Goal: Task Accomplishment & Management: Manage account settings

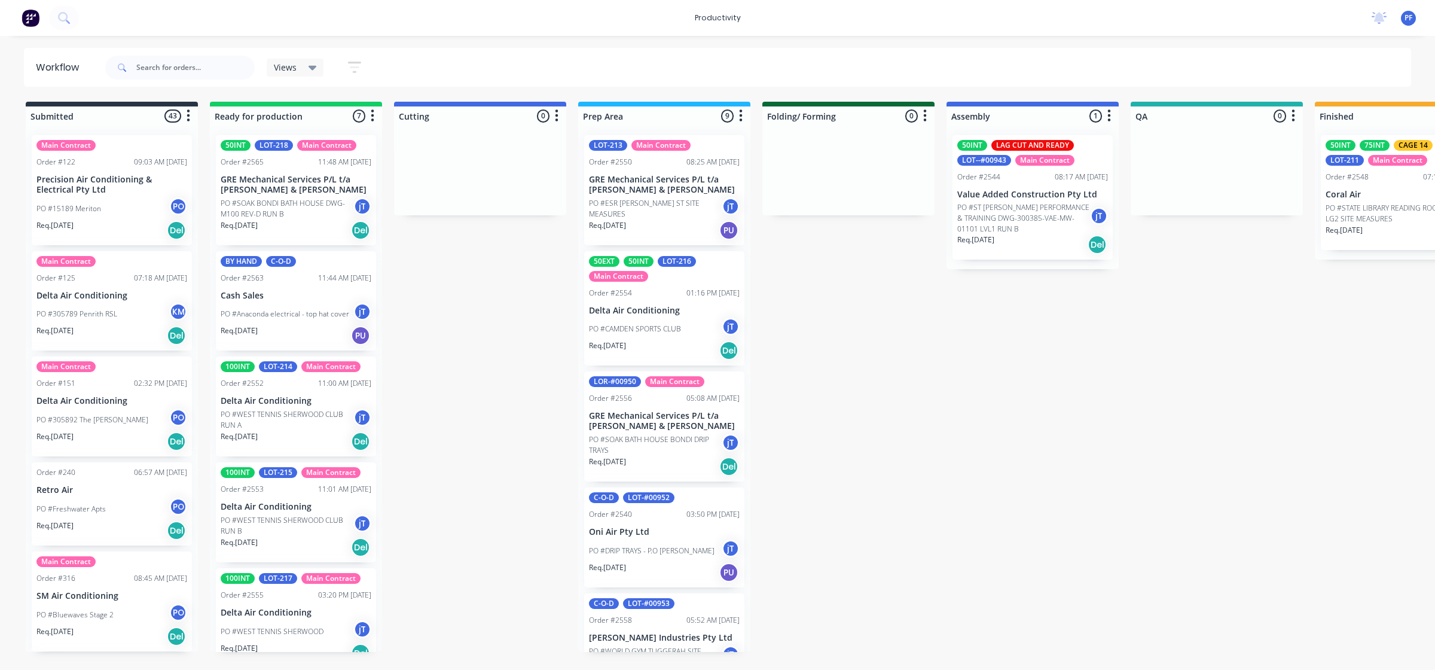
scroll to position [0, 857]
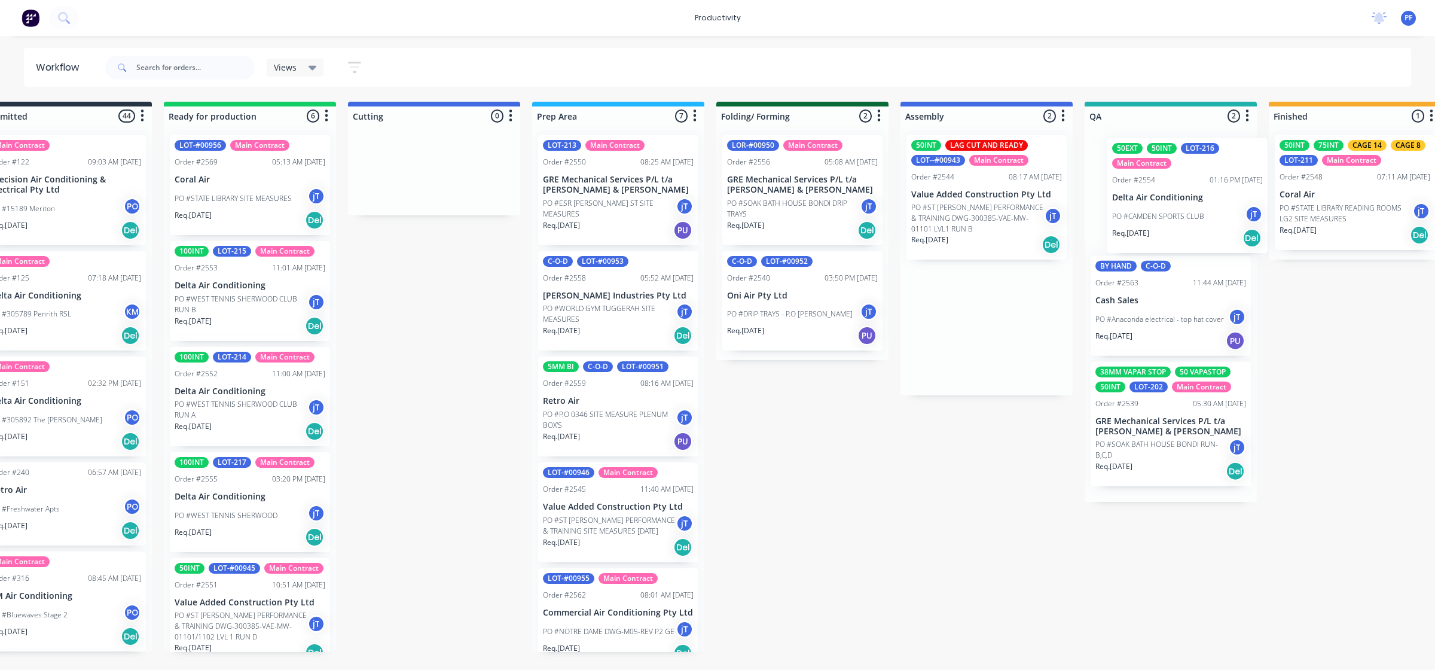
drag, startPoint x: 1036, startPoint y: 228, endPoint x: 1170, endPoint y: 232, distance: 134.0
click at [1170, 232] on div "Submitted 44 Main Contract Order #122 09:03 AM [DATE] Precision Air Conditionin…" at bounding box center [1115, 377] width 2341 height 550
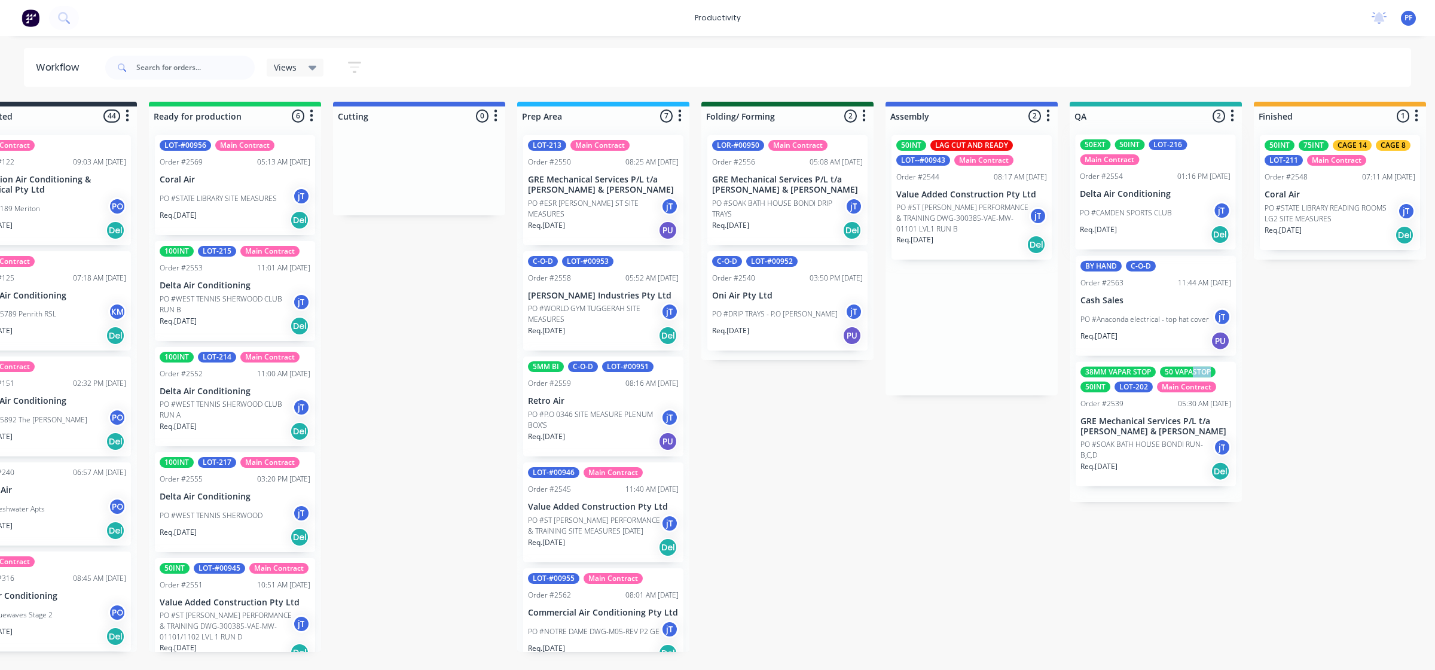
click at [1232, 237] on div "BY HAND C-O-D Order #2563 11:44 AM 12/08/25 Cash Sales PO #Anaconda electrical …" at bounding box center [1156, 314] width 172 height 376
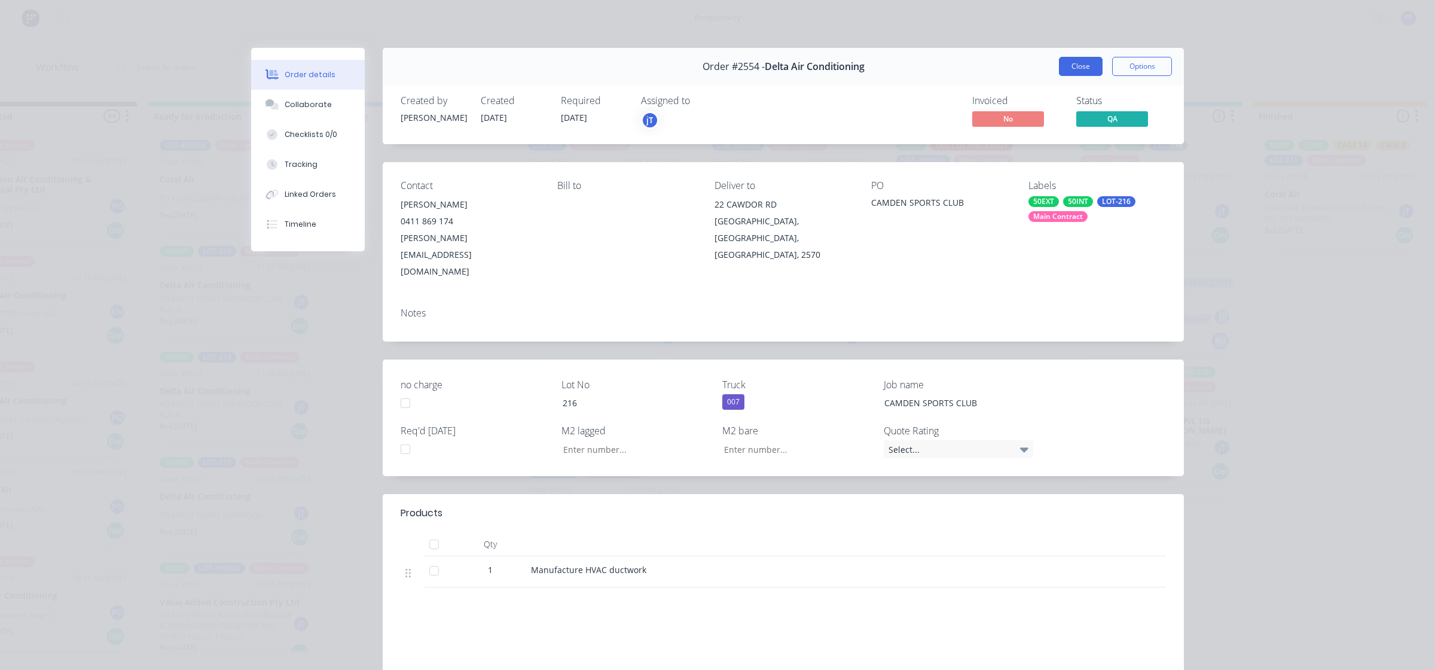
click at [1092, 70] on button "Close" at bounding box center [1081, 66] width 44 height 19
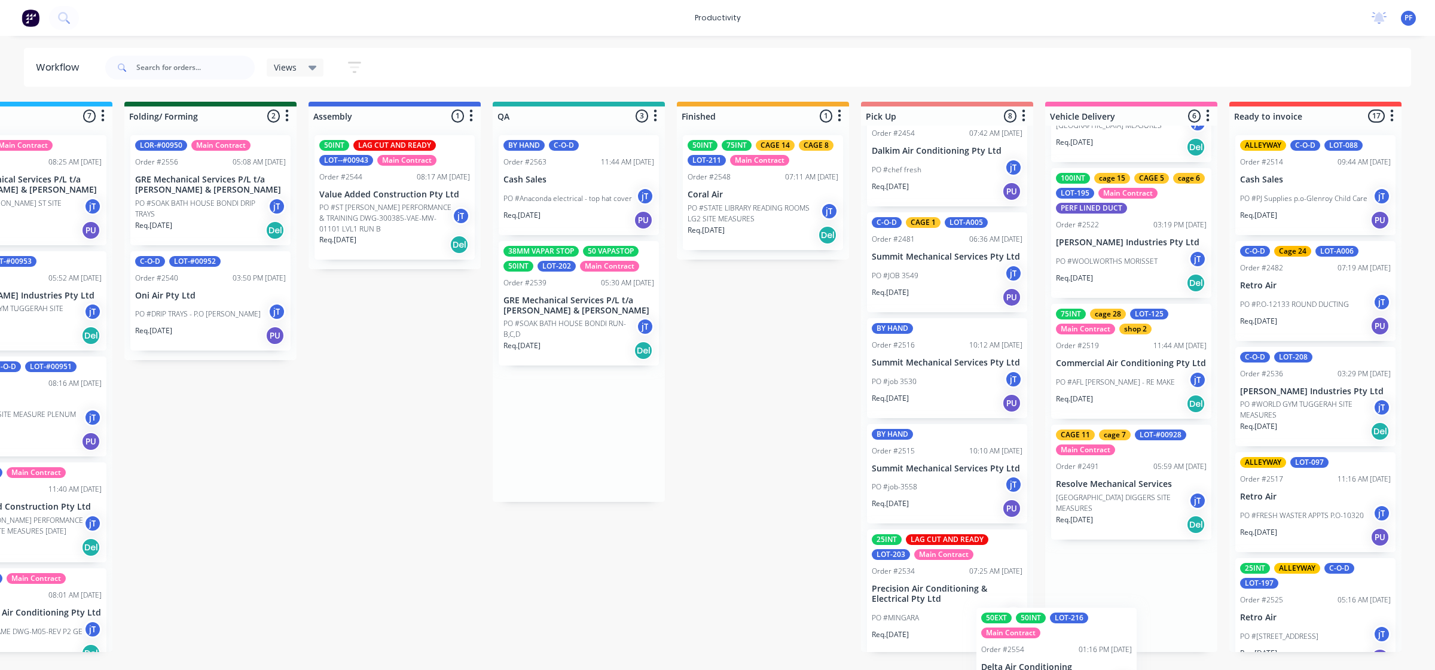
scroll to position [390, 0]
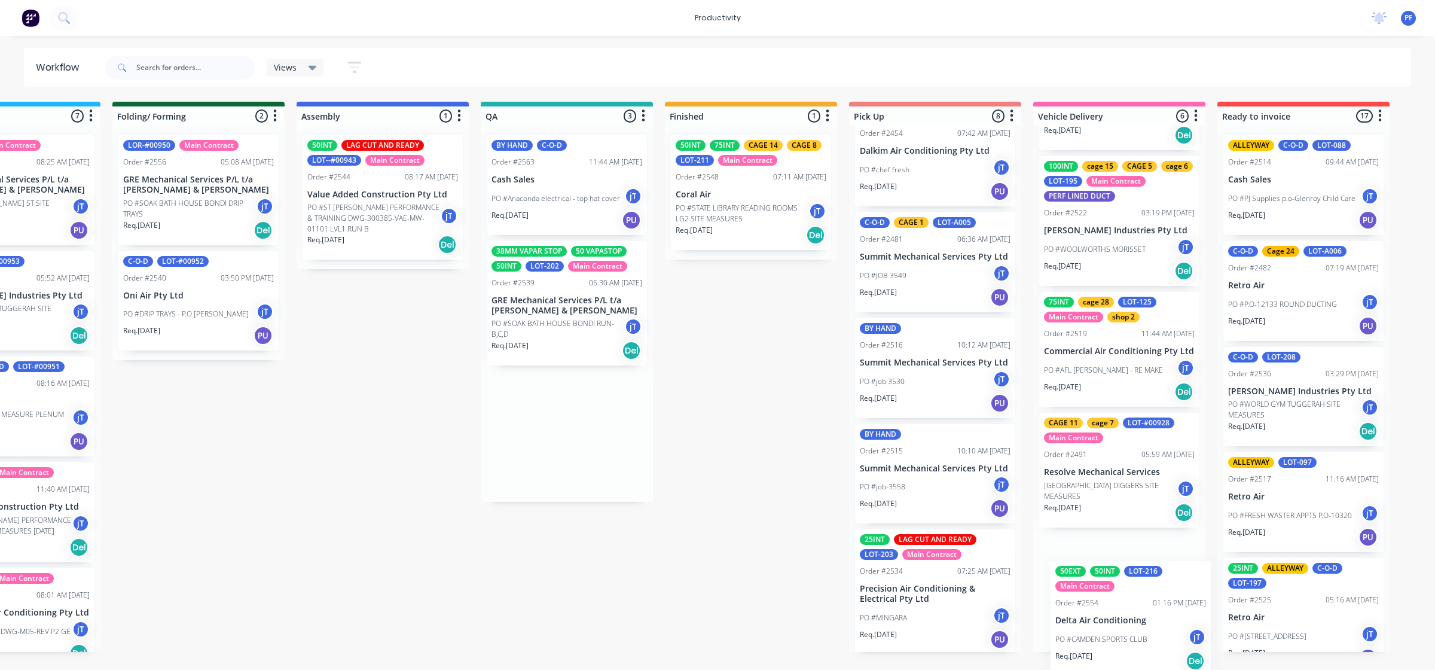
drag, startPoint x: 1140, startPoint y: 205, endPoint x: 1117, endPoint y: 624, distance: 419.8
click at [1120, 625] on div "Submitted 44 Main Contract Order #122 09:03 AM 29/07/24 Precision Air Condition…" at bounding box center [511, 377] width 2341 height 550
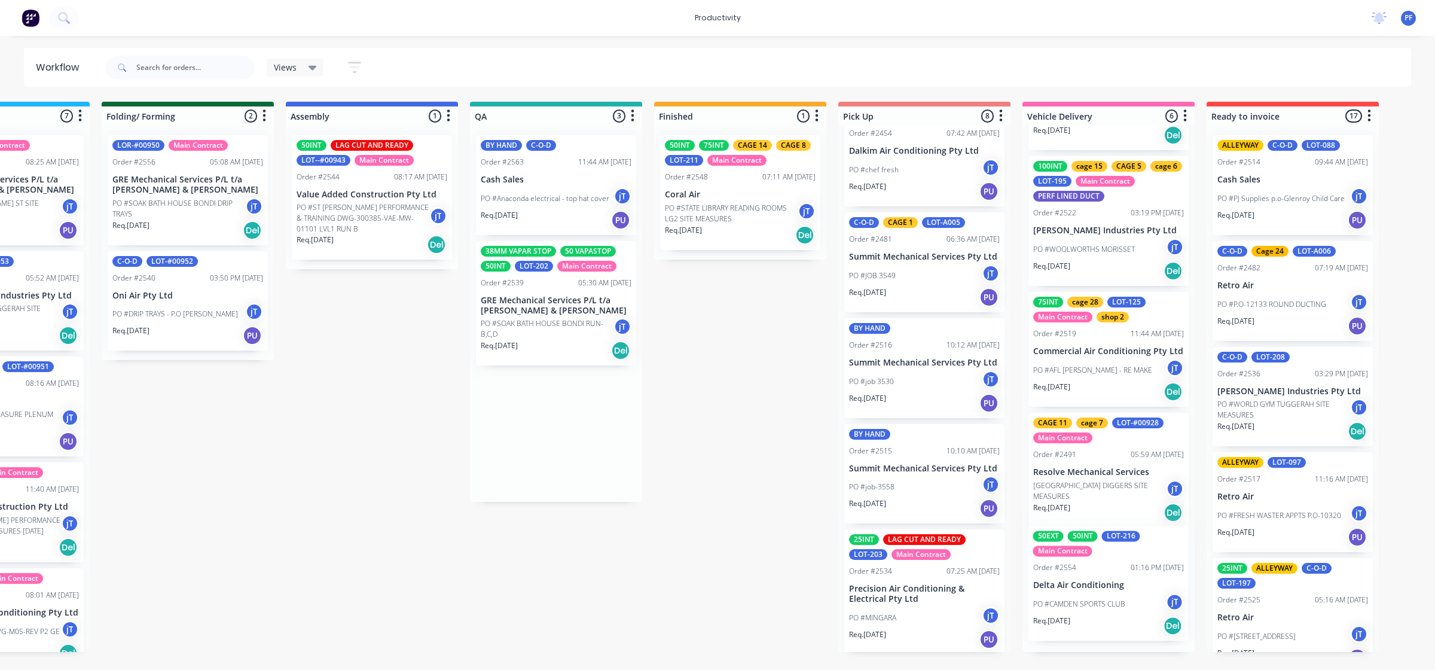
scroll to position [384, 0]
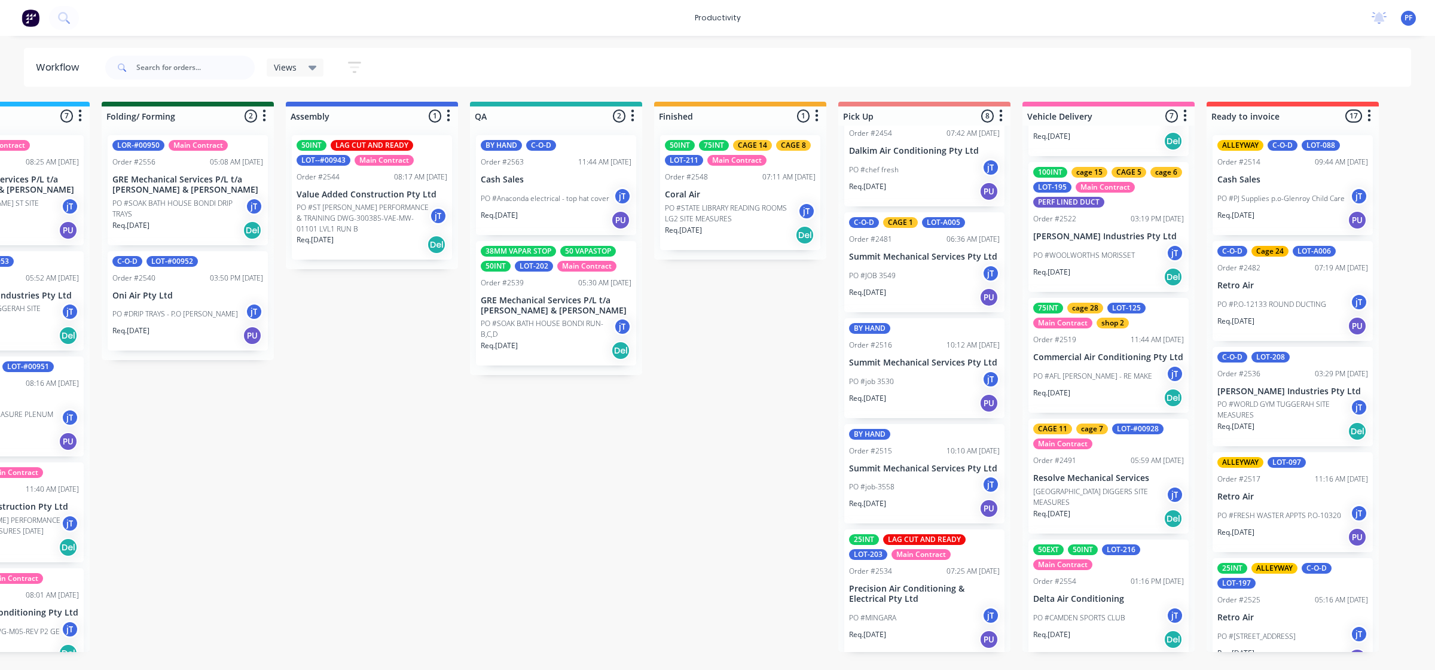
click at [691, 407] on div "Submitted 44 Main Contract Order #122 09:03 AM 29/07/24 Precision Air Condition…" at bounding box center [500, 377] width 2341 height 550
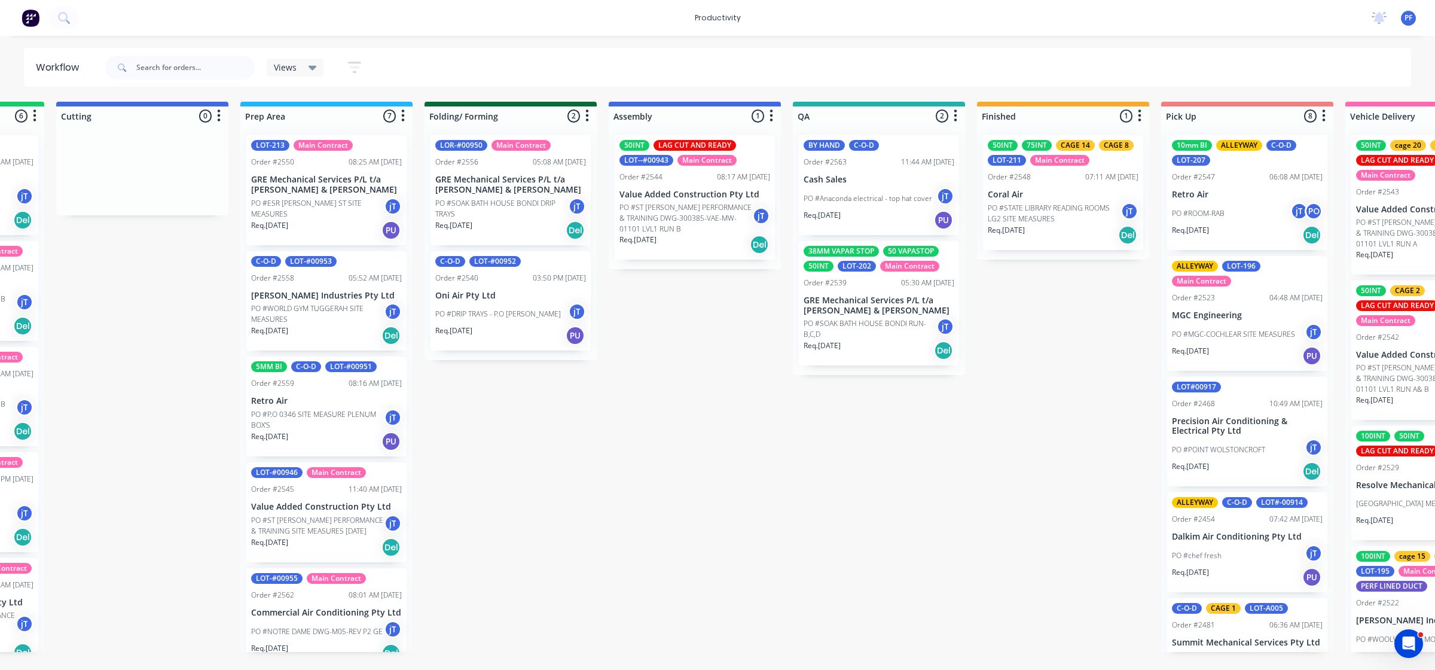
scroll to position [0, 344]
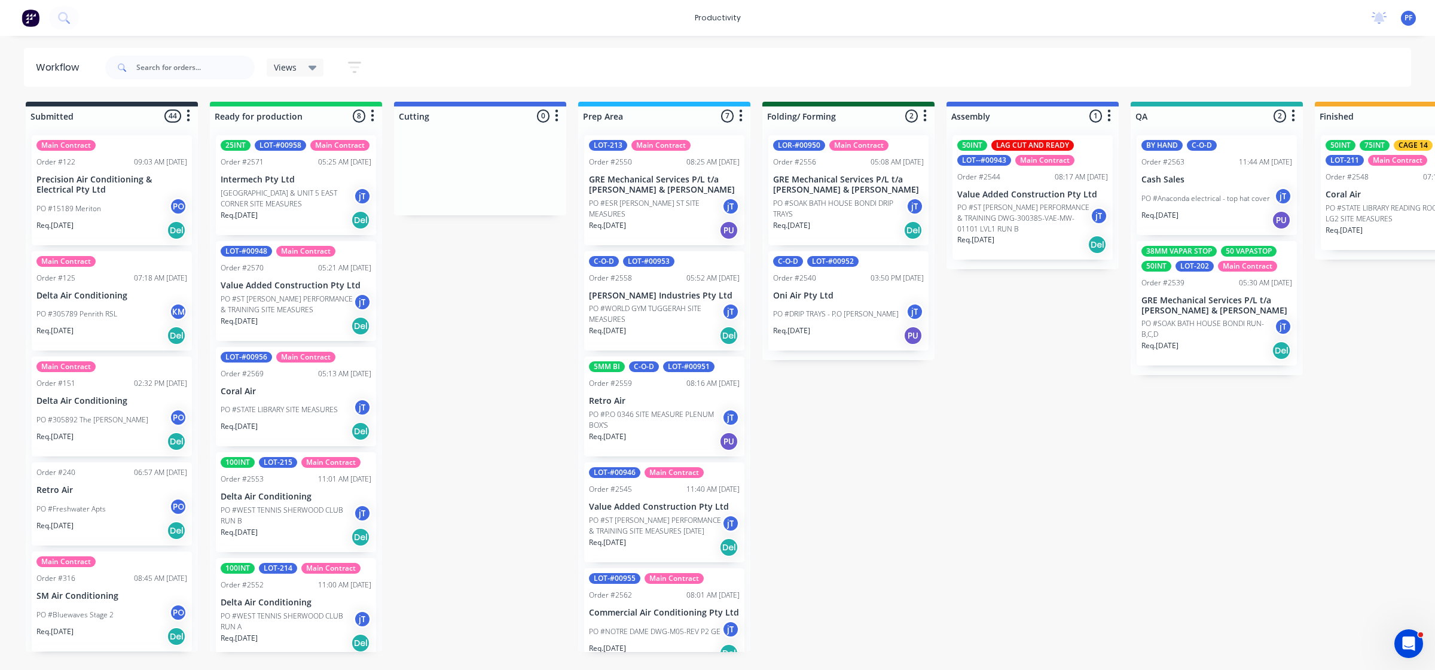
drag, startPoint x: 975, startPoint y: 444, endPoint x: 937, endPoint y: 448, distance: 38.5
click at [937, 448] on div "Submitted 44 Main Contract Order #122 09:03 AM [DATE] Precision Air Conditionin…" at bounding box center [1161, 377] width 2341 height 550
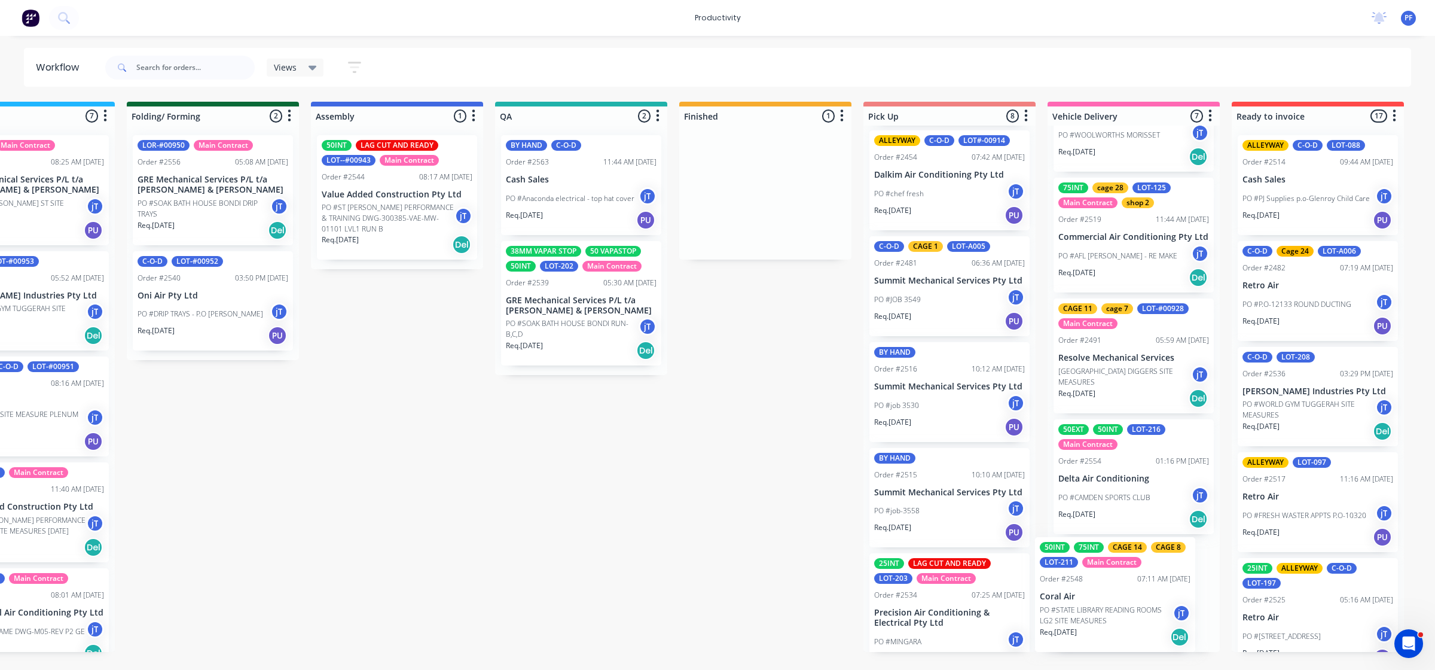
scroll to position [0, 643]
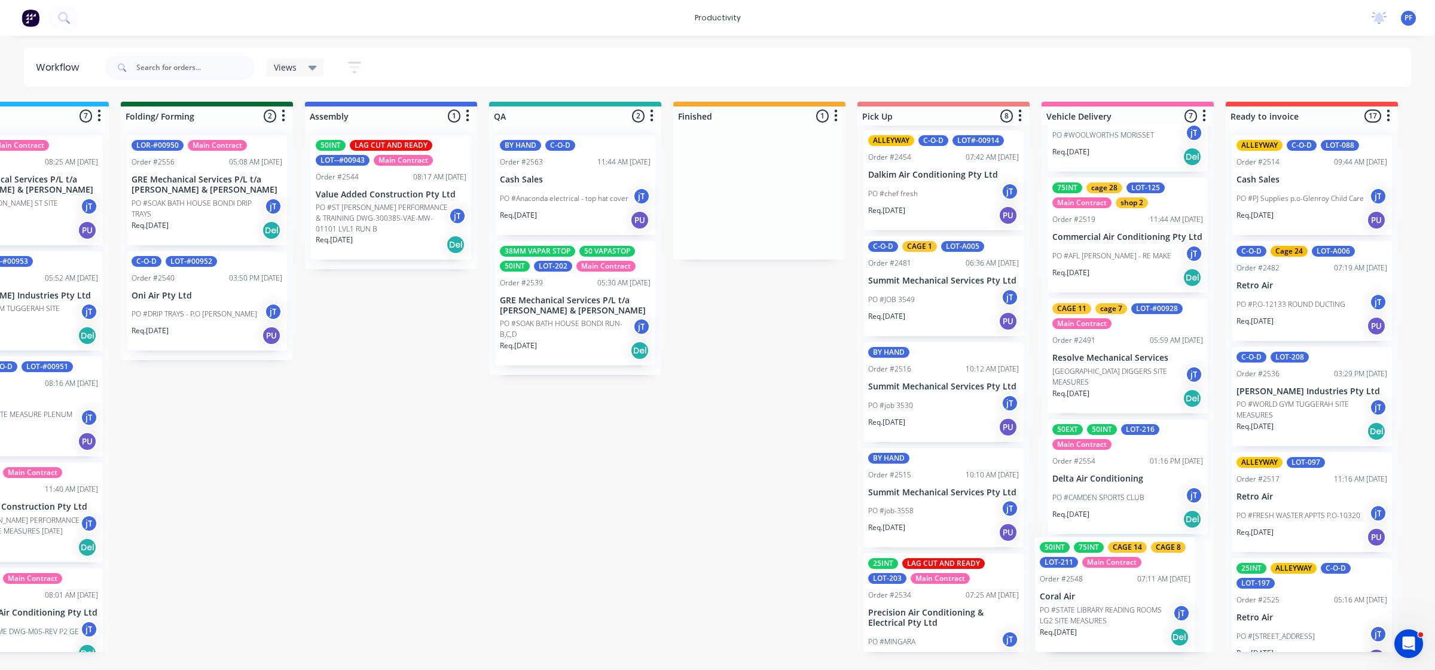
drag, startPoint x: 960, startPoint y: 217, endPoint x: 1119, endPoint y: 611, distance: 425.0
click at [1125, 611] on div "Submitted 44 Main Contract Order #122 09:03 AM [DATE] Precision Air Conditionin…" at bounding box center [519, 377] width 2341 height 550
drag, startPoint x: 566, startPoint y: 428, endPoint x: 537, endPoint y: 273, distance: 157.5
click at [566, 413] on div "Submitted 44 Main Contract Order #122 09:03 AM [DATE] Precision Air Conditionin…" at bounding box center [518, 377] width 2341 height 550
click at [542, 201] on p "PO #Anaconda electrical - top hat cover" at bounding box center [563, 198] width 129 height 11
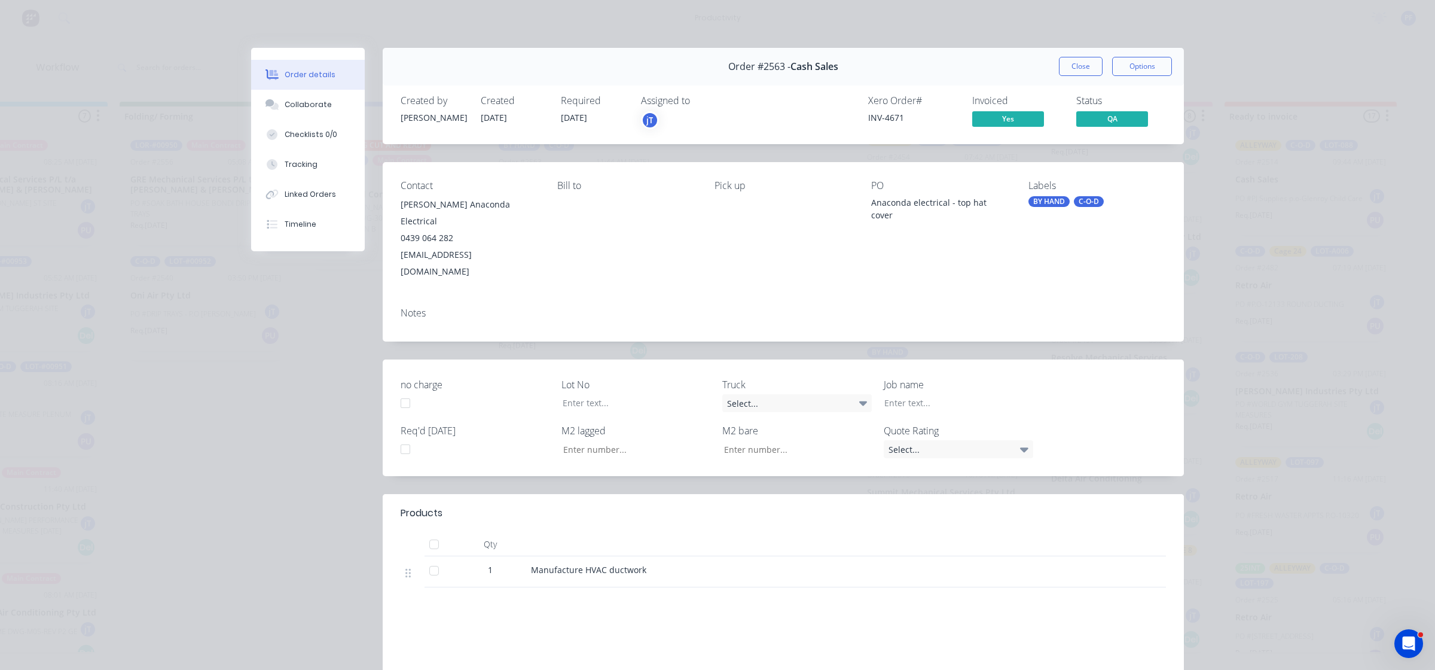
click at [1068, 203] on div "BY HAND C-O-D" at bounding box center [1098, 201] width 138 height 11
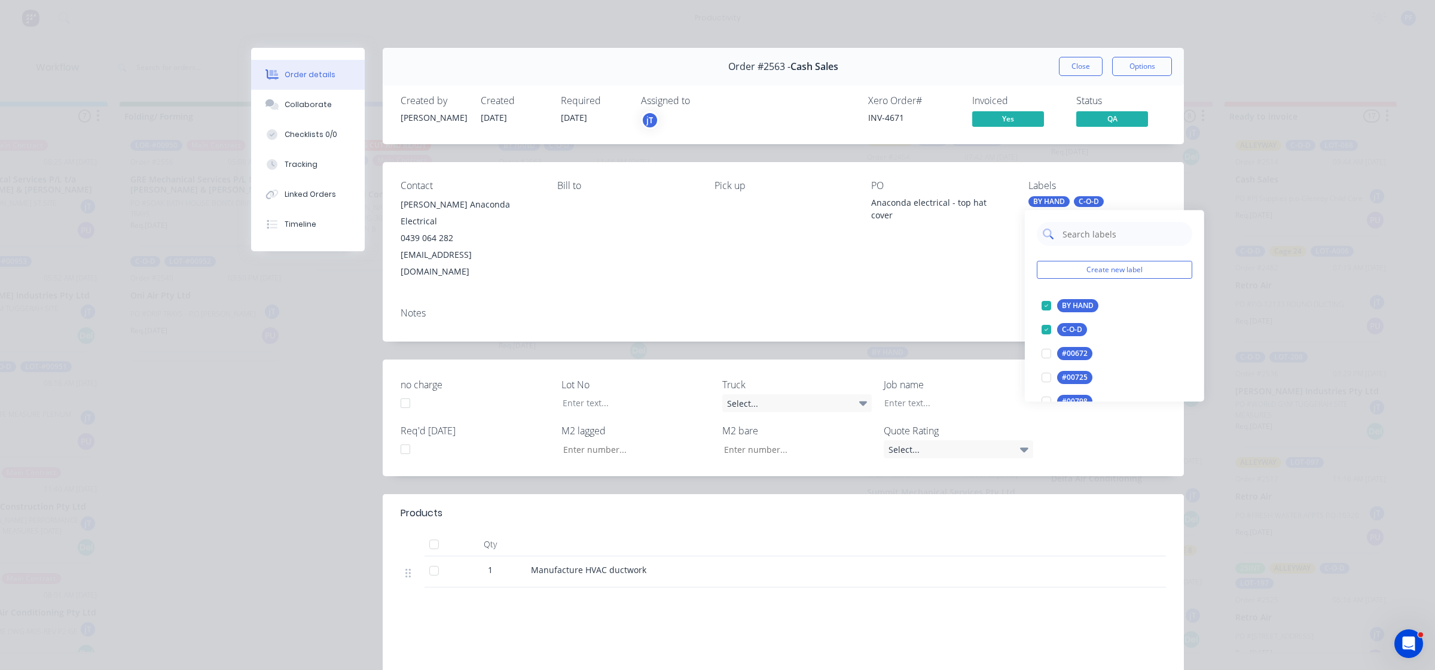
click at [1092, 232] on input "text" at bounding box center [1123, 234] width 125 height 24
type input "cage"
drag, startPoint x: 1041, startPoint y: 303, endPoint x: 1036, endPoint y: 299, distance: 6.5
click at [1041, 303] on div at bounding box center [1046, 306] width 24 height 24
click at [981, 298] on div "Notes" at bounding box center [783, 320] width 801 height 44
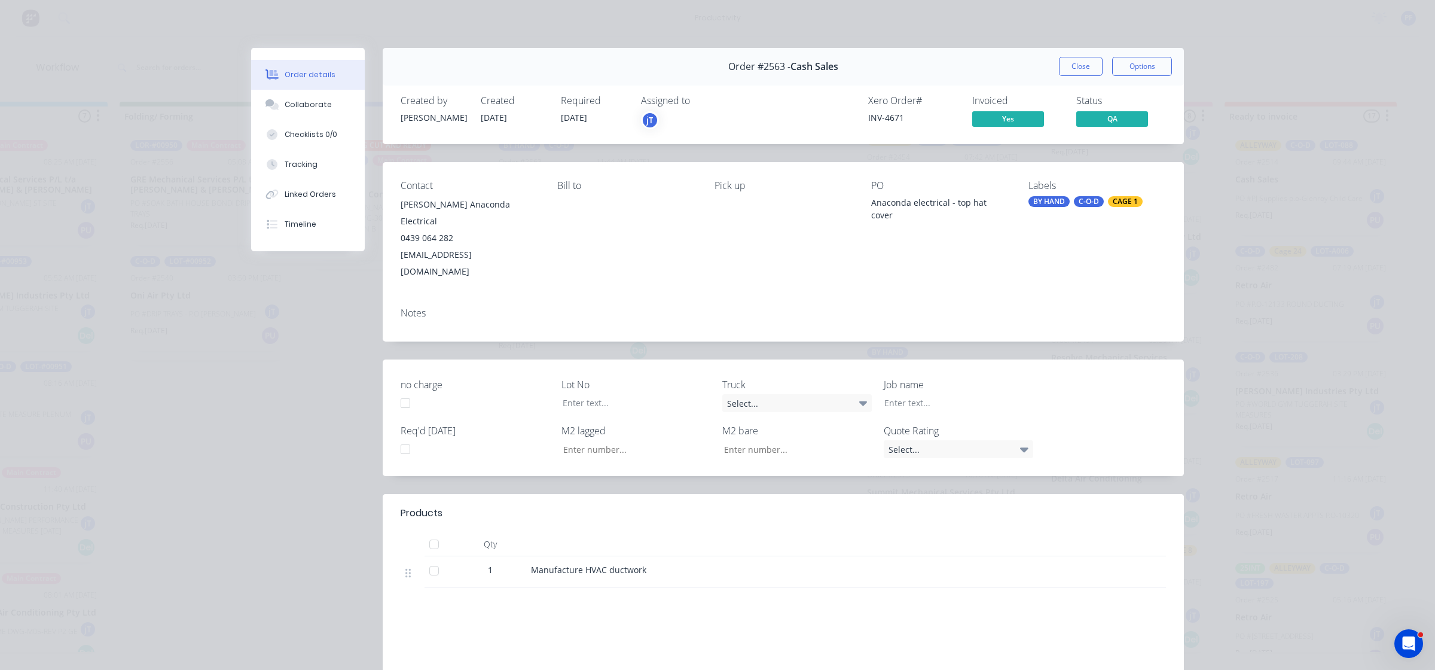
click at [1072, 60] on button "Close" at bounding box center [1081, 66] width 44 height 19
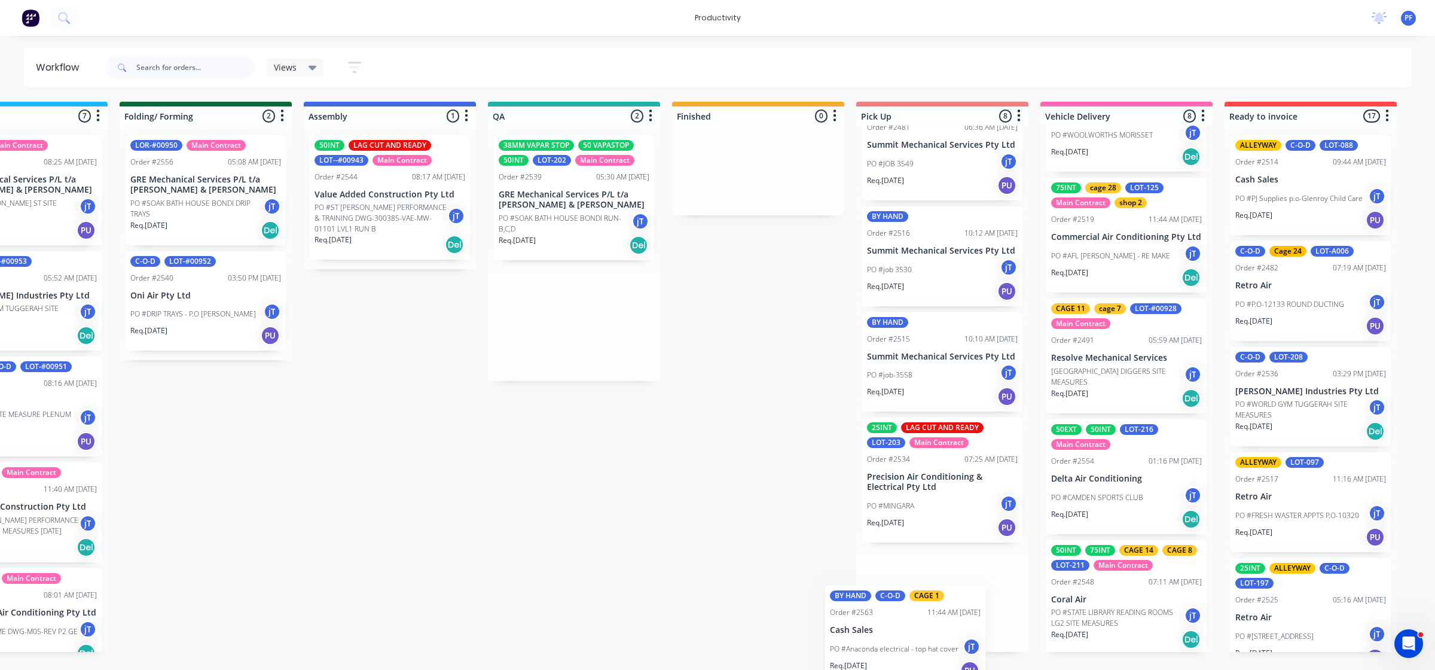
drag, startPoint x: 554, startPoint y: 208, endPoint x: 913, endPoint y: 624, distance: 549.4
click at [913, 624] on div "Submitted 44 Main Contract Order #122 09:03 AM 29/07/24 Precision Air Condition…" at bounding box center [518, 377] width 2341 height 550
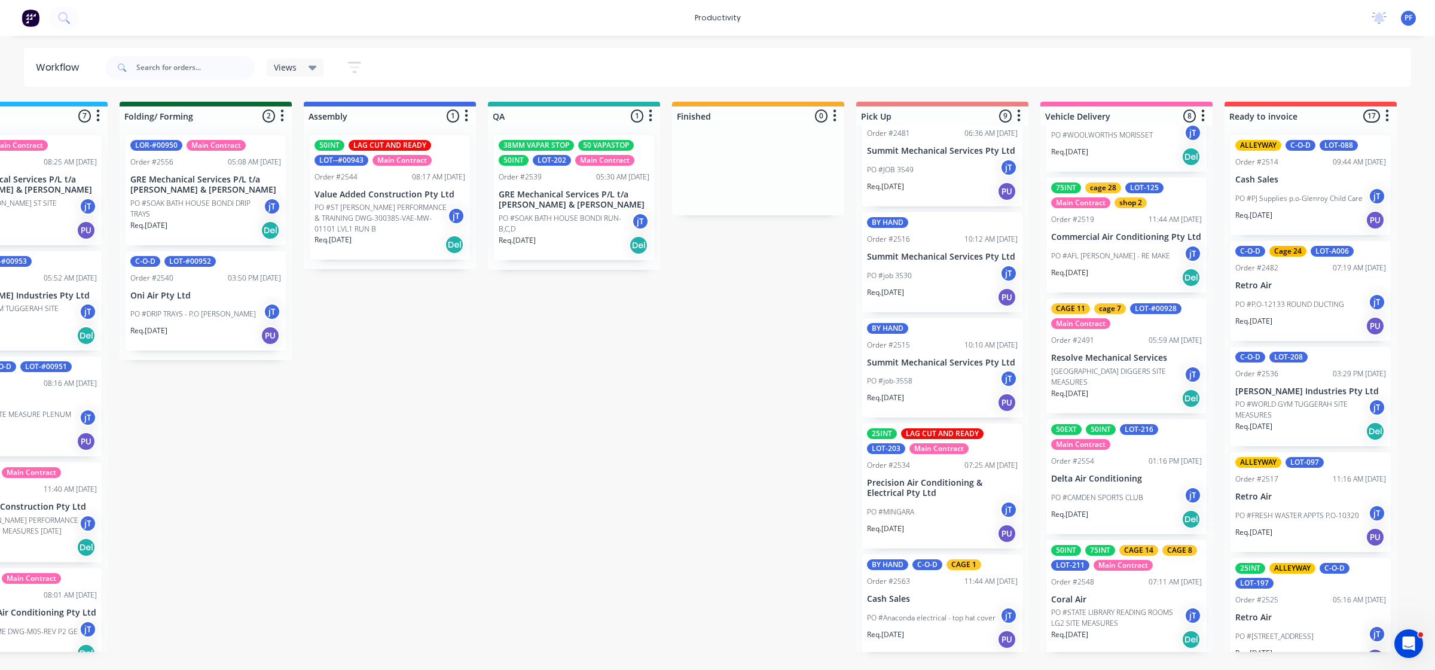
click at [557, 222] on p "PO #SOAK BATH HOUSE BONDI RUN- B,C,D" at bounding box center [565, 224] width 133 height 22
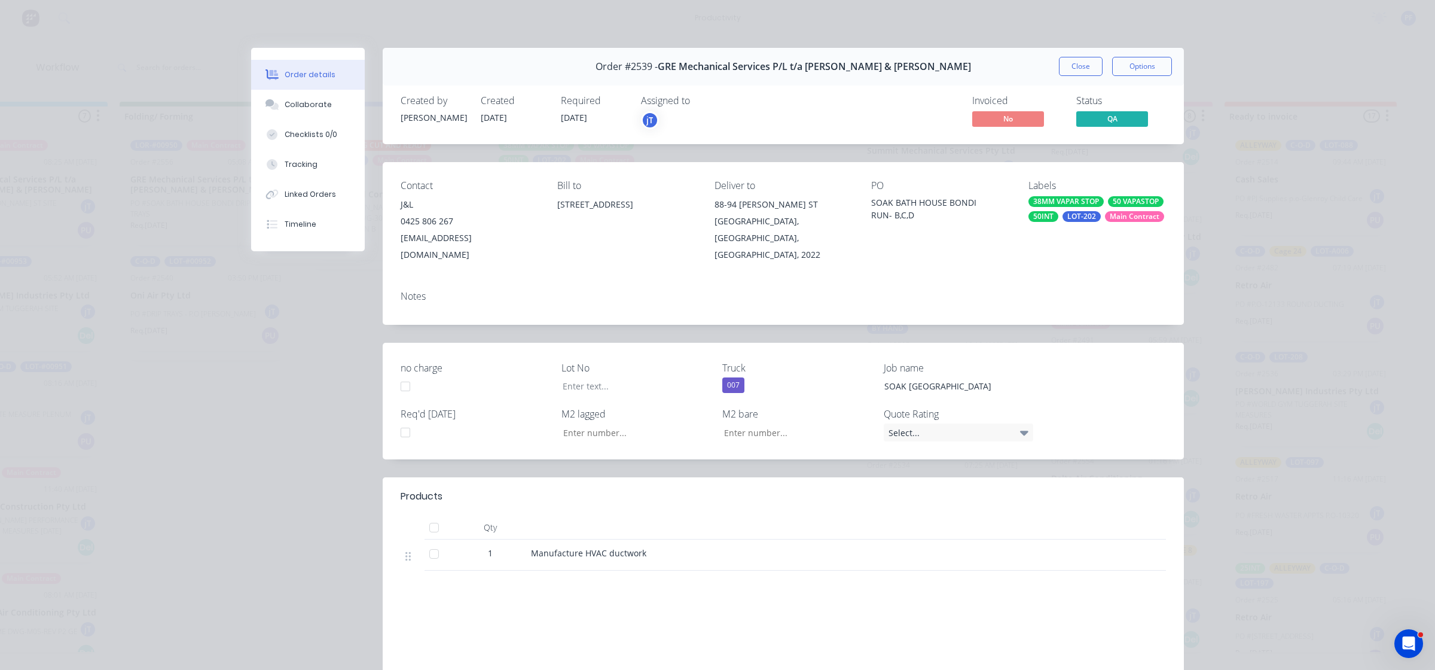
click at [1063, 217] on div "LOT-202" at bounding box center [1082, 216] width 38 height 11
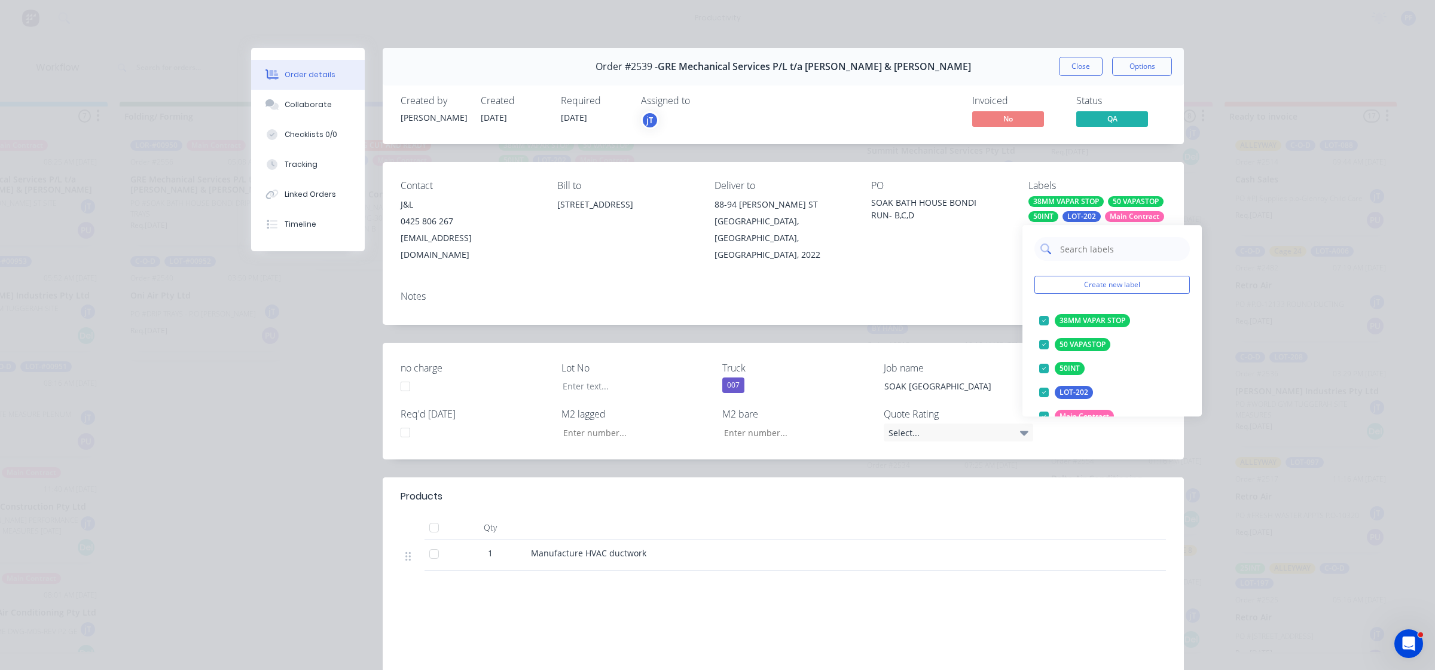
drag, startPoint x: 1076, startPoint y: 250, endPoint x: 1083, endPoint y: 259, distance: 11.1
click at [1078, 252] on input "text" at bounding box center [1121, 249] width 125 height 24
click at [1039, 315] on div at bounding box center [1044, 321] width 24 height 24
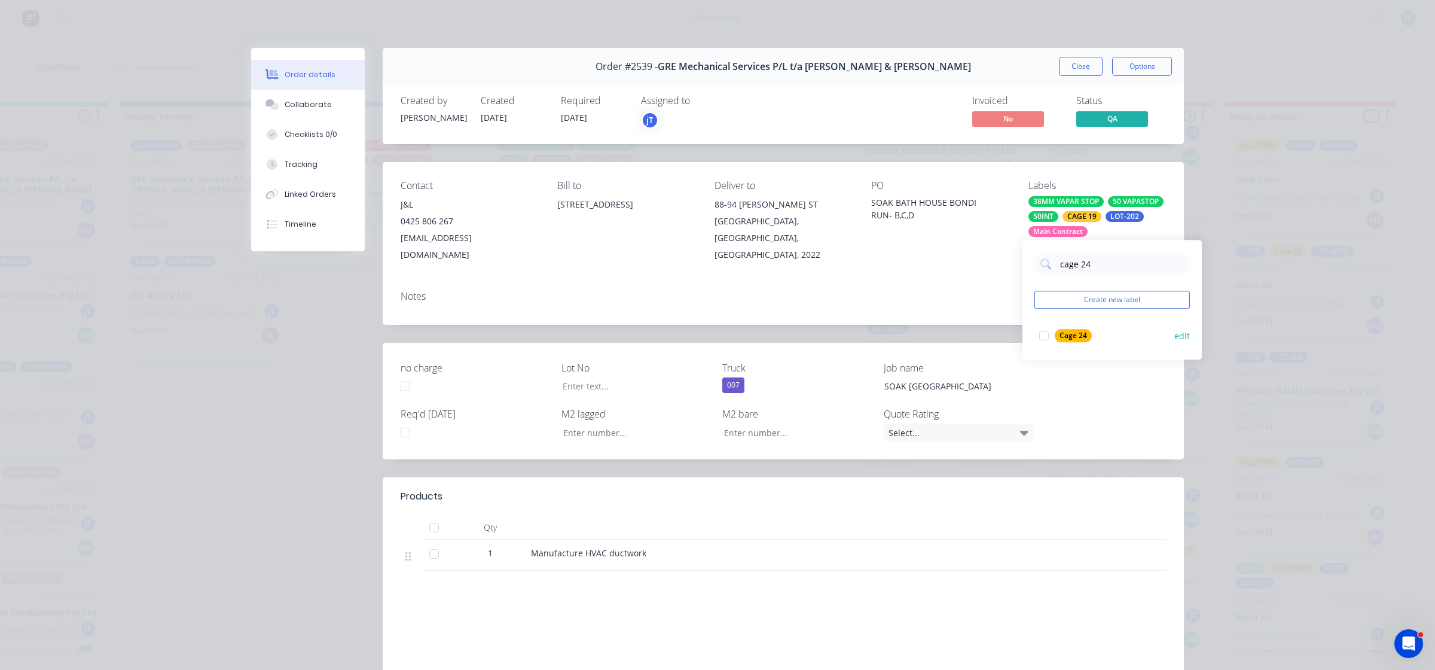
click at [1046, 338] on div at bounding box center [1044, 336] width 24 height 24
drag, startPoint x: 1045, startPoint y: 339, endPoint x: 1050, endPoint y: 332, distance: 8.5
click at [1045, 338] on div at bounding box center [1044, 336] width 24 height 24
type input "cage 29"
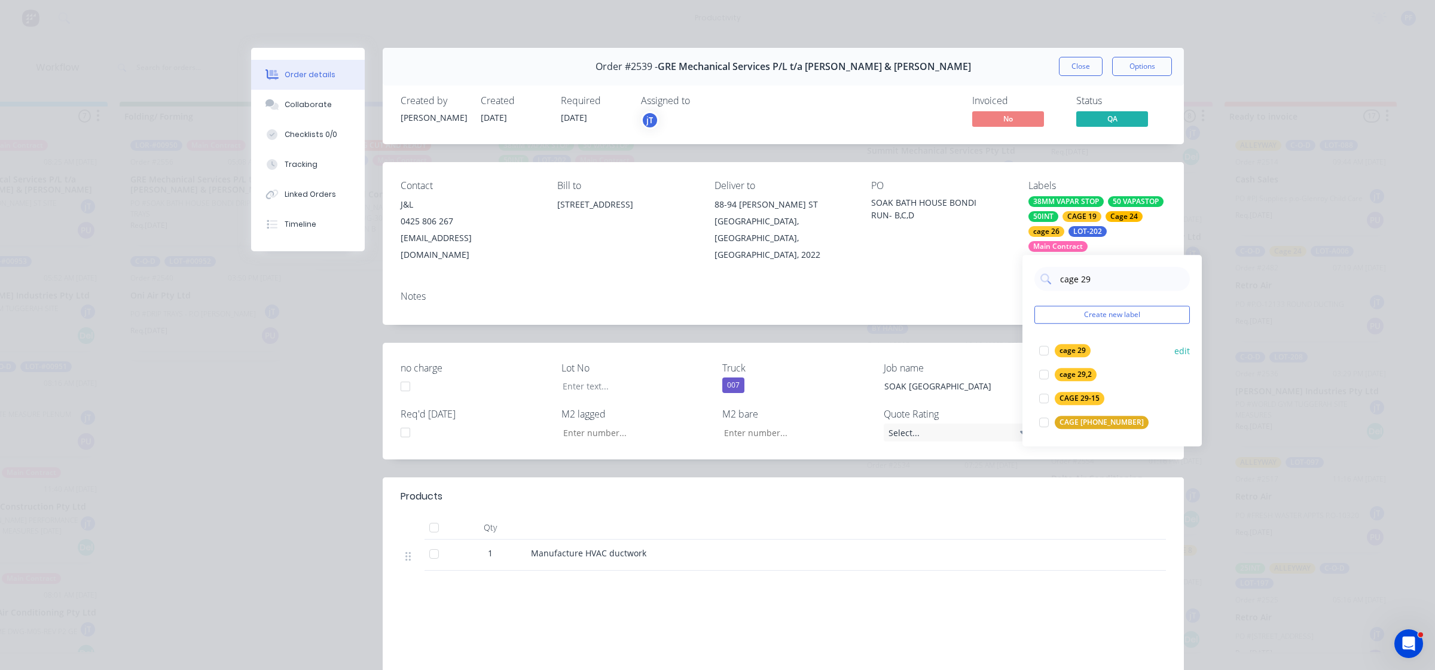
click at [1047, 350] on div at bounding box center [1044, 350] width 24 height 24
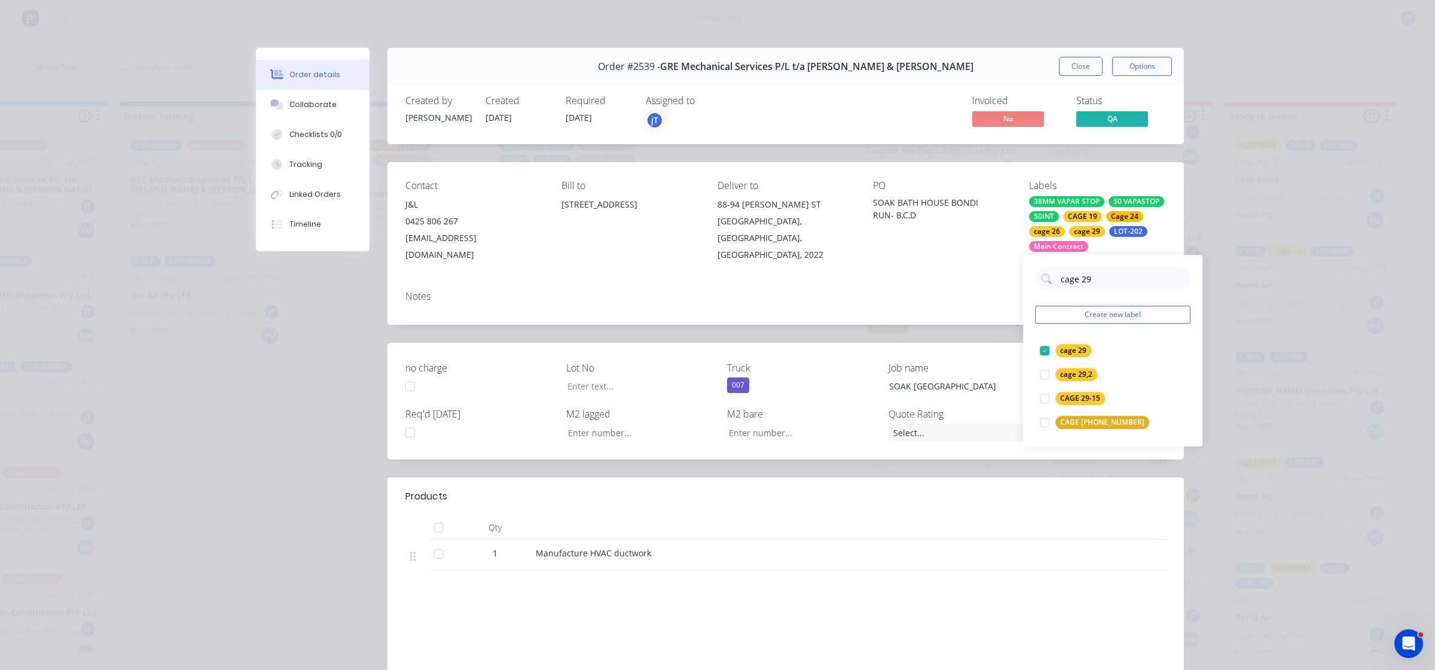
click at [979, 309] on div "Notes" at bounding box center [785, 303] width 797 height 44
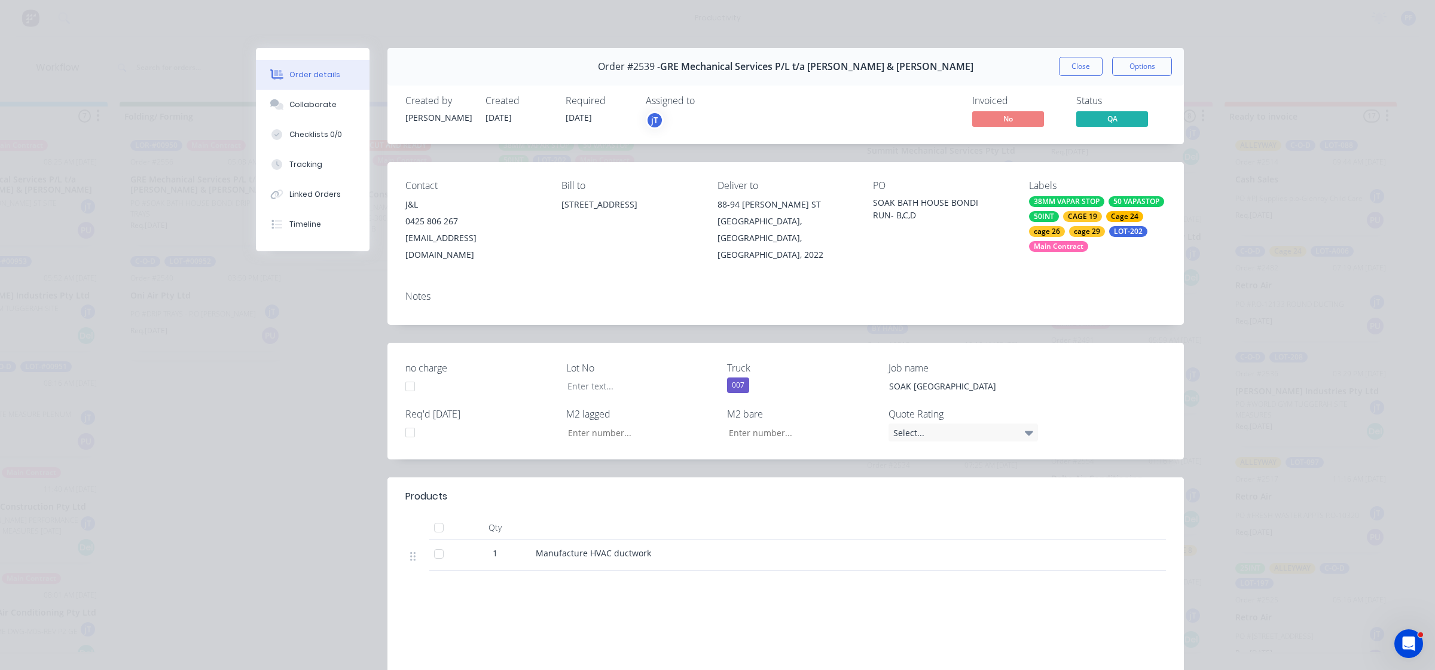
drag, startPoint x: 1084, startPoint y: 63, endPoint x: 1091, endPoint y: 84, distance: 22.7
click at [1085, 63] on button "Close" at bounding box center [1081, 66] width 44 height 19
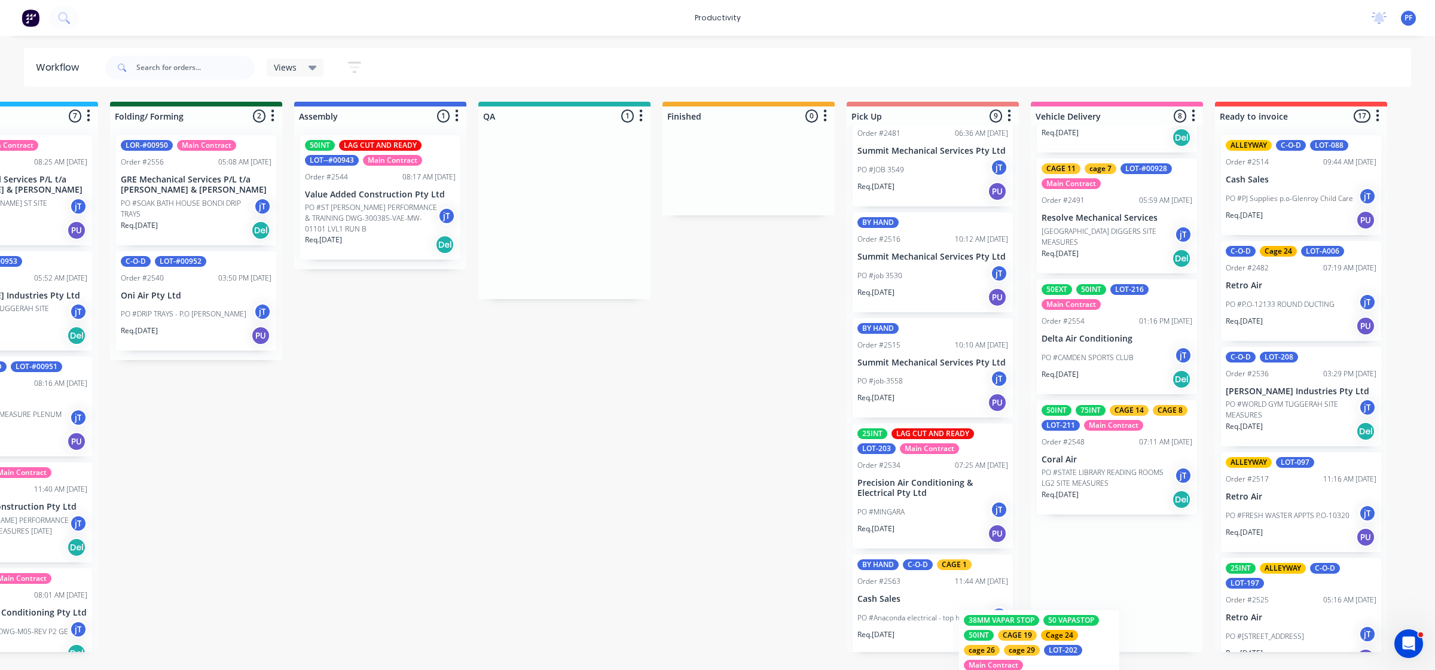
scroll to position [664, 0]
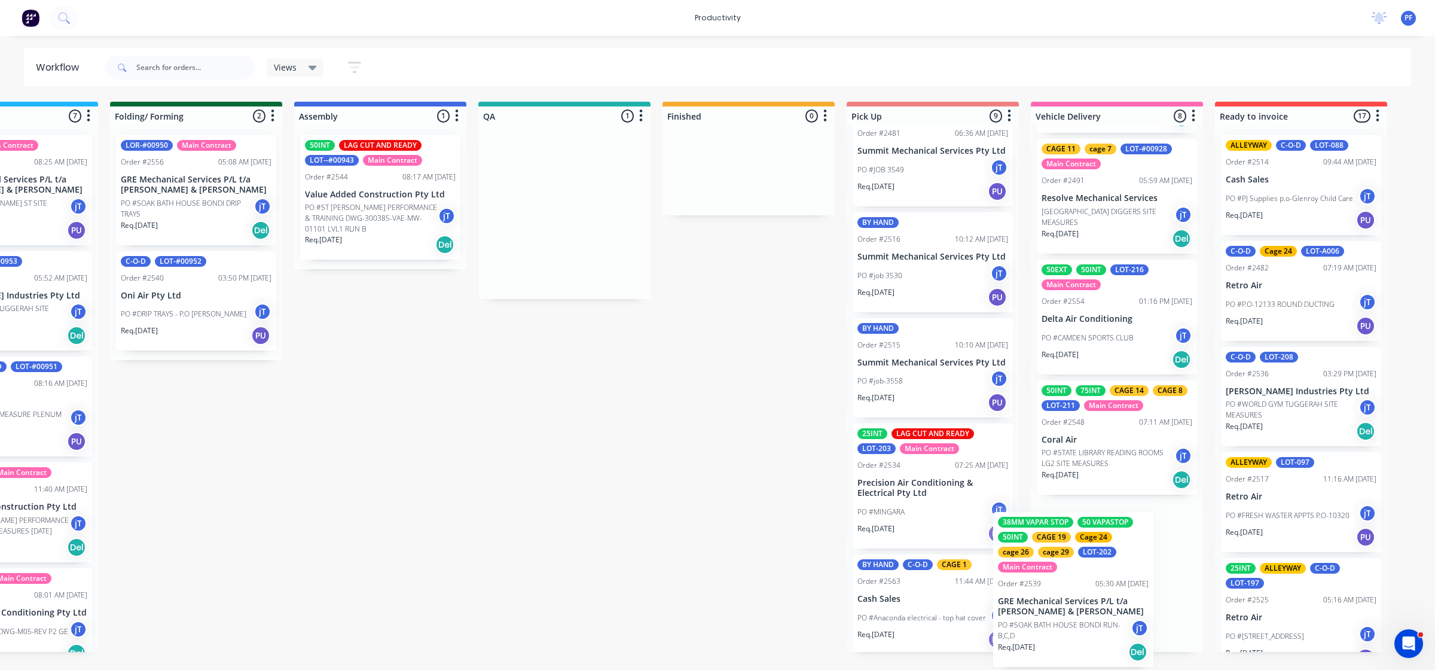
drag, startPoint x: 588, startPoint y: 240, endPoint x: 1095, endPoint y: 618, distance: 632.1
click at [1093, 618] on div "Submitted 44 Main Contract Order #122 09:03 AM 29/07/24 Precision Air Condition…" at bounding box center [509, 377] width 2341 height 550
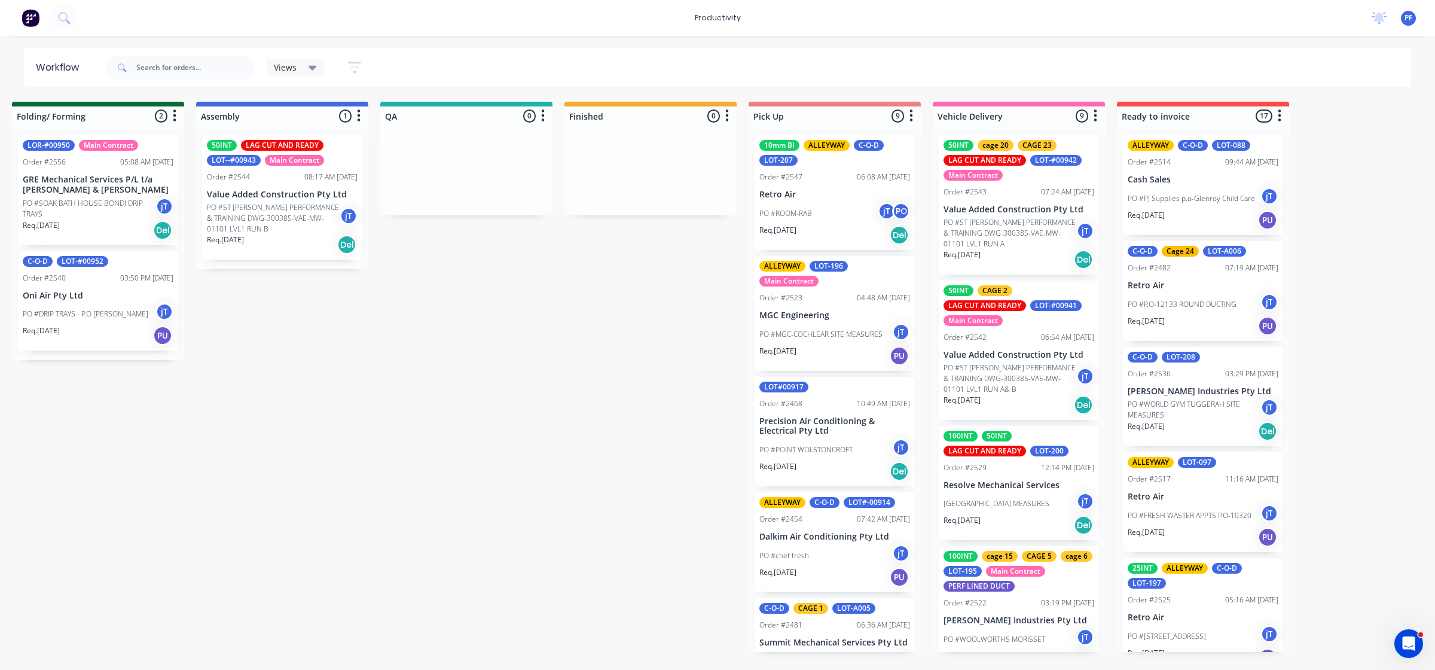
scroll to position [0, 754]
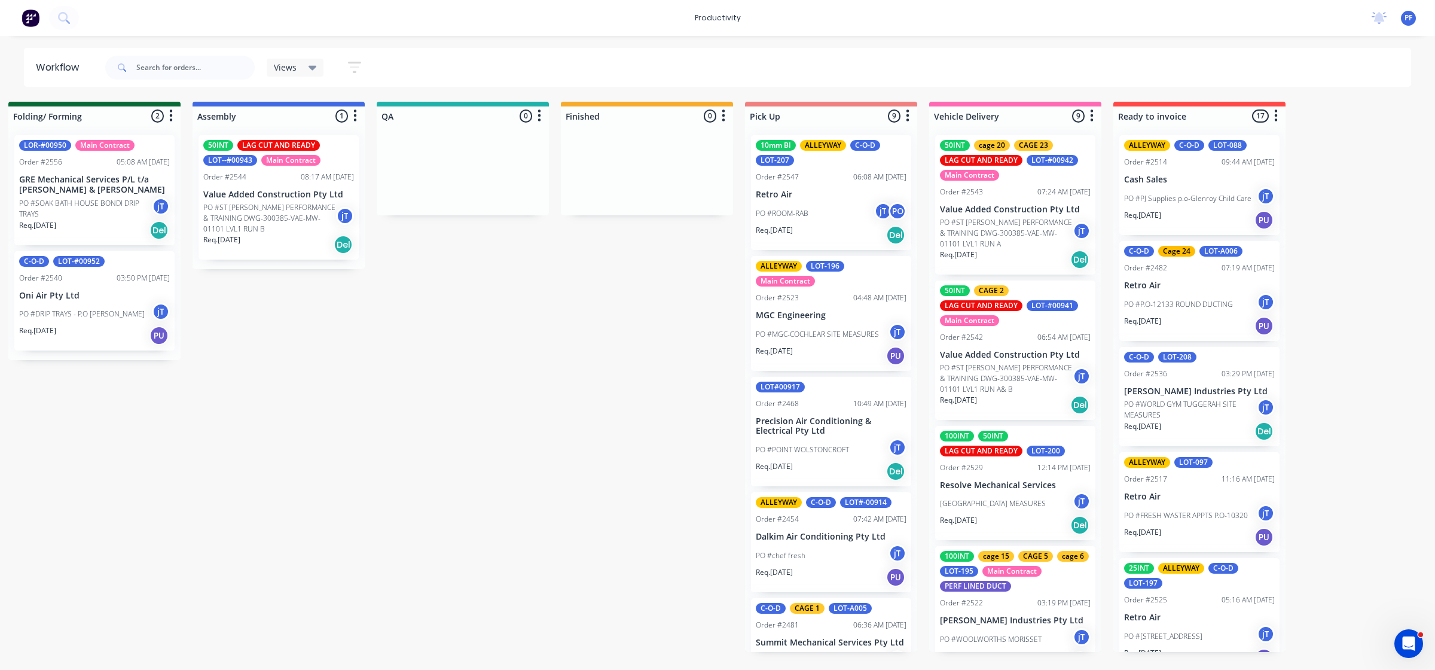
drag, startPoint x: 1021, startPoint y: 664, endPoint x: 982, endPoint y: 655, distance: 39.3
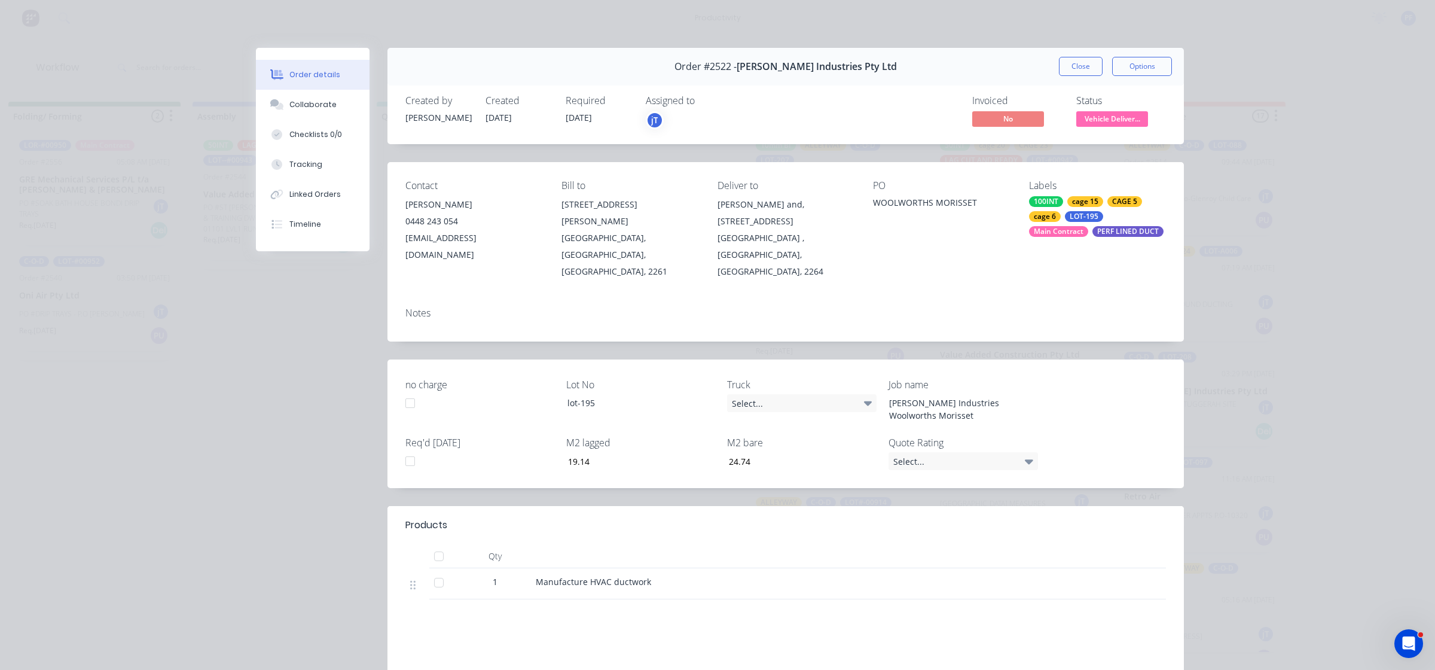
drag, startPoint x: 1066, startPoint y: 69, endPoint x: 1045, endPoint y: 66, distance: 20.5
click at [1067, 67] on button "Close" at bounding box center [1081, 66] width 44 height 19
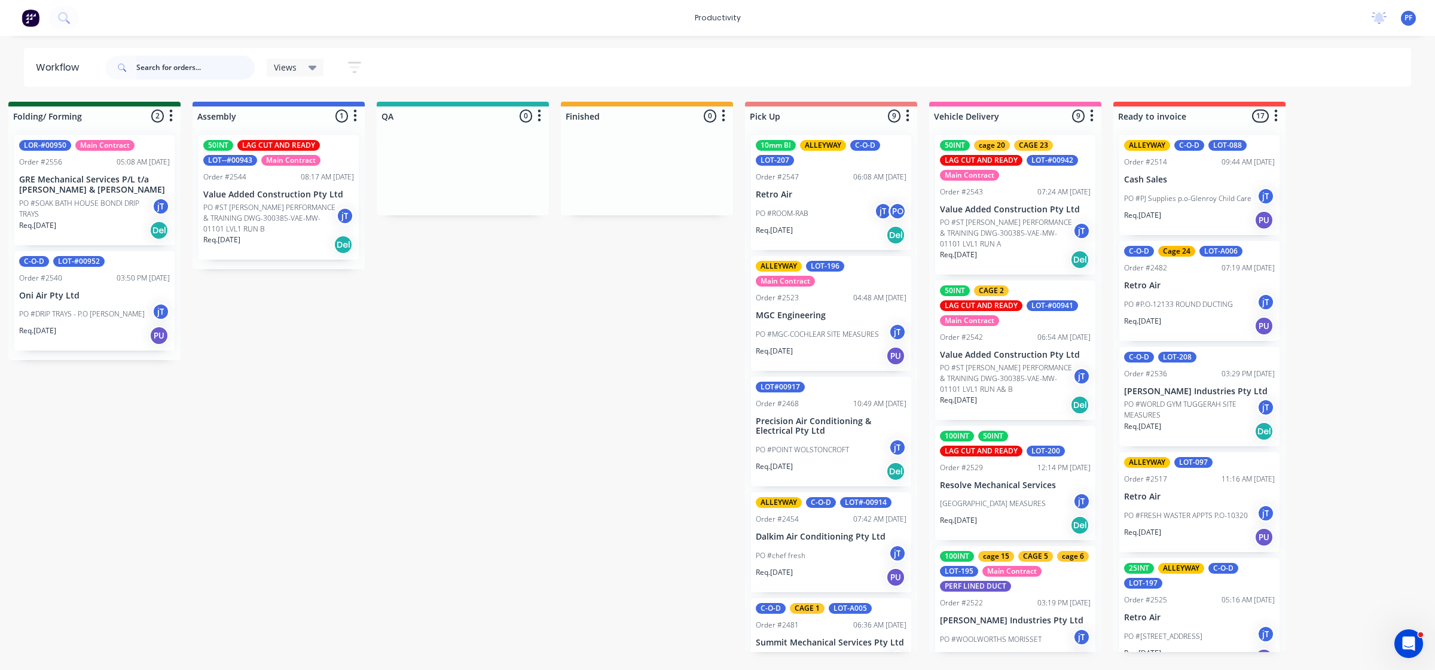
drag, startPoint x: 167, startPoint y: 60, endPoint x: 175, endPoint y: 62, distance: 8.0
click at [168, 60] on input "text" at bounding box center [195, 68] width 118 height 24
type input "w"
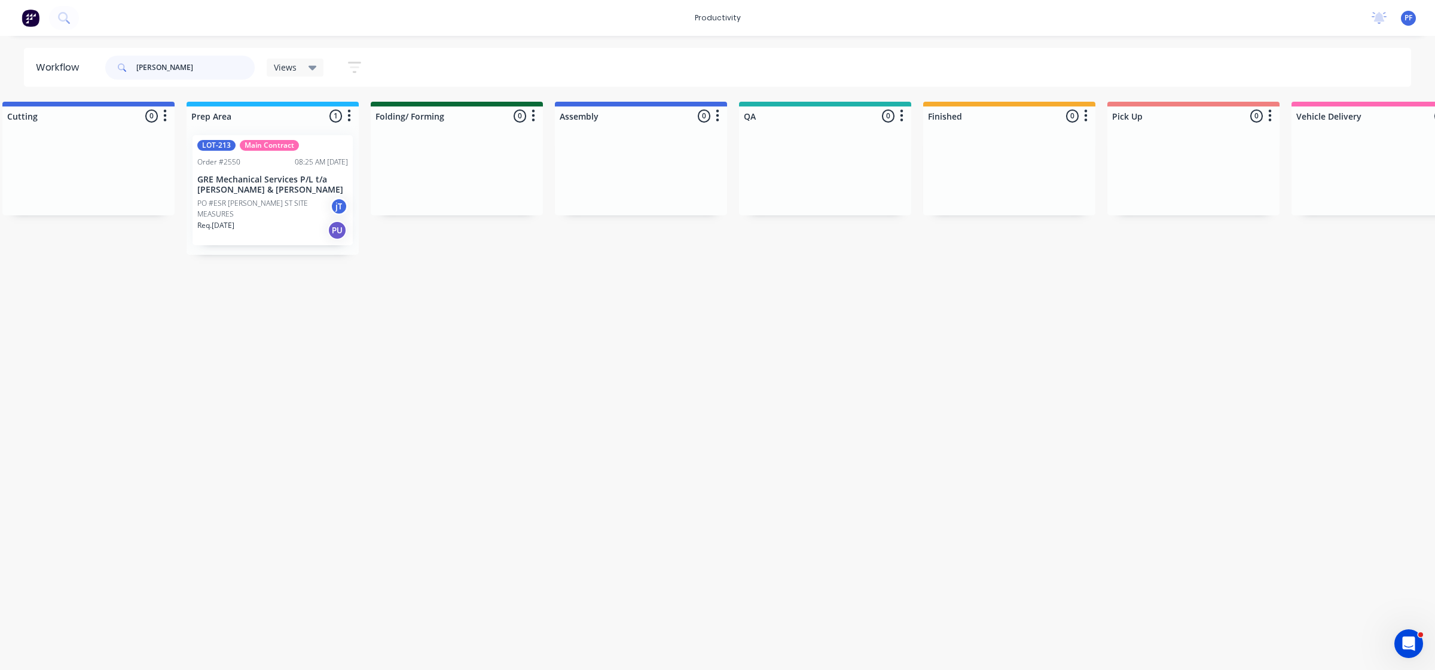
scroll to position [0, 0]
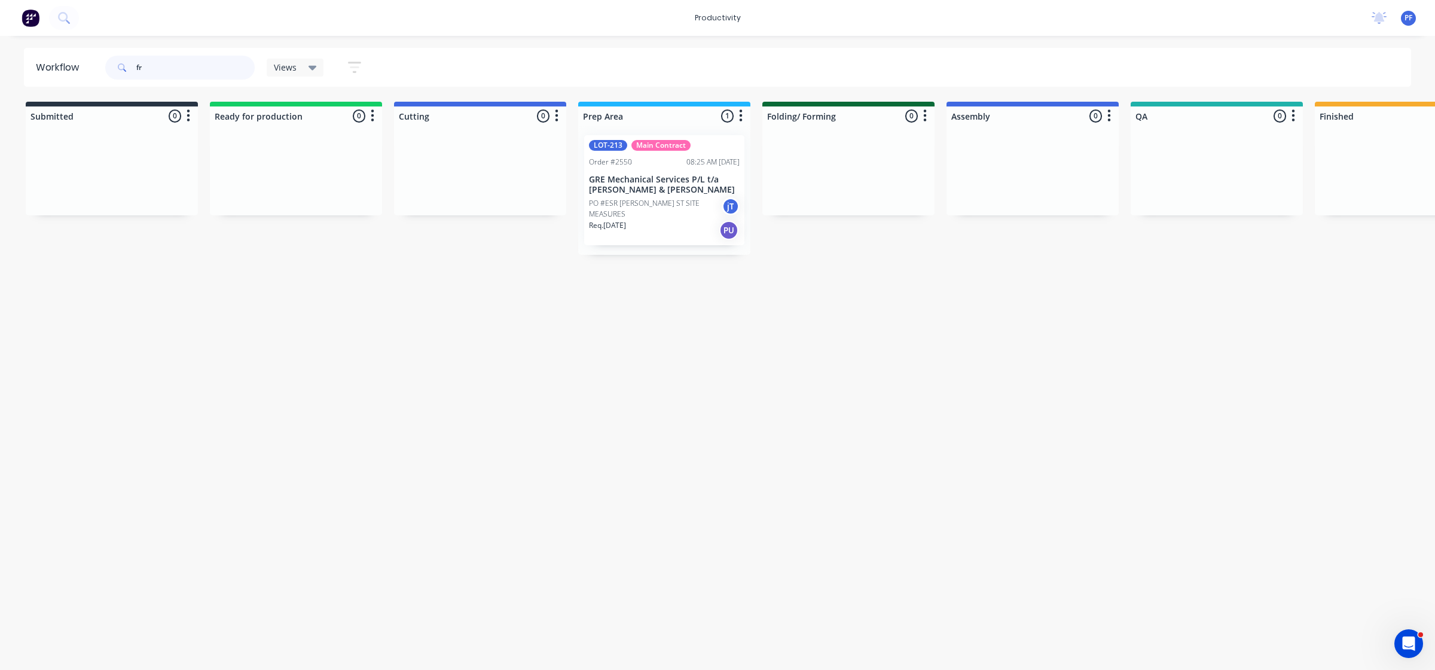
type input "f"
click at [686, 265] on div "Mark as Delivered" at bounding box center [688, 266] width 120 height 25
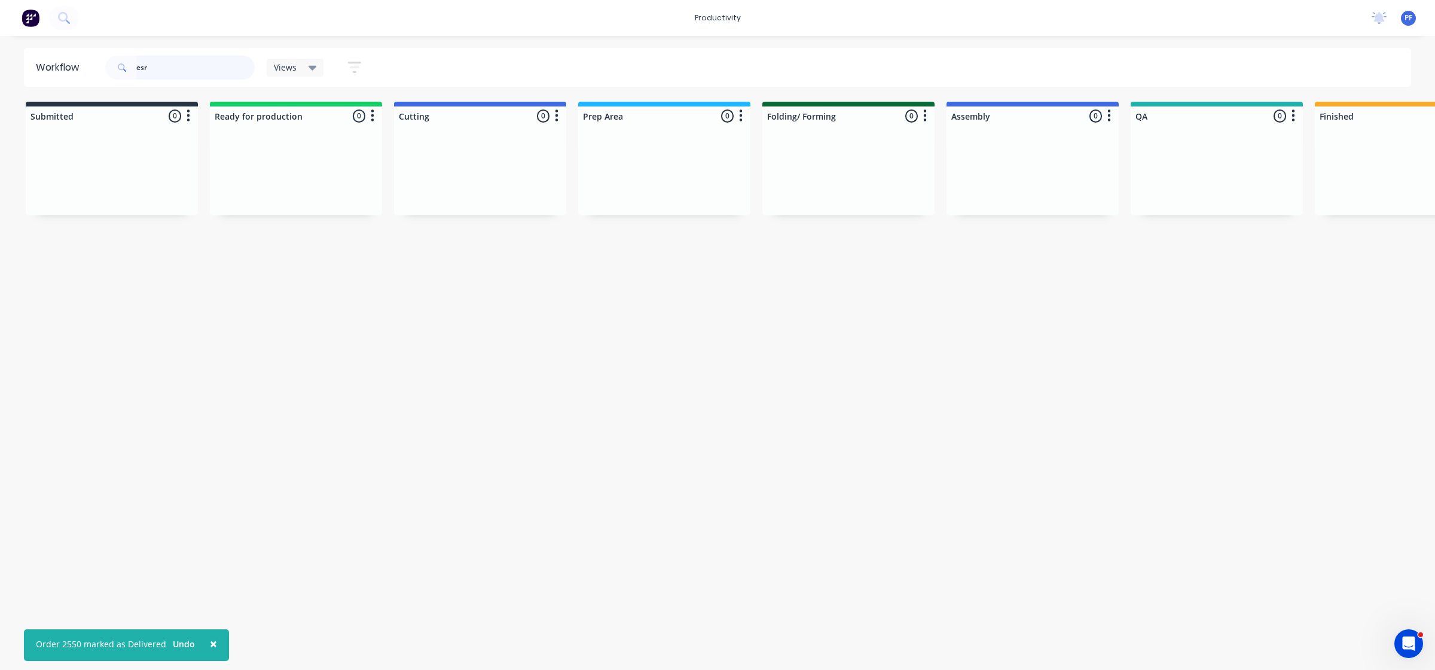
click at [245, 63] on input "esr" at bounding box center [195, 68] width 118 height 24
type input "e"
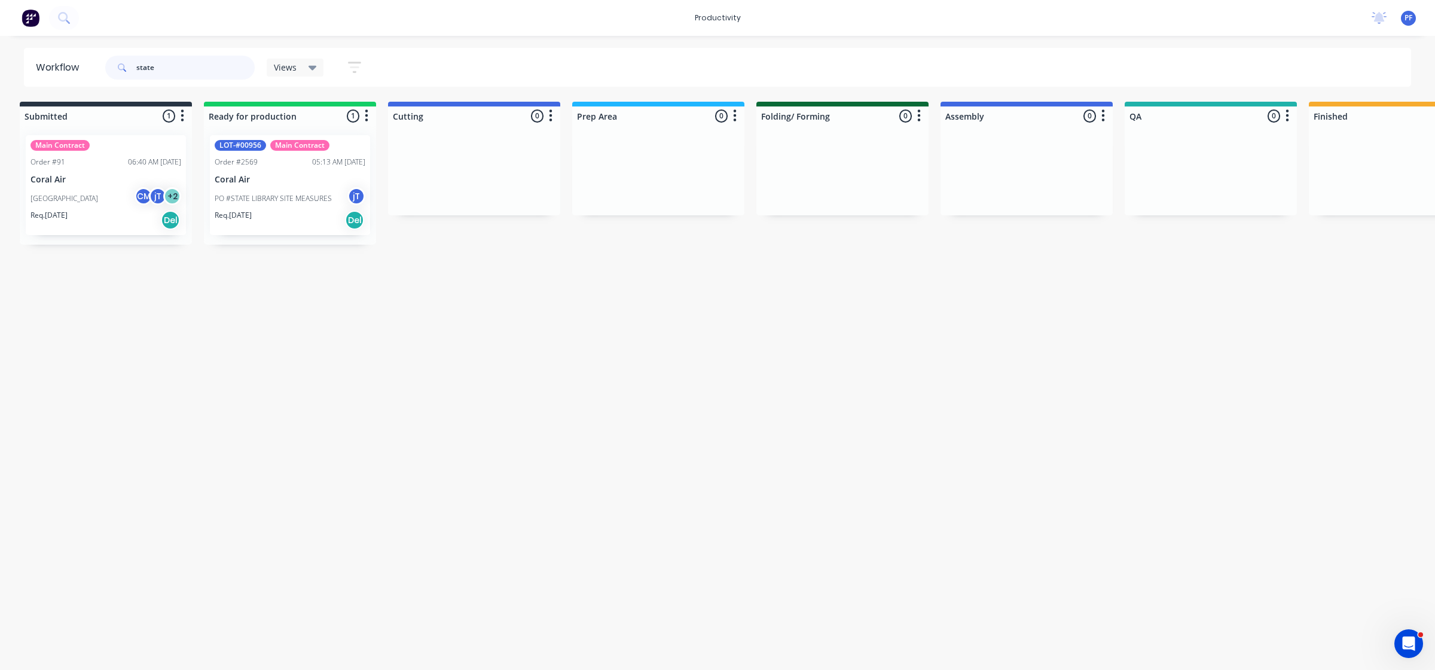
scroll to position [0, 36]
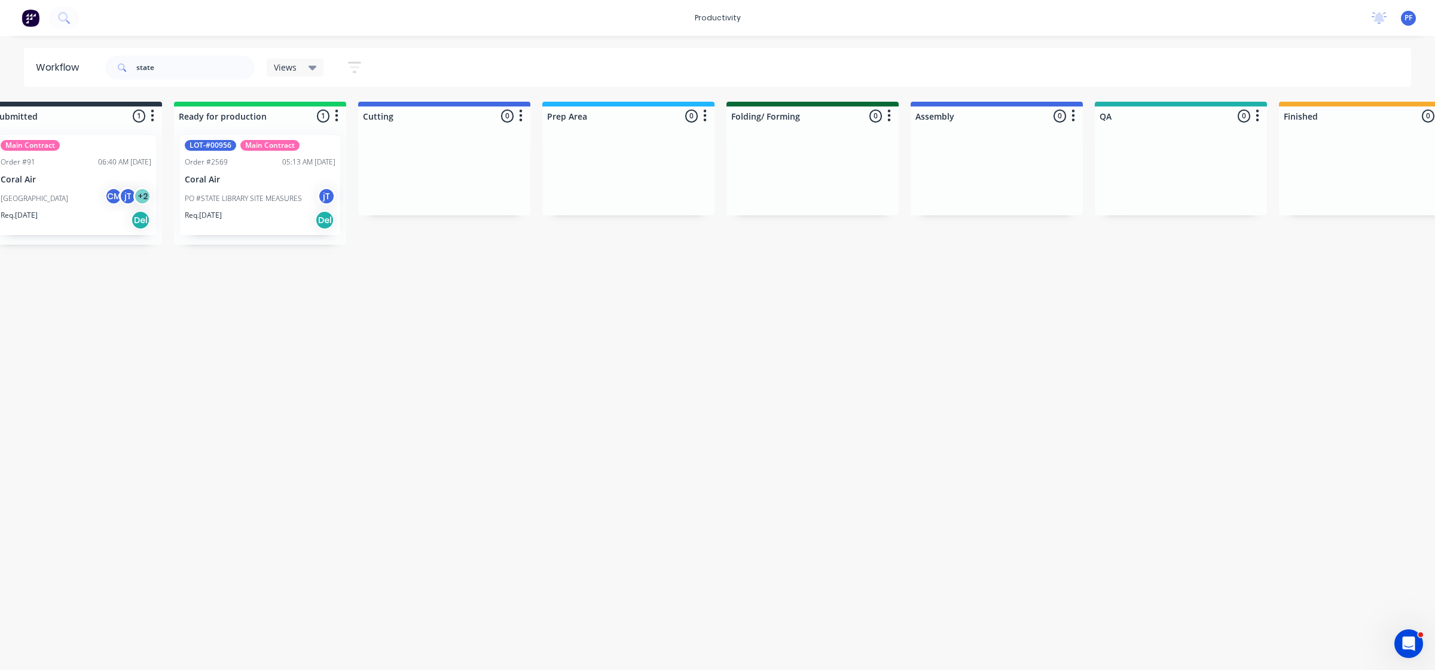
drag, startPoint x: 463, startPoint y: 668, endPoint x: 707, endPoint y: 617, distance: 249.2
click at [716, 598] on html "productivity productivity Workflow Planner Delivery Scheduling Timesheets No ne…" at bounding box center [681, 299] width 1435 height 598
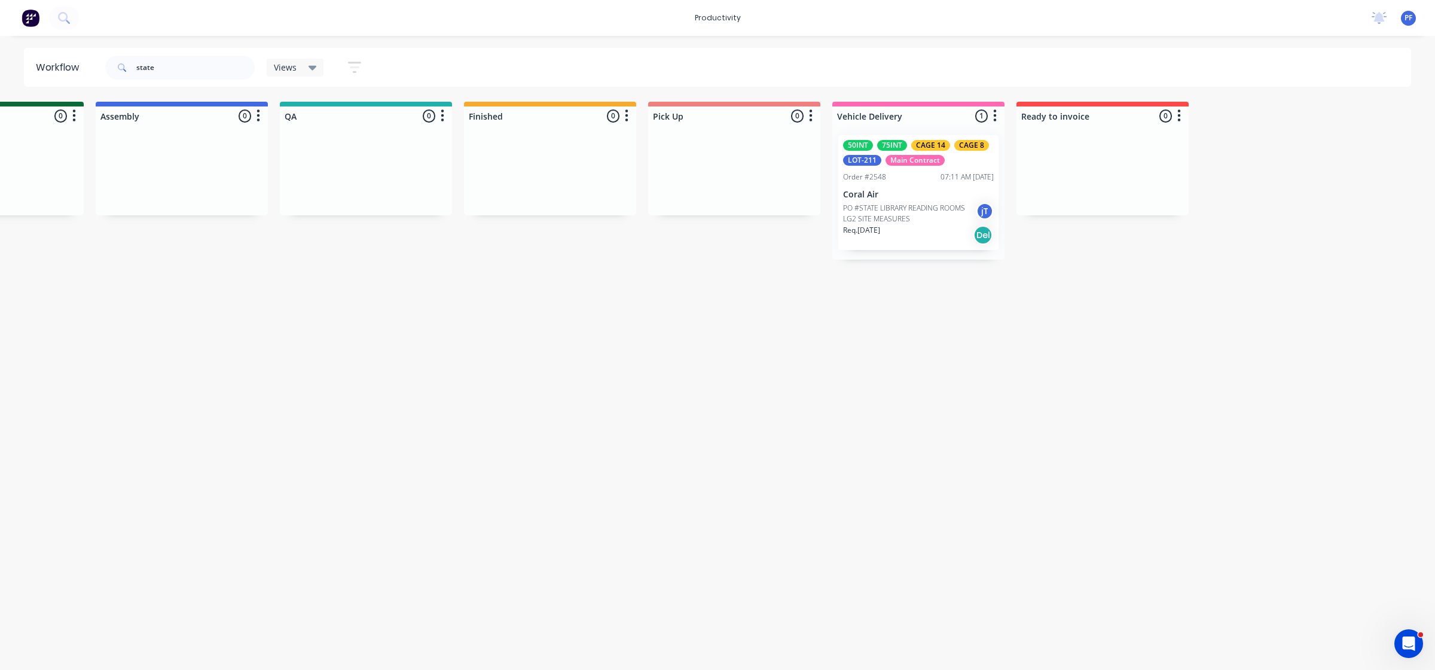
scroll to position [0, 834]
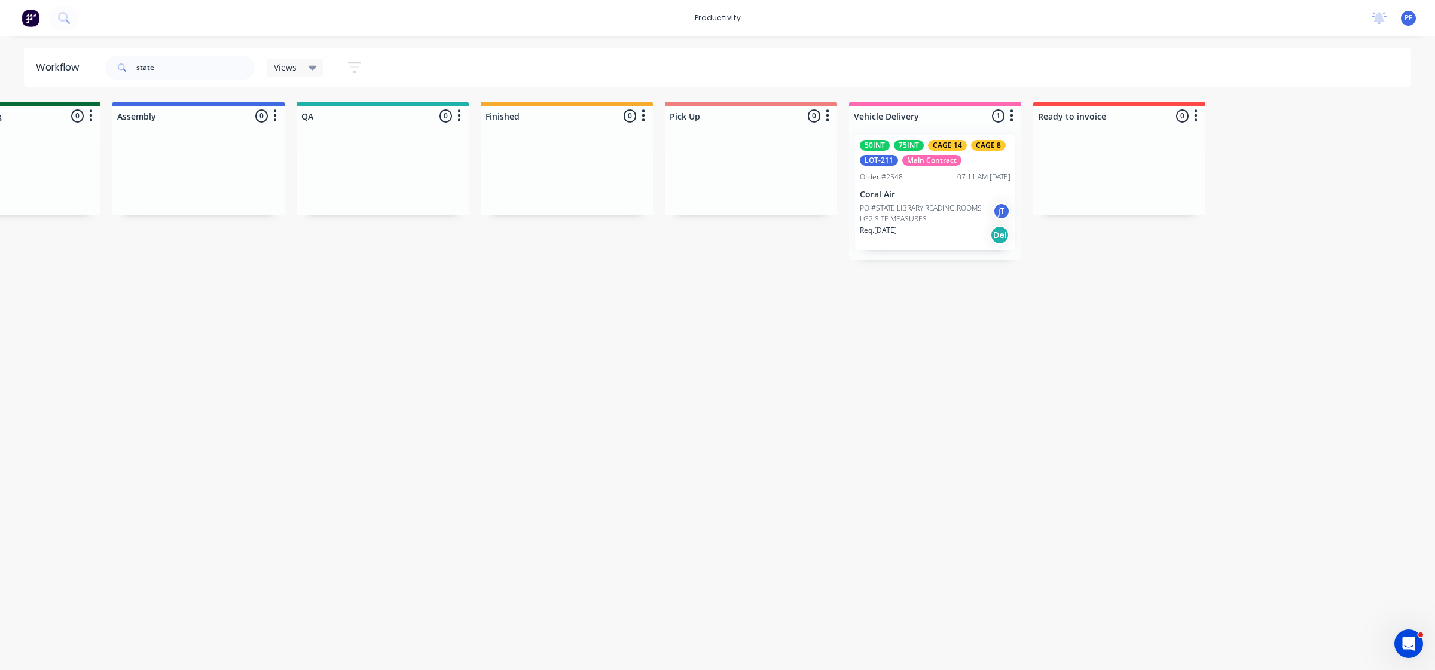
drag, startPoint x: 970, startPoint y: 196, endPoint x: 880, endPoint y: 205, distance: 90.7
click at [935, 291] on div "Mark as Delivered" at bounding box center [940, 294] width 120 height 25
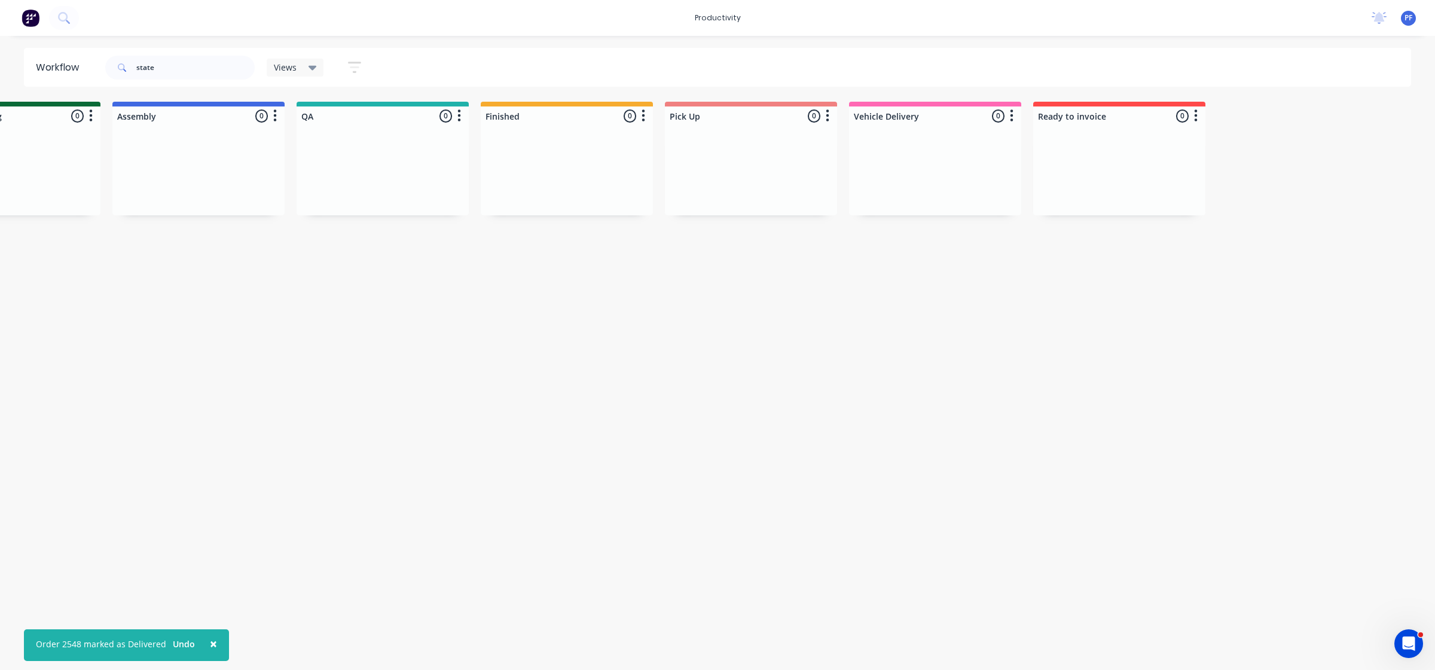
click at [204, 75] on div "state" at bounding box center [179, 68] width 149 height 36
click at [206, 71] on input "state" at bounding box center [195, 68] width 118 height 24
type input "s"
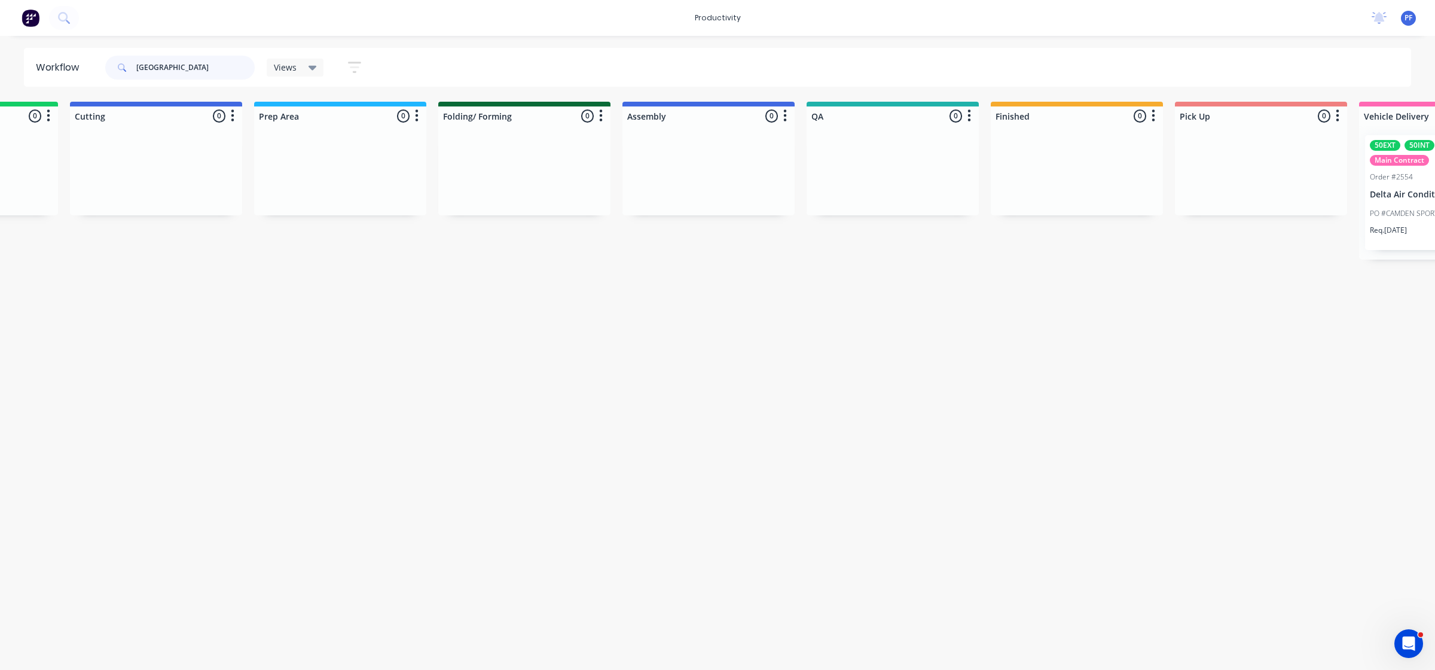
scroll to position [0, 448]
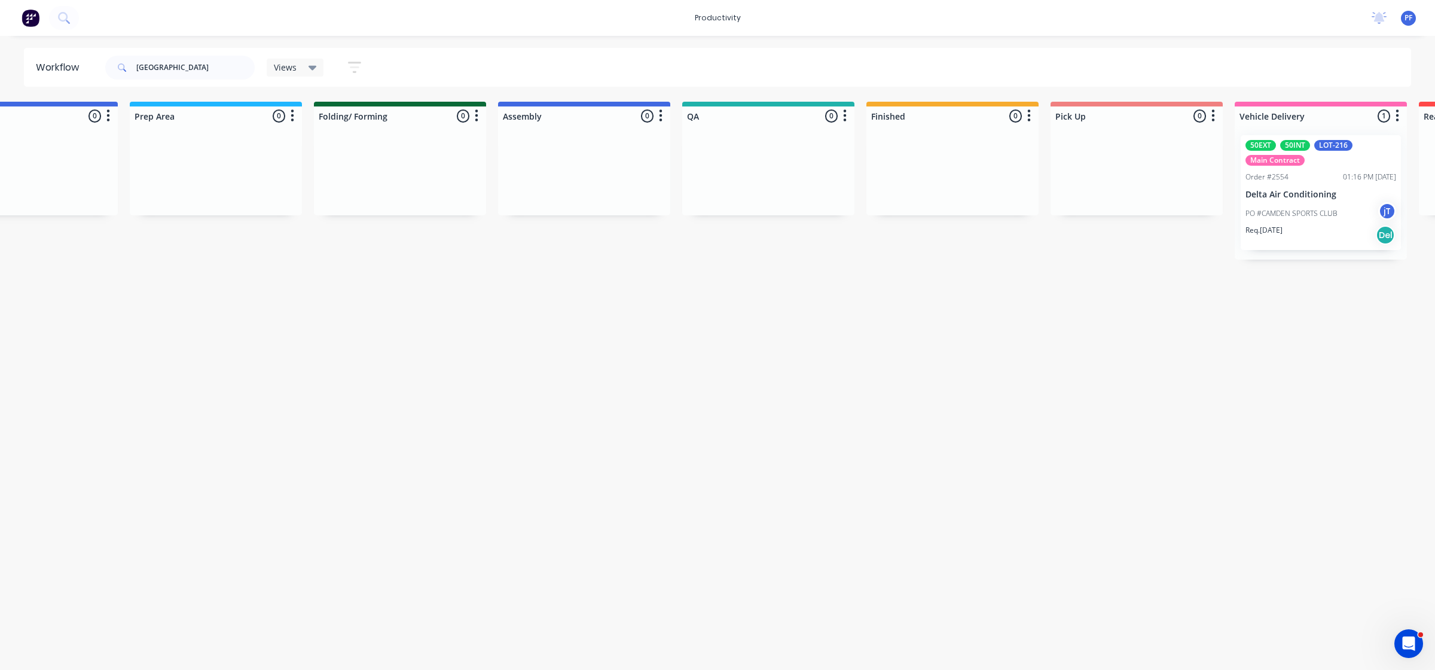
click at [845, 625] on div "Workflow camden Views Save new view None (Default) edit Assembly edit Dispatch …" at bounding box center [269, 347] width 1435 height 598
click at [1345, 268] on div "Mark as Delivered" at bounding box center [1375, 272] width 120 height 25
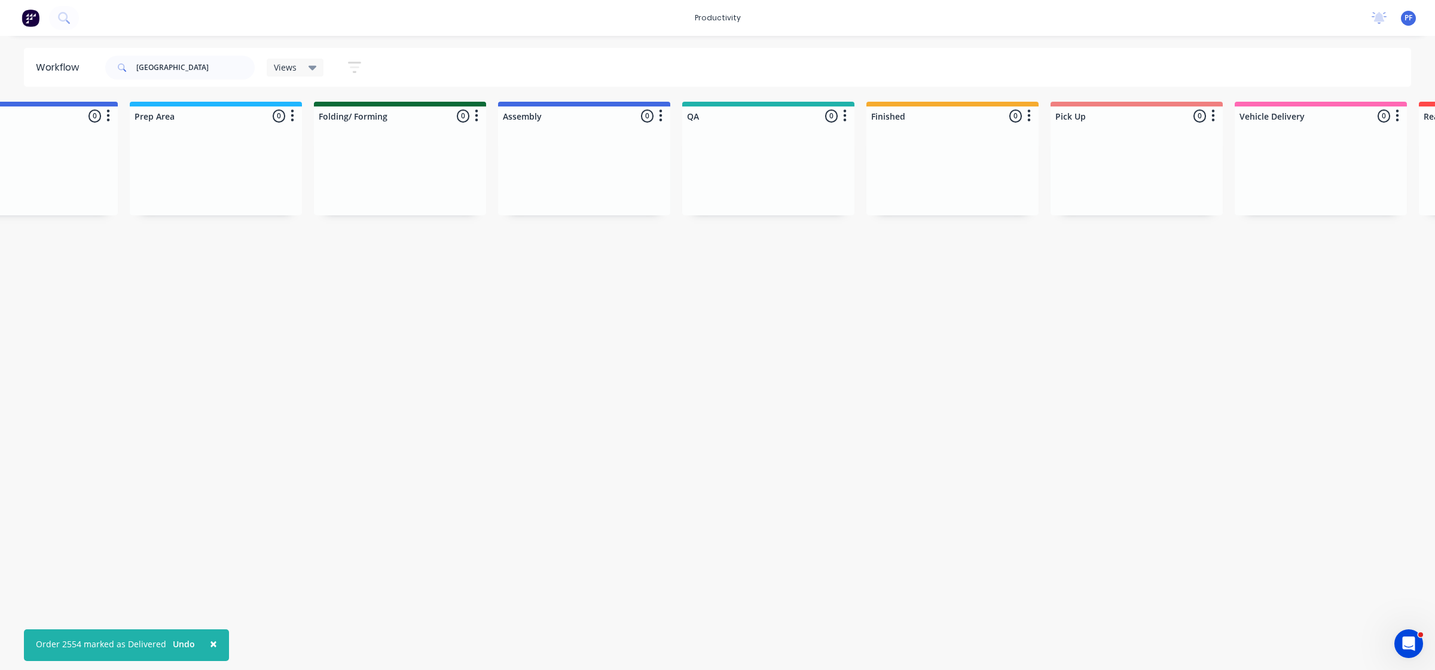
click at [268, 65] on div "Views" at bounding box center [295, 68] width 57 height 18
click at [241, 67] on input "camden" at bounding box center [195, 68] width 118 height 24
type input "c"
type input "afl"
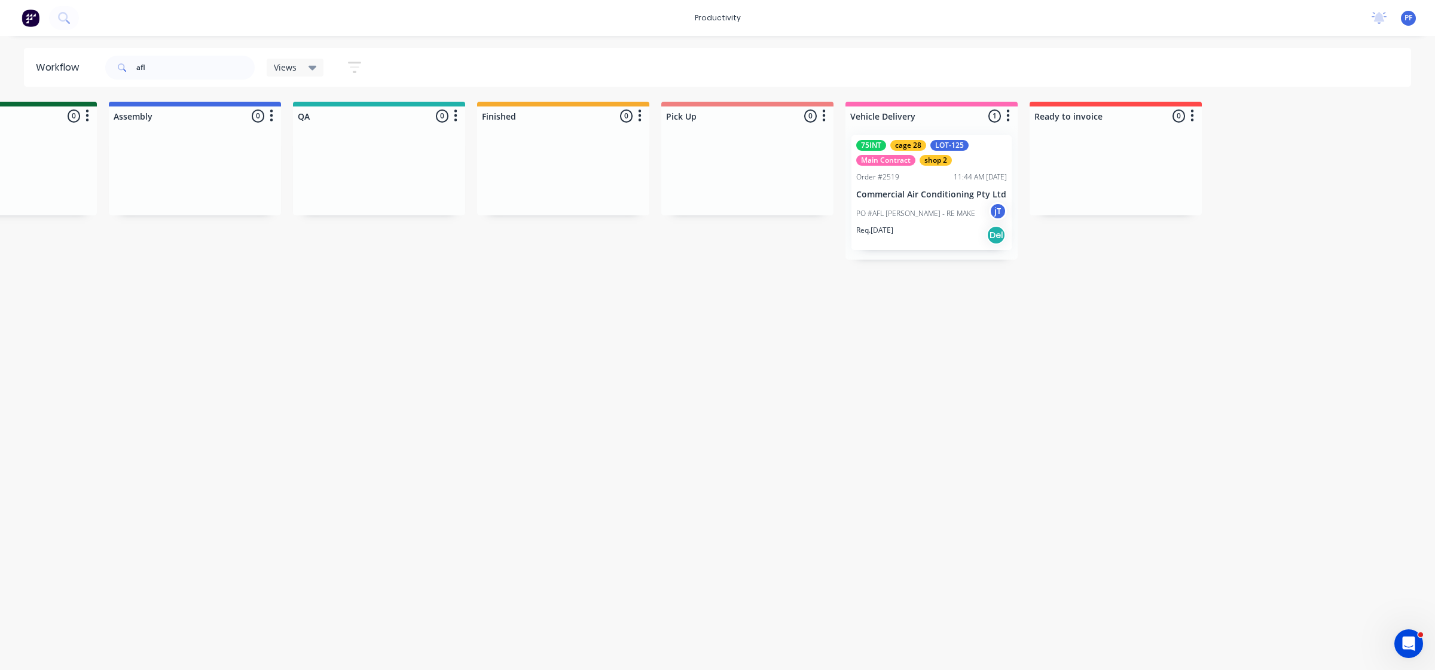
scroll to position [0, 827]
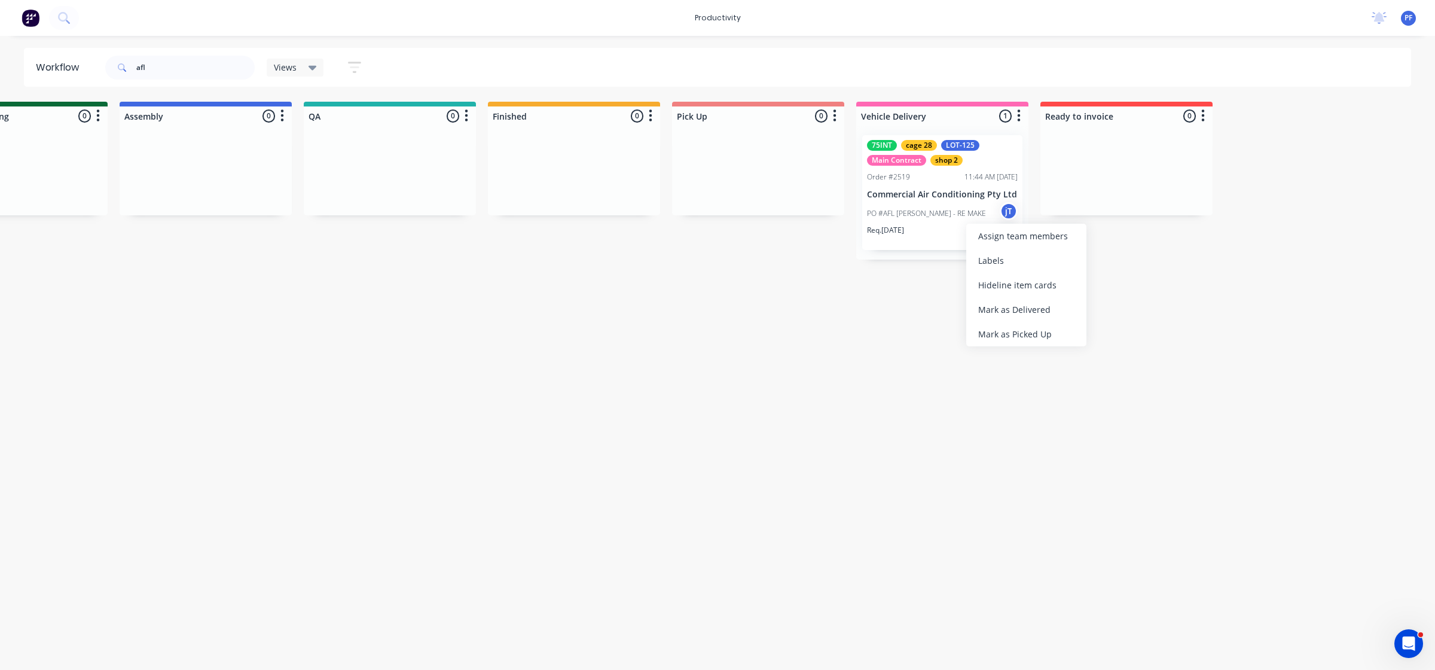
click at [1008, 306] on div "Mark as Delivered" at bounding box center [1026, 309] width 120 height 25
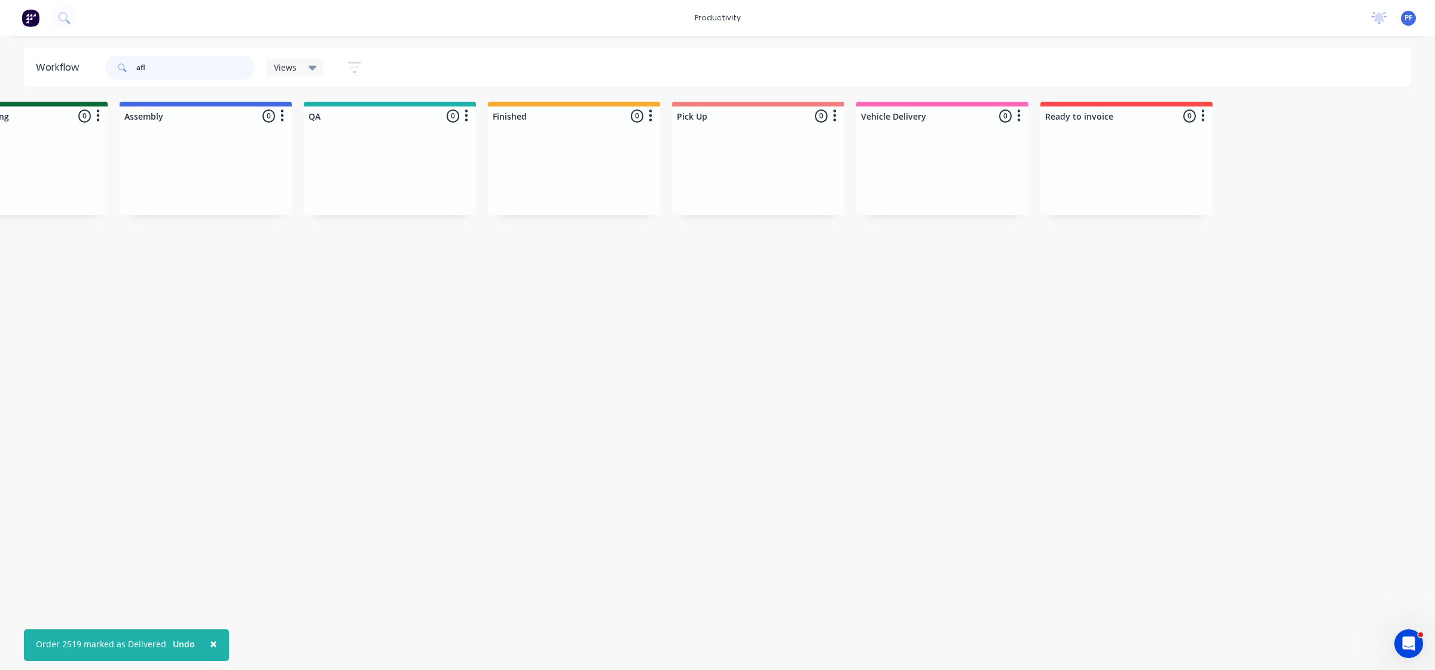
drag, startPoint x: 187, startPoint y: 74, endPoint x: 100, endPoint y: 81, distance: 87.0
click at [103, 79] on div "afl Views Save new view None (Default) edit Assembly edit Dispatch edit Invoici…" at bounding box center [238, 68] width 271 height 36
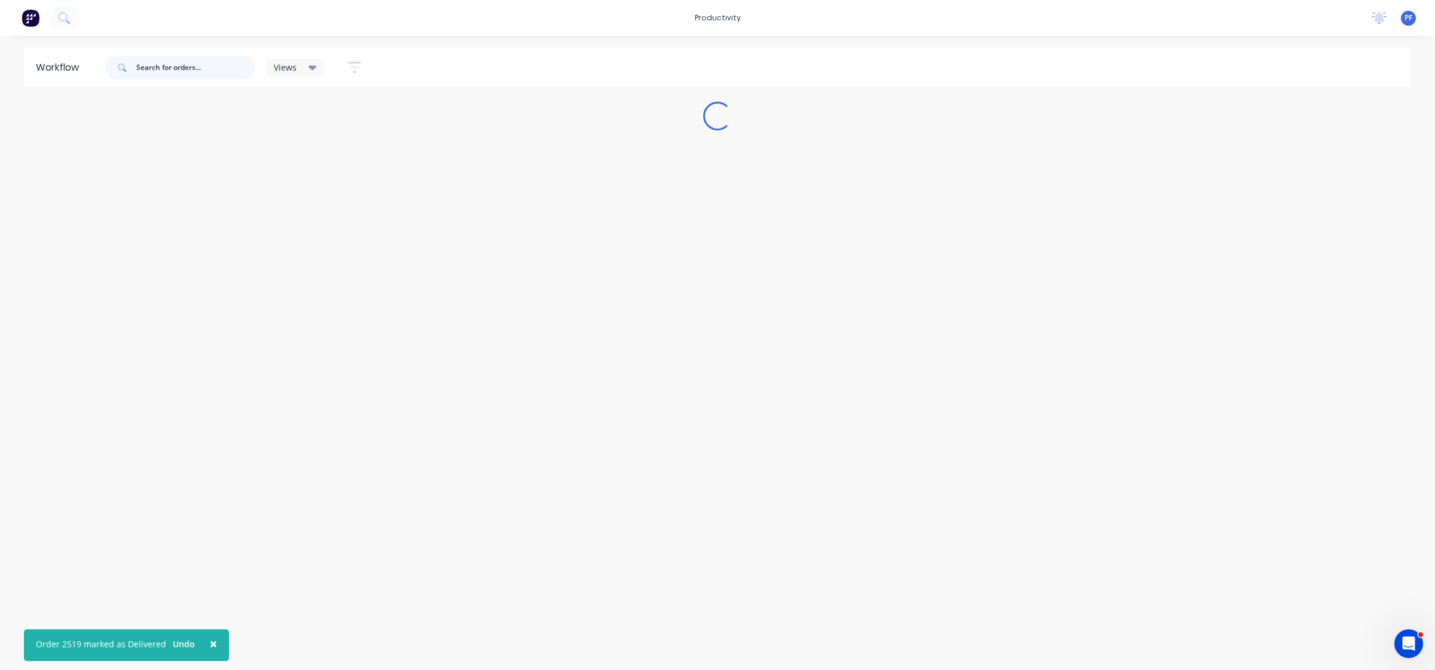
scroll to position [0, 0]
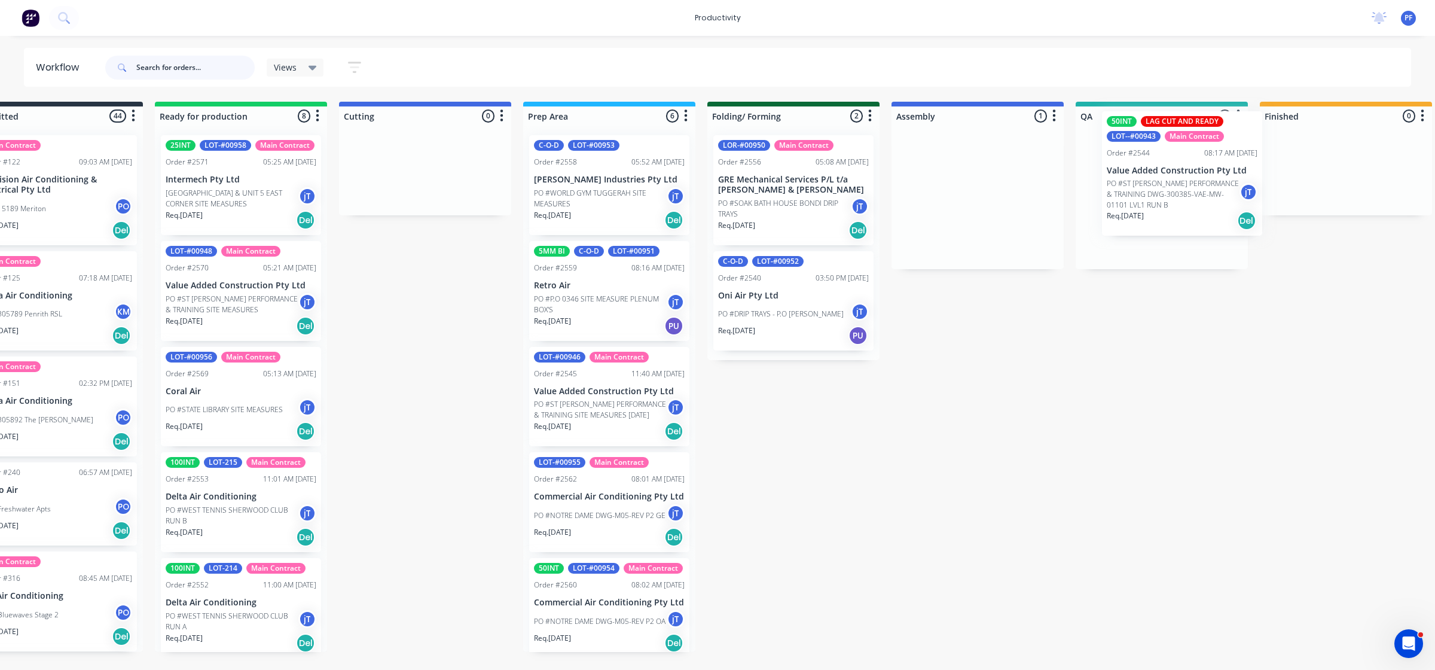
drag, startPoint x: 1049, startPoint y: 205, endPoint x: 1230, endPoint y: 175, distance: 183.0
click at [1231, 175] on div "Submitted 44 Main Contract Order #122 09:03 AM 29/07/24 Precision Air Condition…" at bounding box center [1106, 377] width 2341 height 550
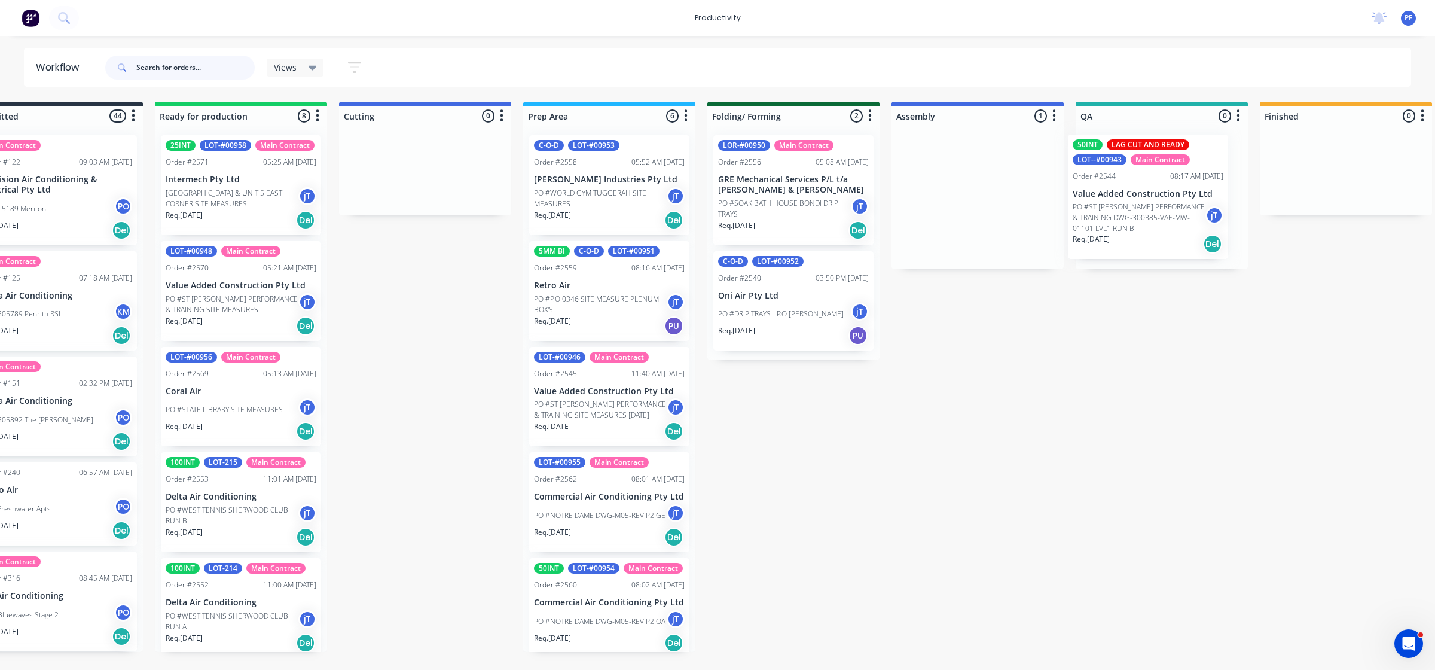
scroll to position [0, 69]
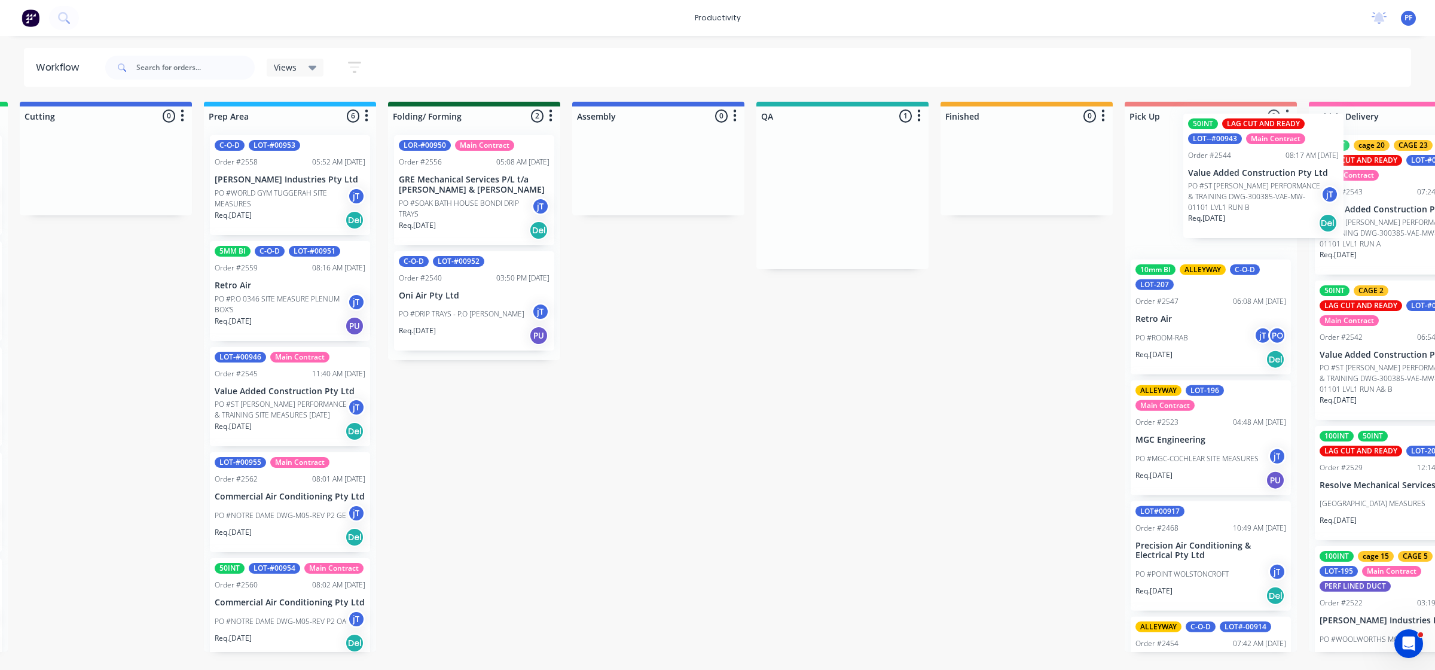
scroll to position [0, 380]
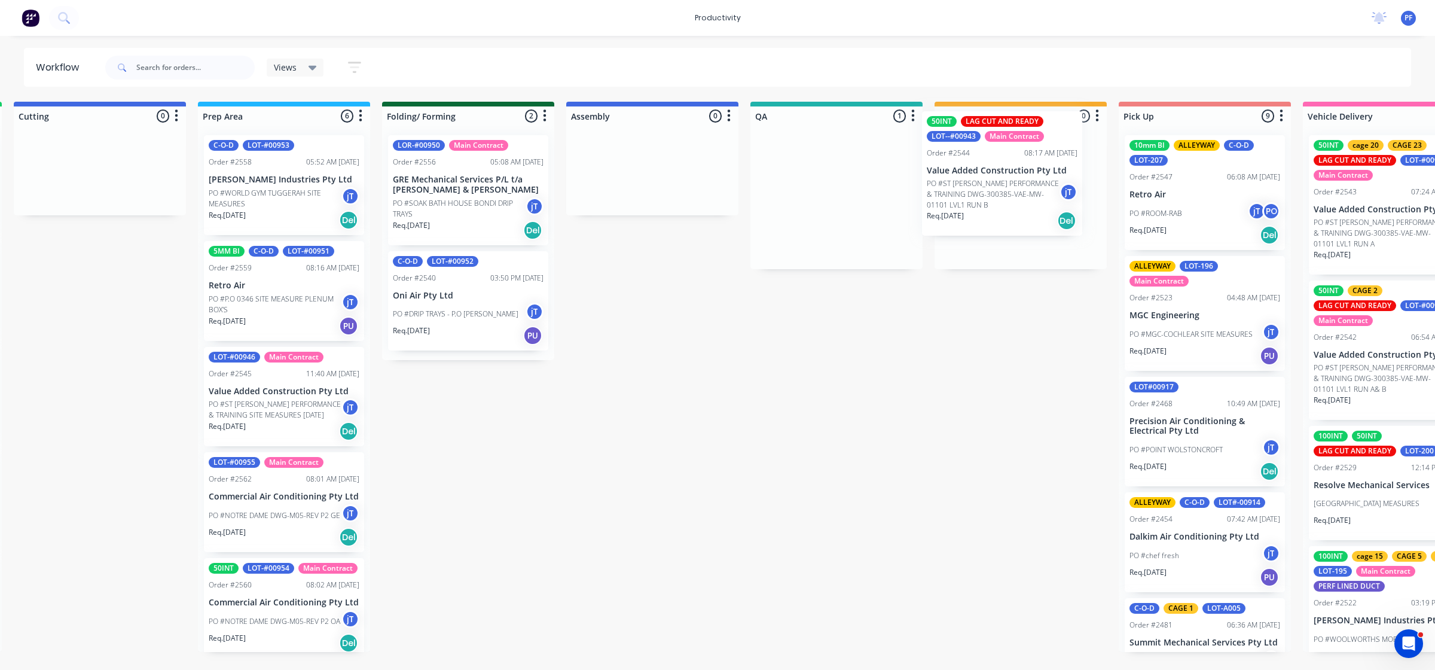
drag, startPoint x: 1206, startPoint y: 222, endPoint x: 976, endPoint y: 196, distance: 230.5
click at [978, 199] on div "Submitted 44 Main Contract Order #122 09:03 AM [DATE] Precision Air Conditionin…" at bounding box center [781, 377] width 2341 height 550
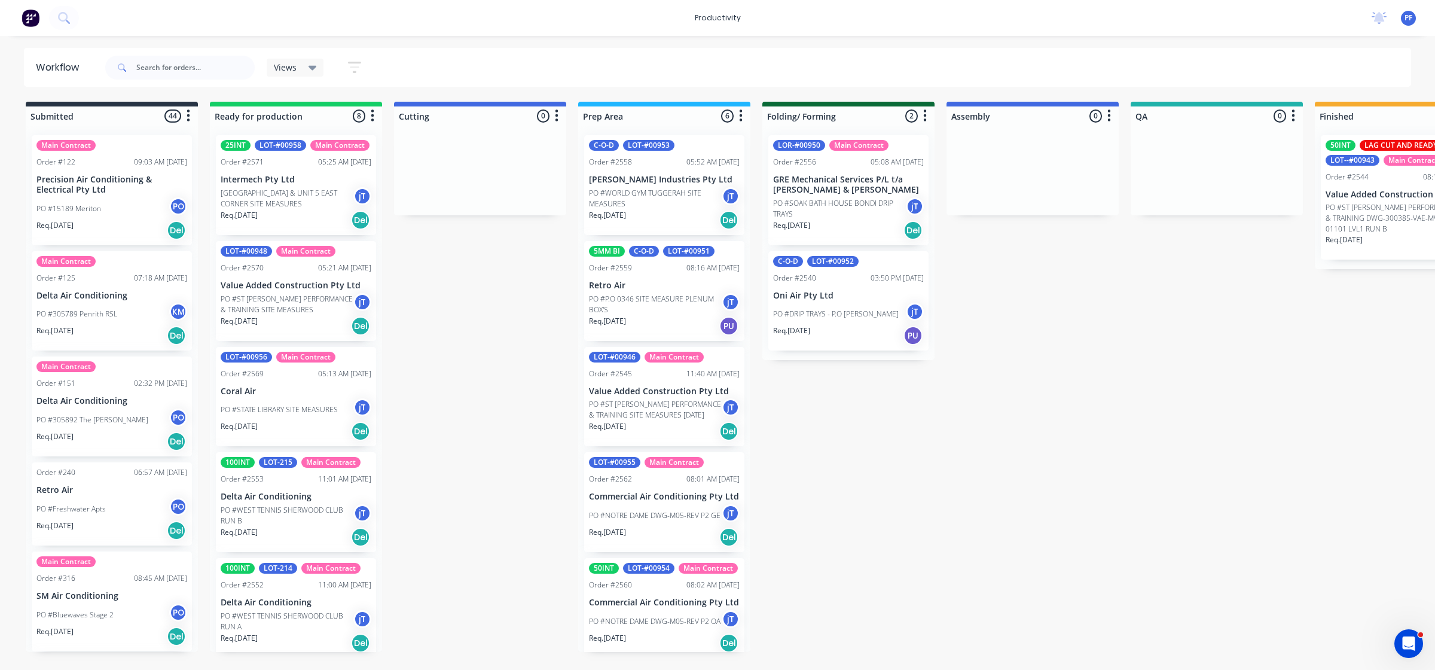
scroll to position [0, 515]
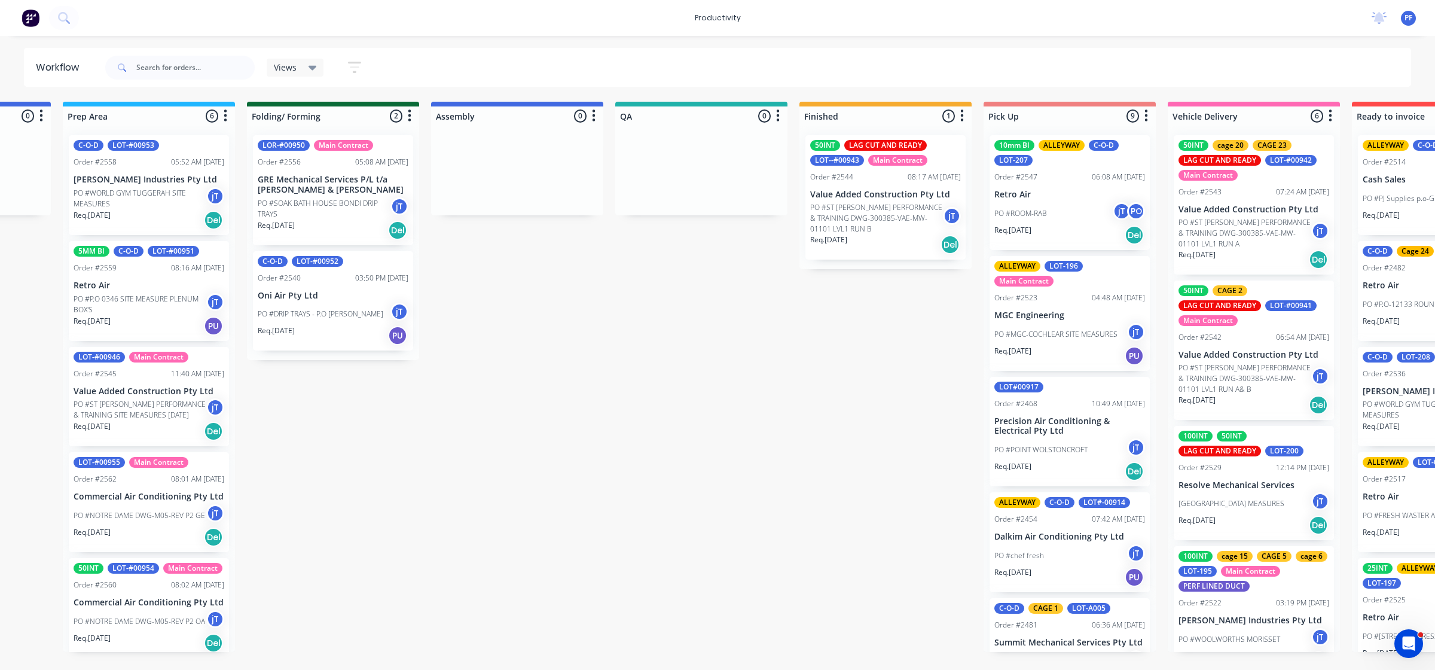
click at [866, 230] on p "PO #ST [PERSON_NAME] PERFORMANCE & TRAINING DWG-300385-VAE-MW-01101 LVL1 RUN B" at bounding box center [876, 218] width 133 height 32
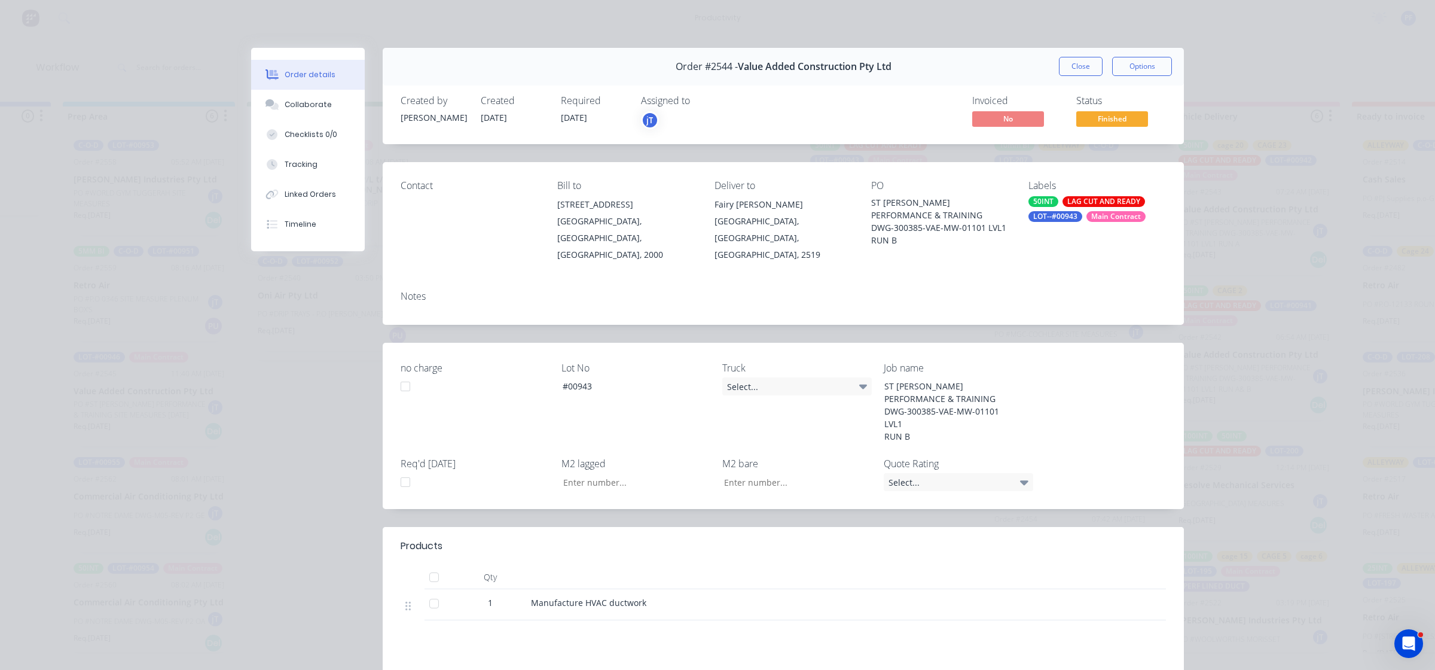
click at [1103, 224] on div "Labels 50INT LAG CUT AND READY LOT--#00943 Main Contract" at bounding box center [1098, 221] width 138 height 83
click at [1106, 216] on div "Main Contract" at bounding box center [1116, 216] width 59 height 11
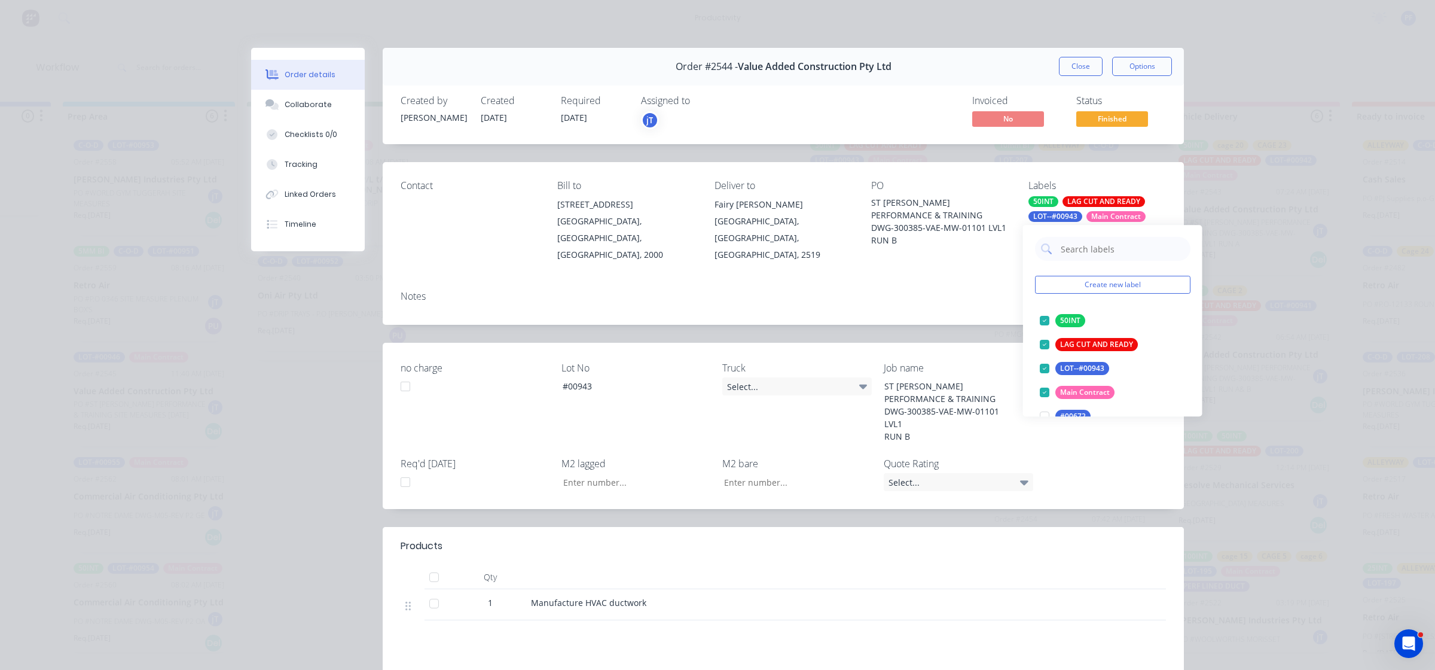
click at [1131, 252] on input "text" at bounding box center [1122, 249] width 125 height 24
type input "cage20"
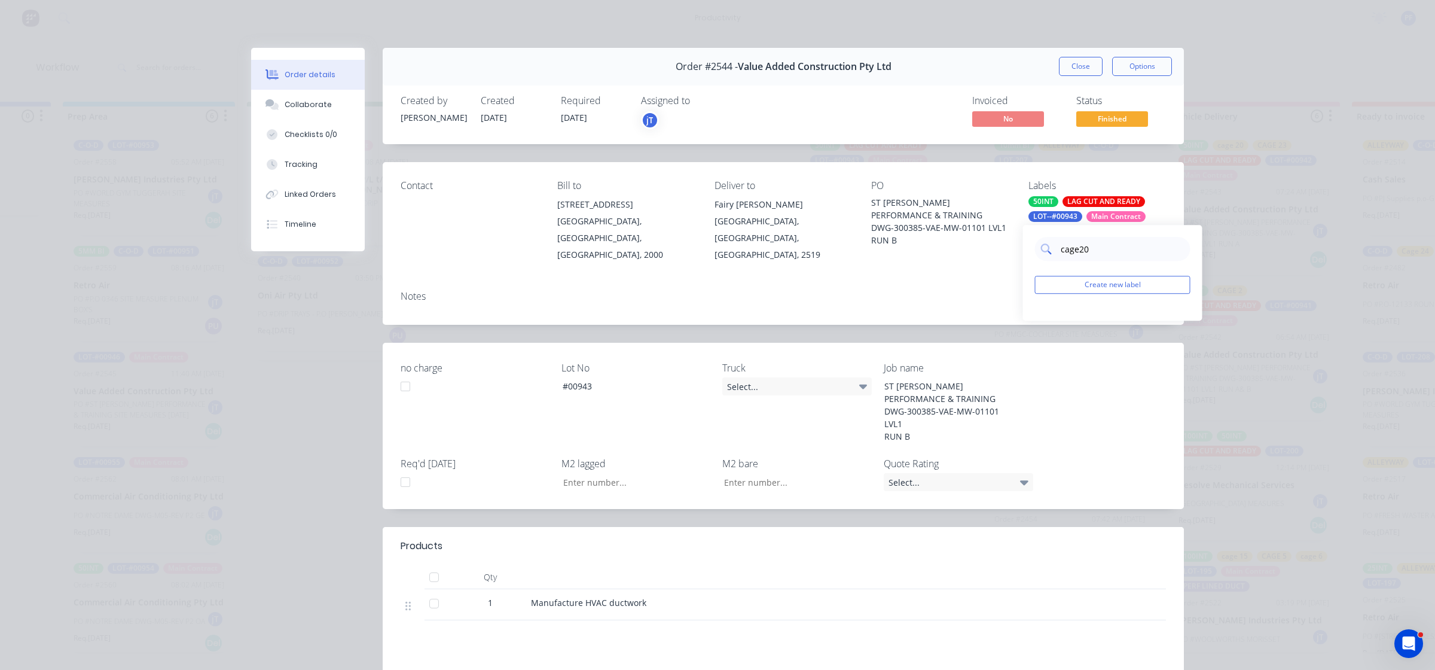
click at [1078, 249] on input "cage20" at bounding box center [1122, 249] width 125 height 24
drag, startPoint x: 1107, startPoint y: 264, endPoint x: 160, endPoint y: 252, distance: 946.7
click at [156, 255] on div "Order details Collaborate Checklists 0/0 Tracking Linked Orders Timeline Order …" at bounding box center [717, 335] width 1435 height 670
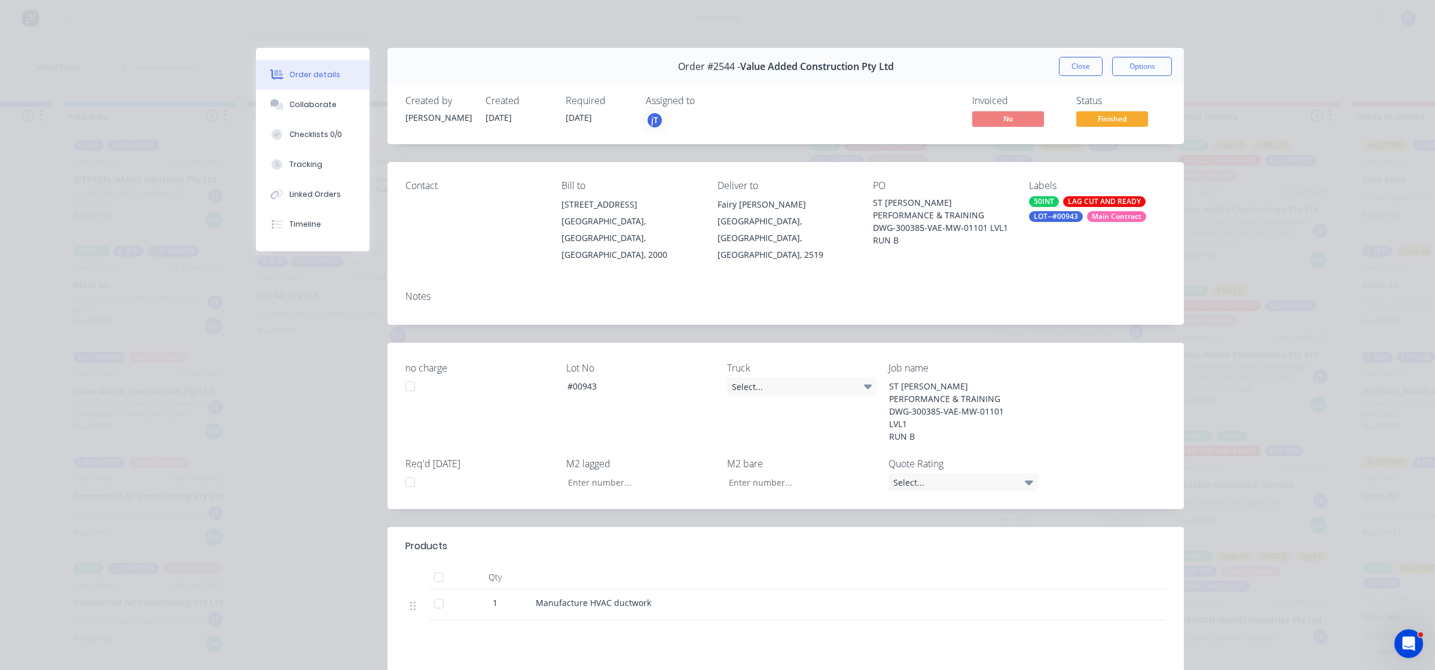
click at [1044, 203] on div "50INT" at bounding box center [1044, 201] width 30 height 11
click at [1078, 252] on input "cage20" at bounding box center [1122, 249] width 125 height 24
click at [1080, 249] on input "cage20" at bounding box center [1122, 249] width 125 height 24
click at [1078, 250] on input "cage20" at bounding box center [1122, 249] width 125 height 24
type input "cage 20"
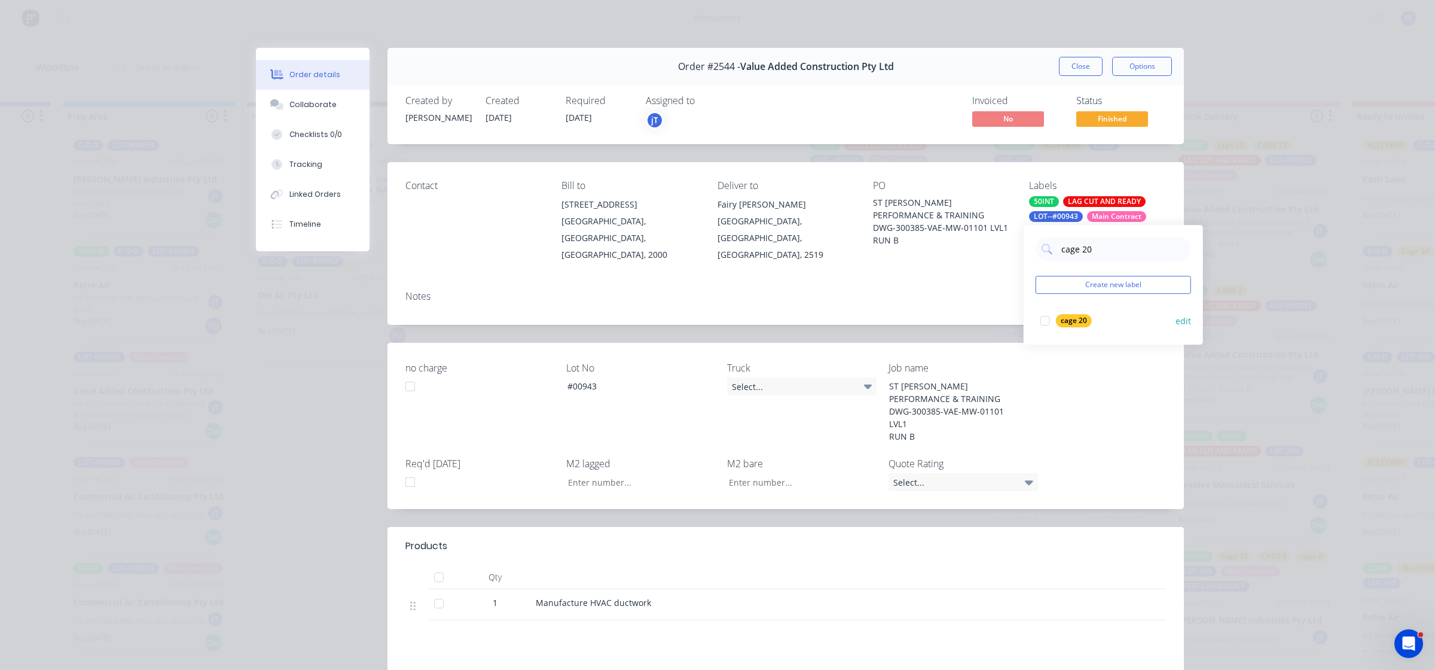
drag, startPoint x: 1042, startPoint y: 321, endPoint x: 1035, endPoint y: 315, distance: 9.3
click at [1042, 320] on div at bounding box center [1045, 321] width 24 height 24
click at [968, 284] on div "Notes" at bounding box center [785, 303] width 797 height 44
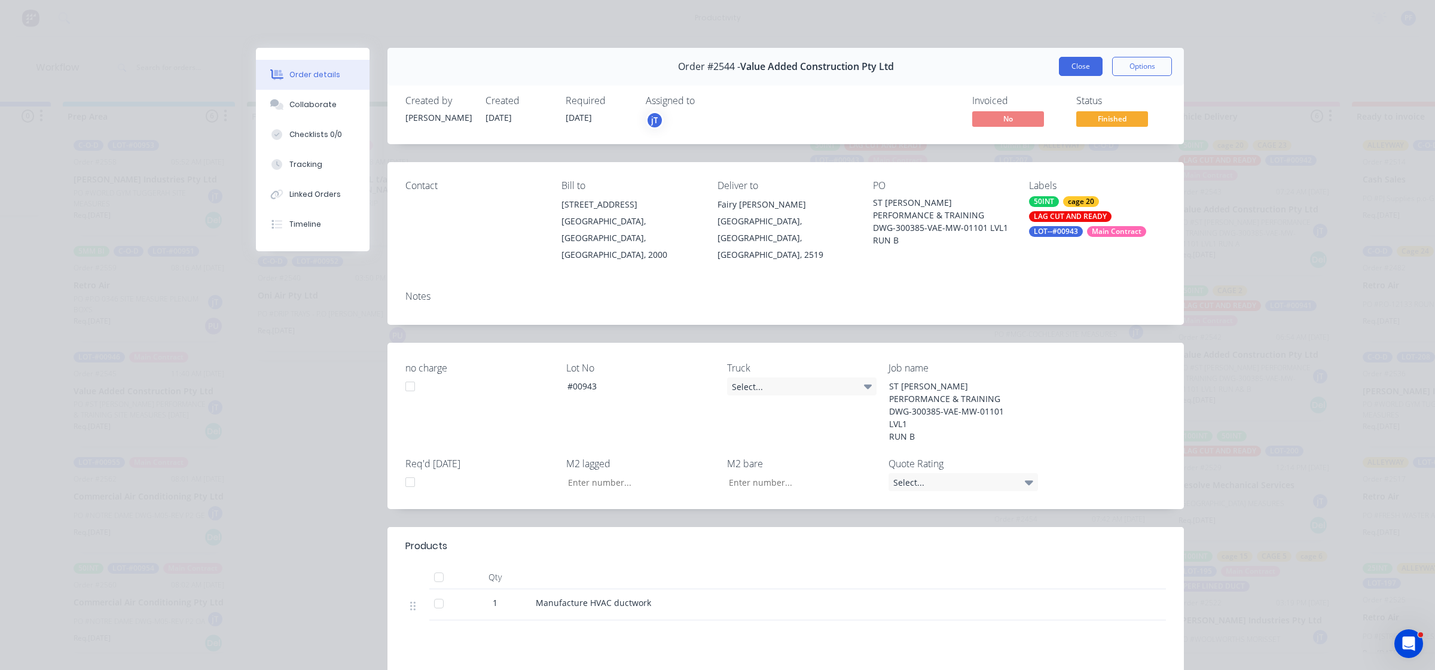
click at [1074, 73] on button "Close" at bounding box center [1081, 66] width 44 height 19
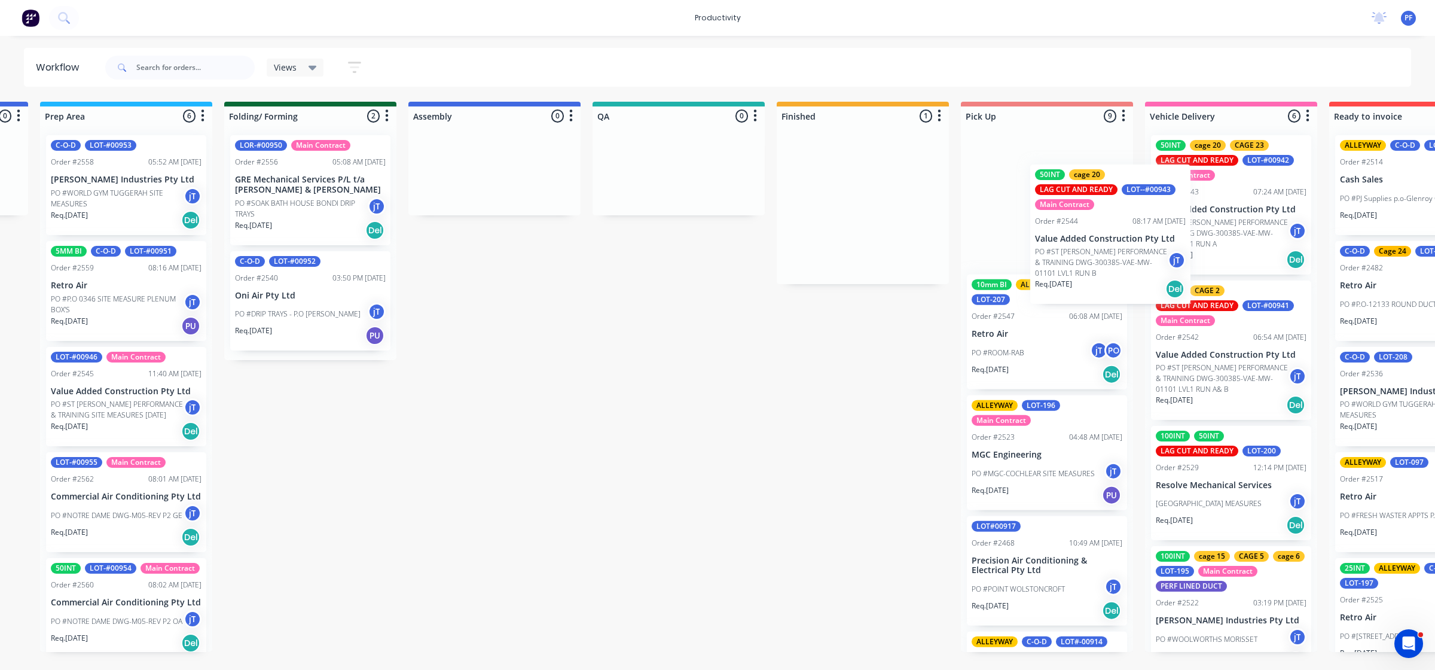
drag, startPoint x: 893, startPoint y: 246, endPoint x: 1121, endPoint y: 279, distance: 230.7
click at [1121, 279] on div "Submitted 44 Main Contract Order #122 09:03 AM [DATE] Precision Air Conditionin…" at bounding box center [623, 377] width 2341 height 550
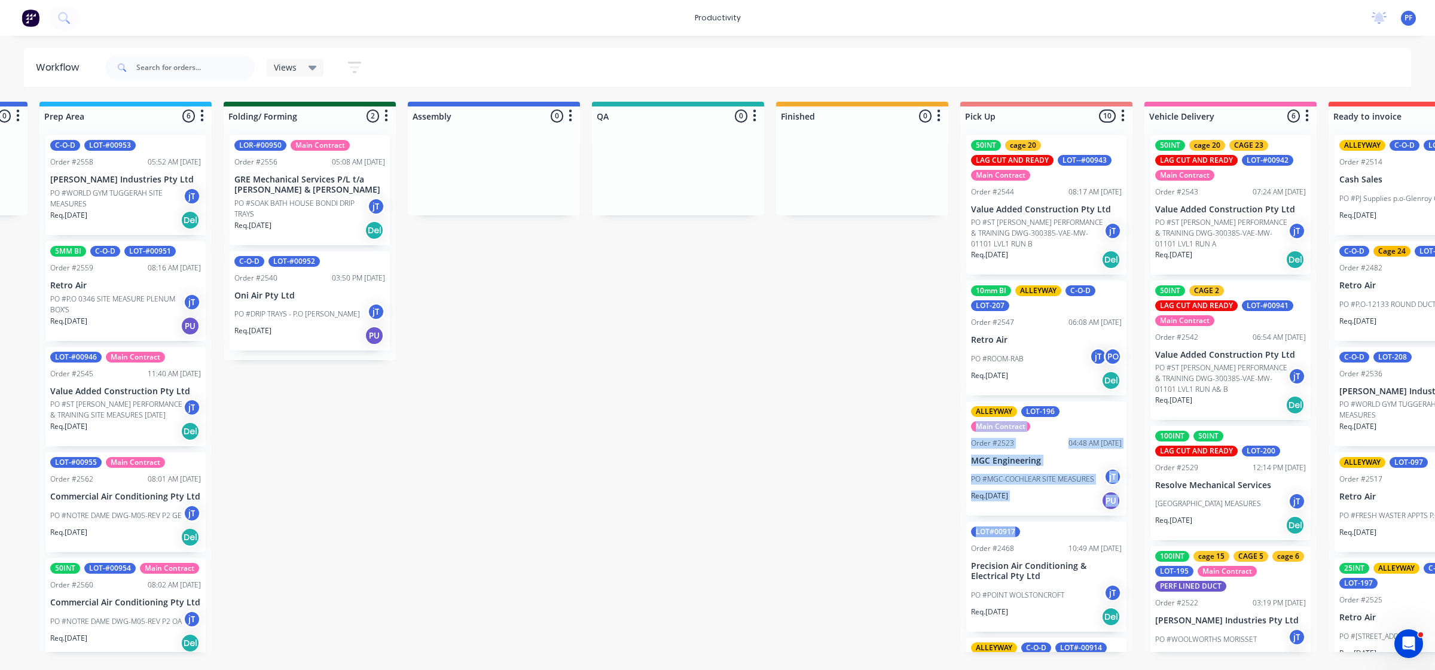
drag, startPoint x: 1122, startPoint y: 280, endPoint x: 1117, endPoint y: 362, distance: 82.1
click at [1117, 362] on div "50INT cage 20 LAG CUT AND READY LOT--#00943 Main Contract Order #2544 08:17 AM …" at bounding box center [1046, 389] width 172 height 526
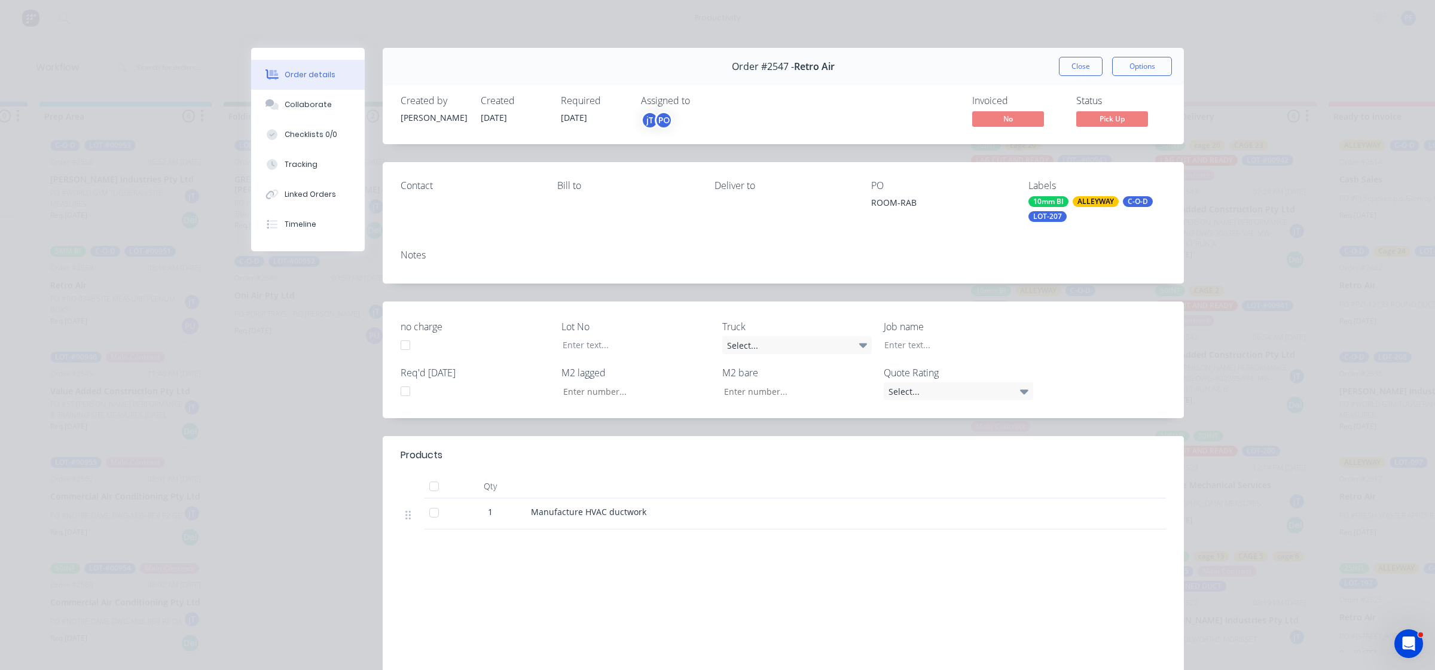
click at [1071, 78] on div "Order #2547 - Retro Air Close Options" at bounding box center [783, 67] width 801 height 38
drag, startPoint x: 1071, startPoint y: 75, endPoint x: 781, endPoint y: 46, distance: 291.4
click at [781, 46] on div "Order details Collaborate Checklists 0/0 Tracking Linked Orders Timeline Order …" at bounding box center [717, 335] width 1435 height 670
click at [1063, 74] on button "Close" at bounding box center [1081, 66] width 44 height 19
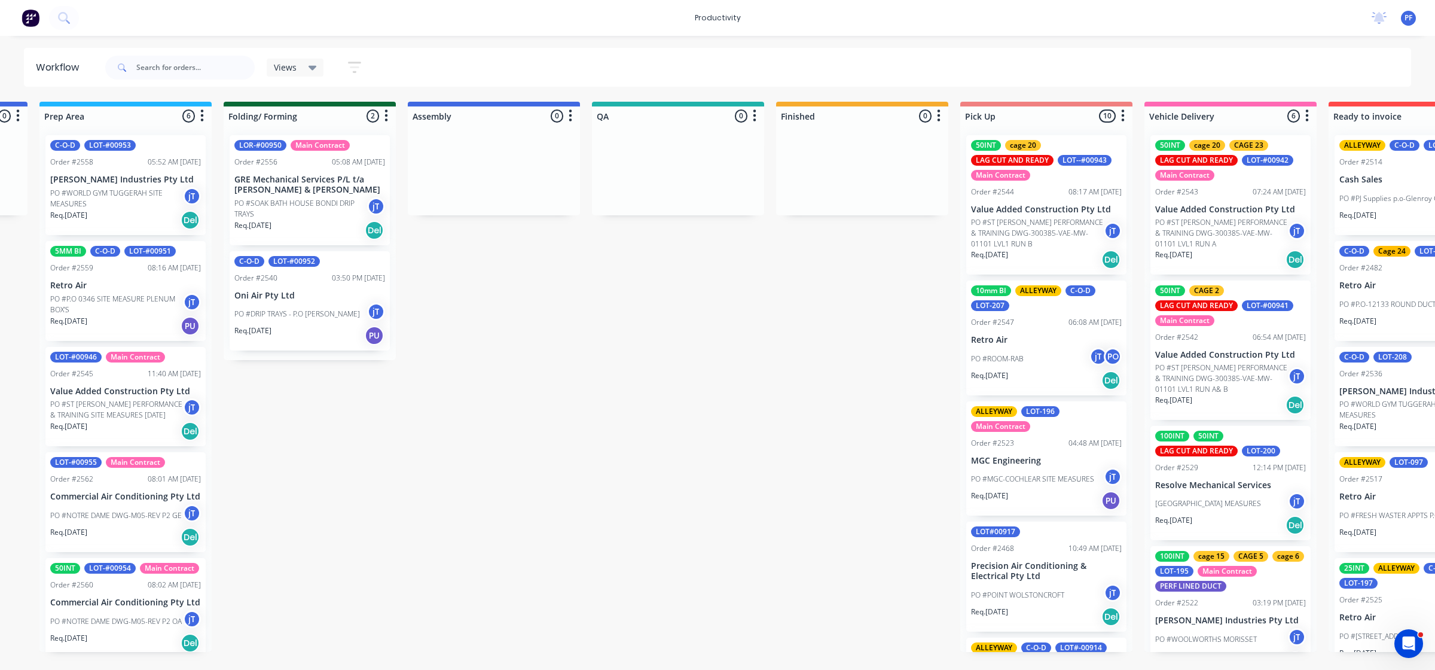
click at [1066, 72] on div "Views Save new view None (Default) edit Assembly edit Dispatch edit Invoicing e…" at bounding box center [757, 68] width 1309 height 36
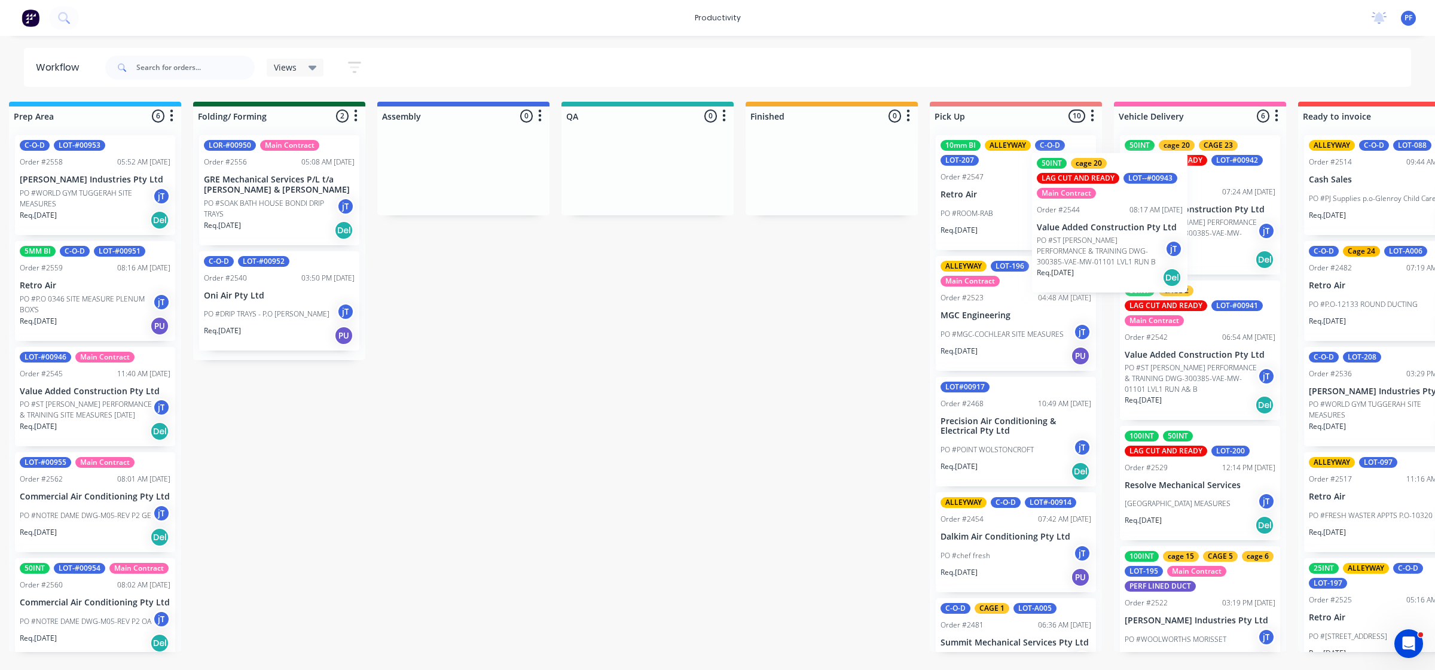
drag, startPoint x: 1014, startPoint y: 240, endPoint x: 1084, endPoint y: 258, distance: 72.8
click at [1084, 258] on div "50INT cage 20 LAG CUT AND READY LOT--#00943 Main Contract Order #2544 08:17 AM …" at bounding box center [1016, 389] width 172 height 526
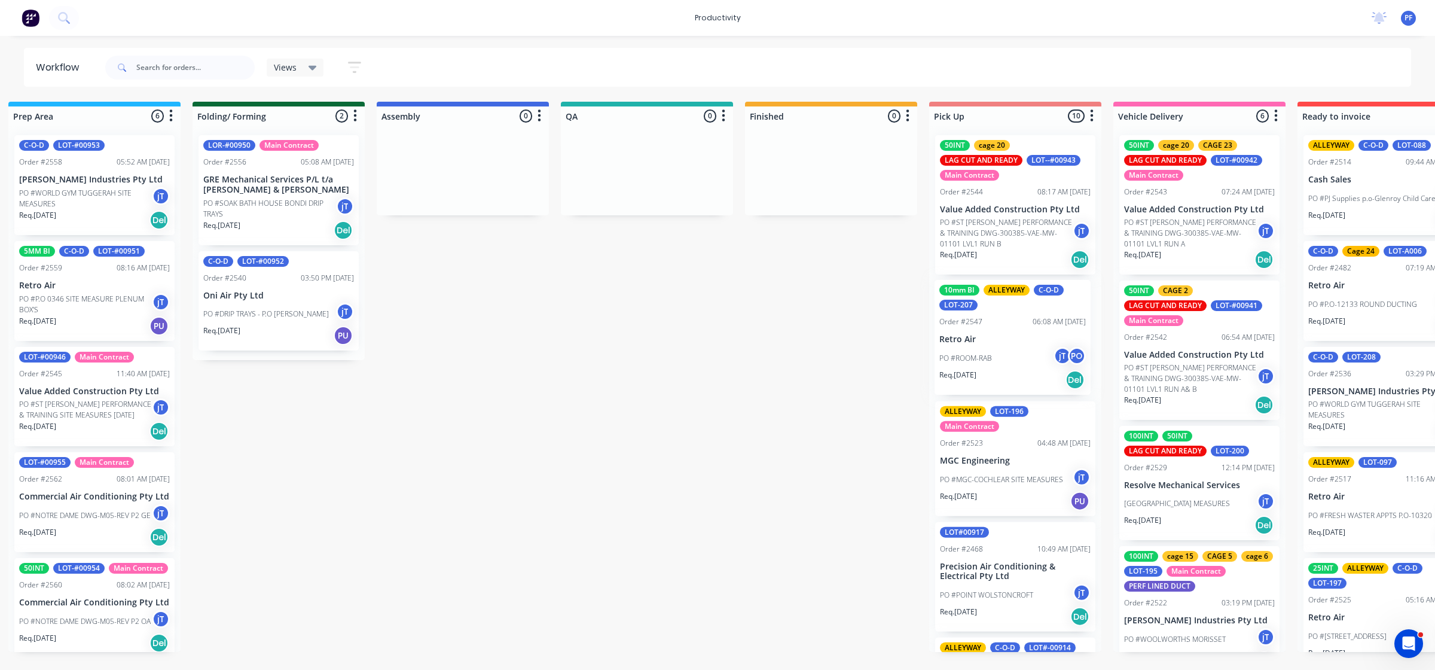
scroll to position [0, 571]
click at [1087, 273] on div "50INT cage 20 LAG CUT AND READY LOT--#00943 Main Contract Order #2544 08:17 AM …" at bounding box center [1014, 389] width 172 height 526
click at [1088, 270] on div "50INT cage 20 LAG CUT AND READY LOT--#00943 Main Contract Order #2544 08:17 AM …" at bounding box center [1014, 204] width 160 height 139
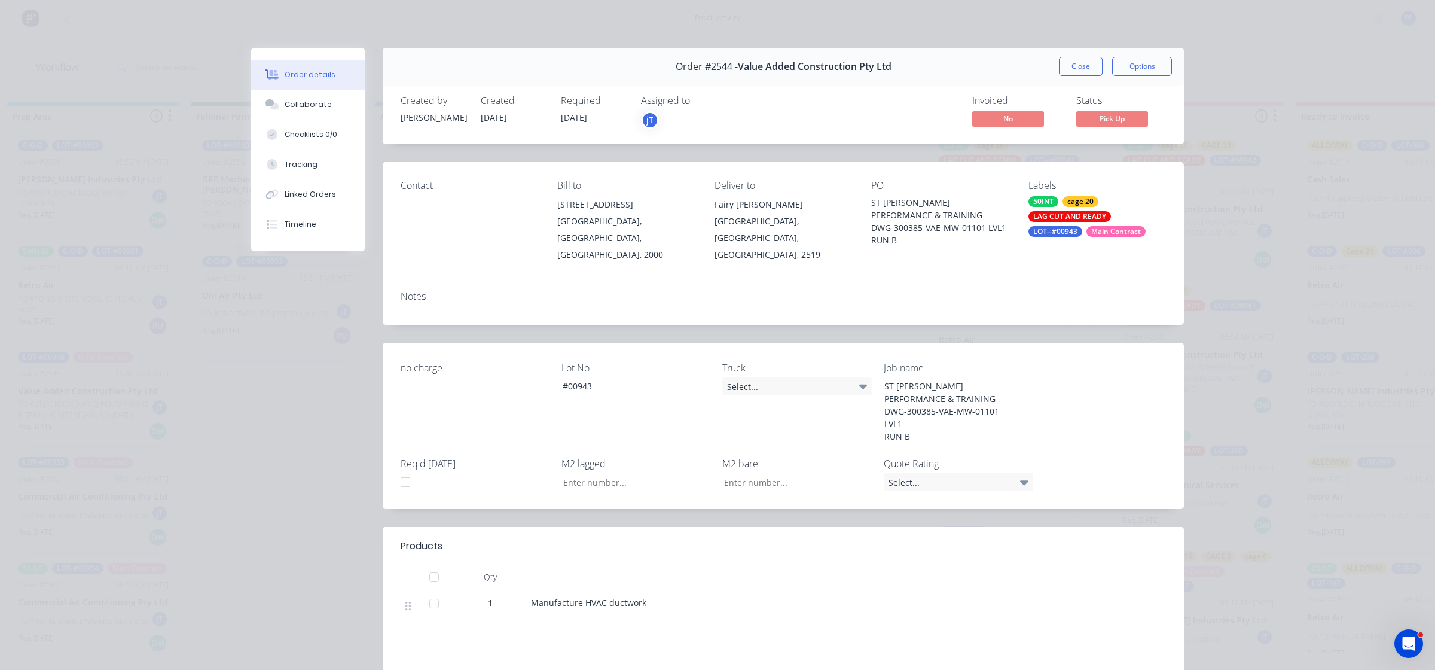
click at [1091, 72] on button "Close" at bounding box center [1081, 66] width 44 height 19
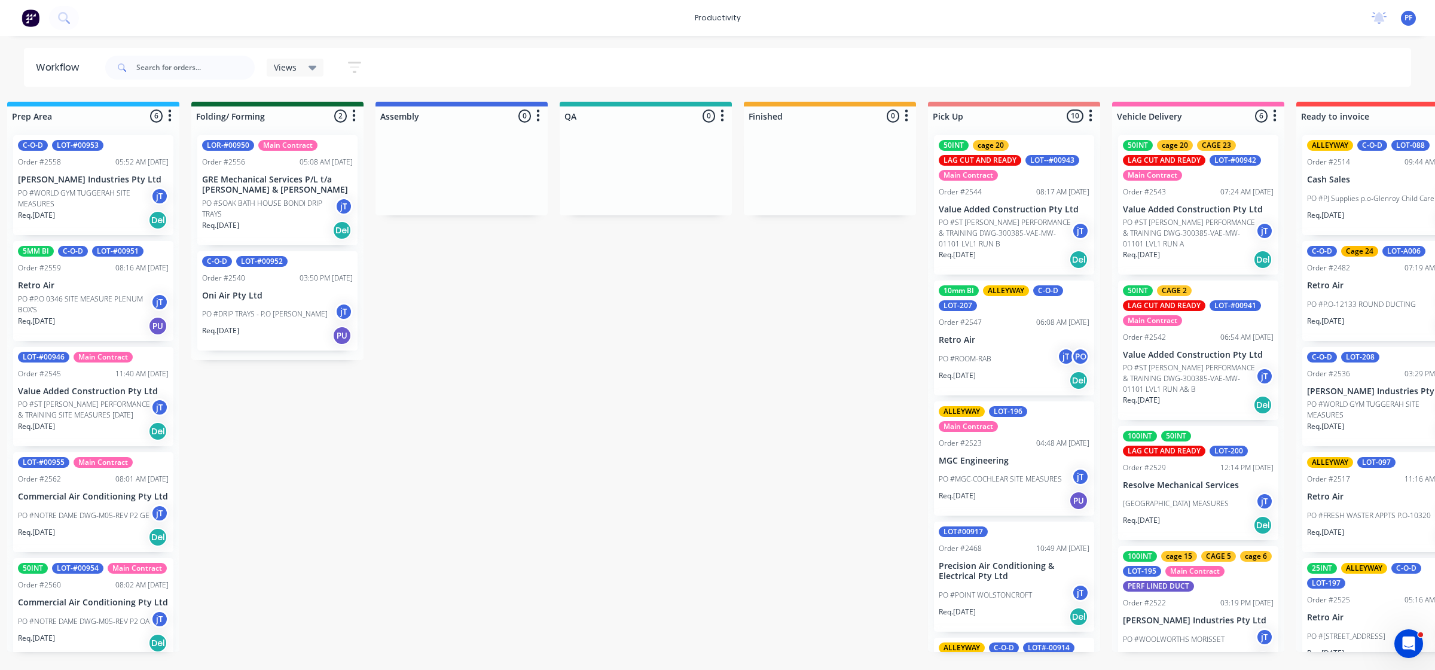
drag, startPoint x: 722, startPoint y: 414, endPoint x: 721, endPoint y: 408, distance: 6.1
click at [721, 408] on div "Submitted 44 Main Contract Order #122 09:03 AM [DATE] Precision Air Conditionin…" at bounding box center [590, 377] width 2341 height 550
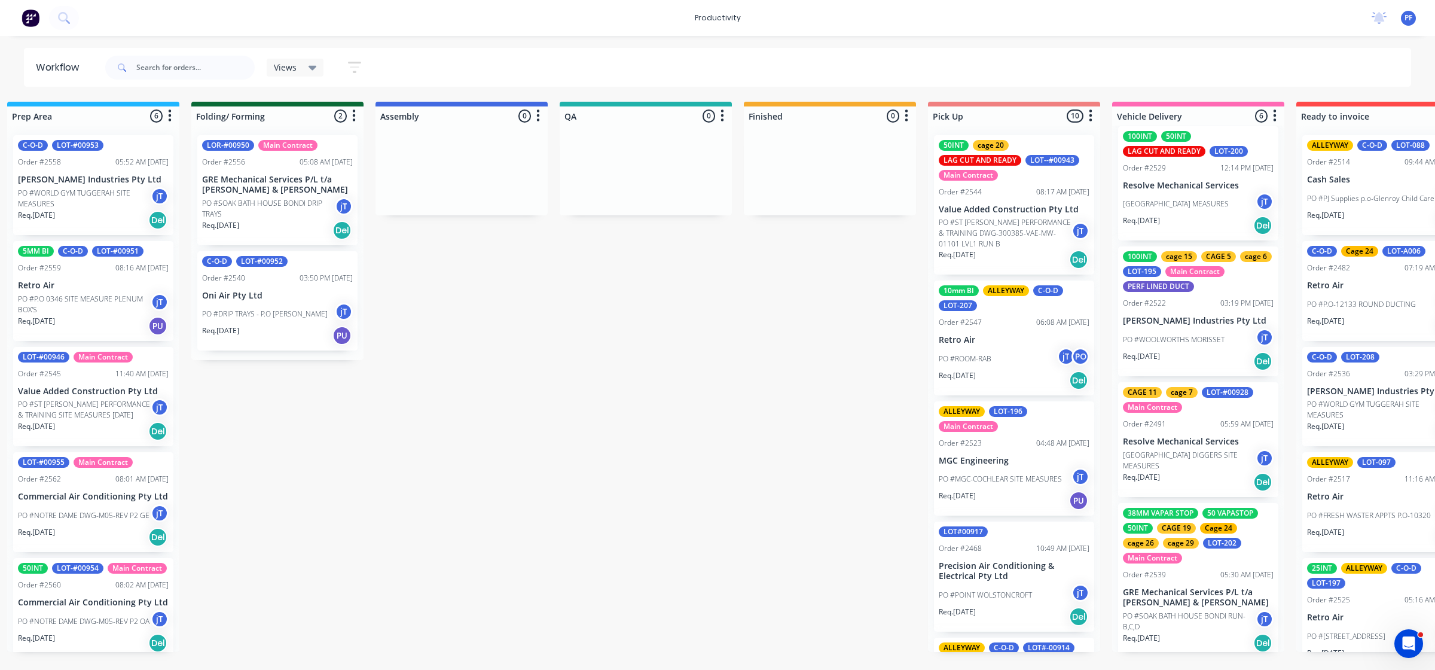
scroll to position [303, 0]
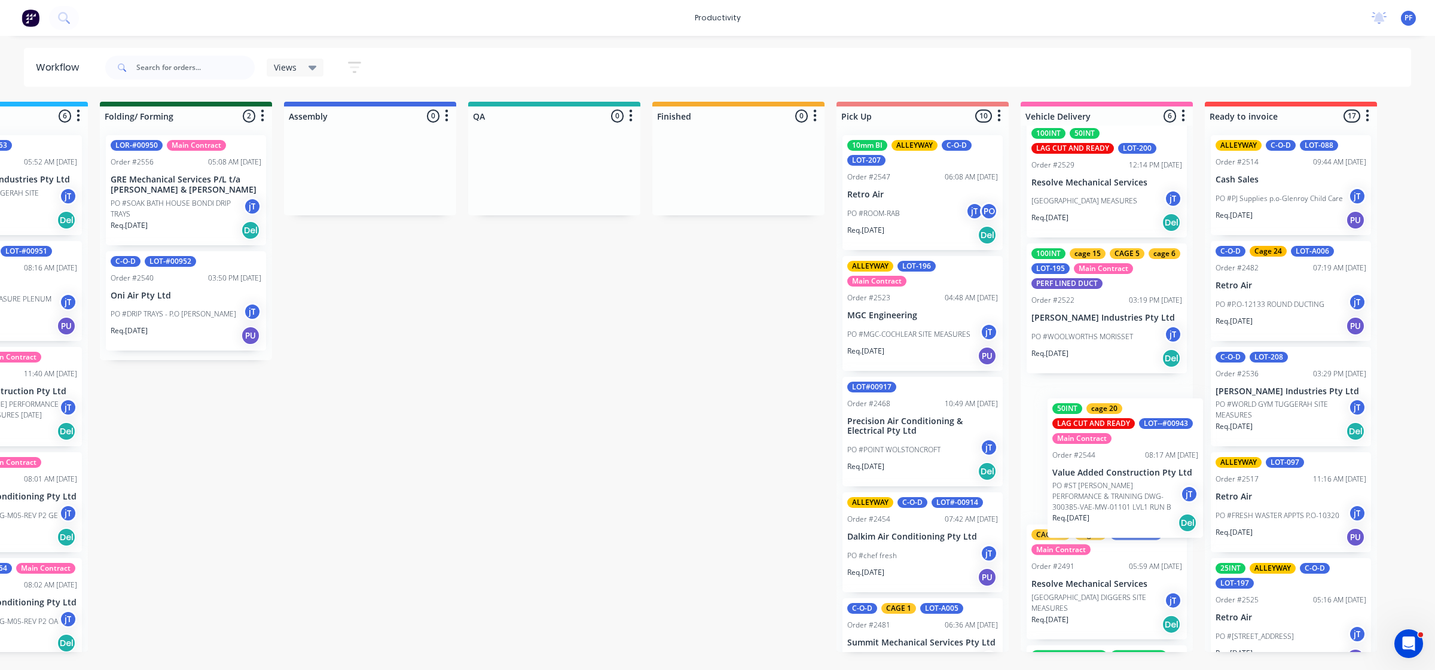
drag, startPoint x: 1005, startPoint y: 223, endPoint x: 1121, endPoint y: 489, distance: 290.0
click at [1121, 489] on div "Submitted 44 Main Contract Order #122 09:03 AM [DATE] Precision Air Conditionin…" at bounding box center [498, 377] width 2341 height 550
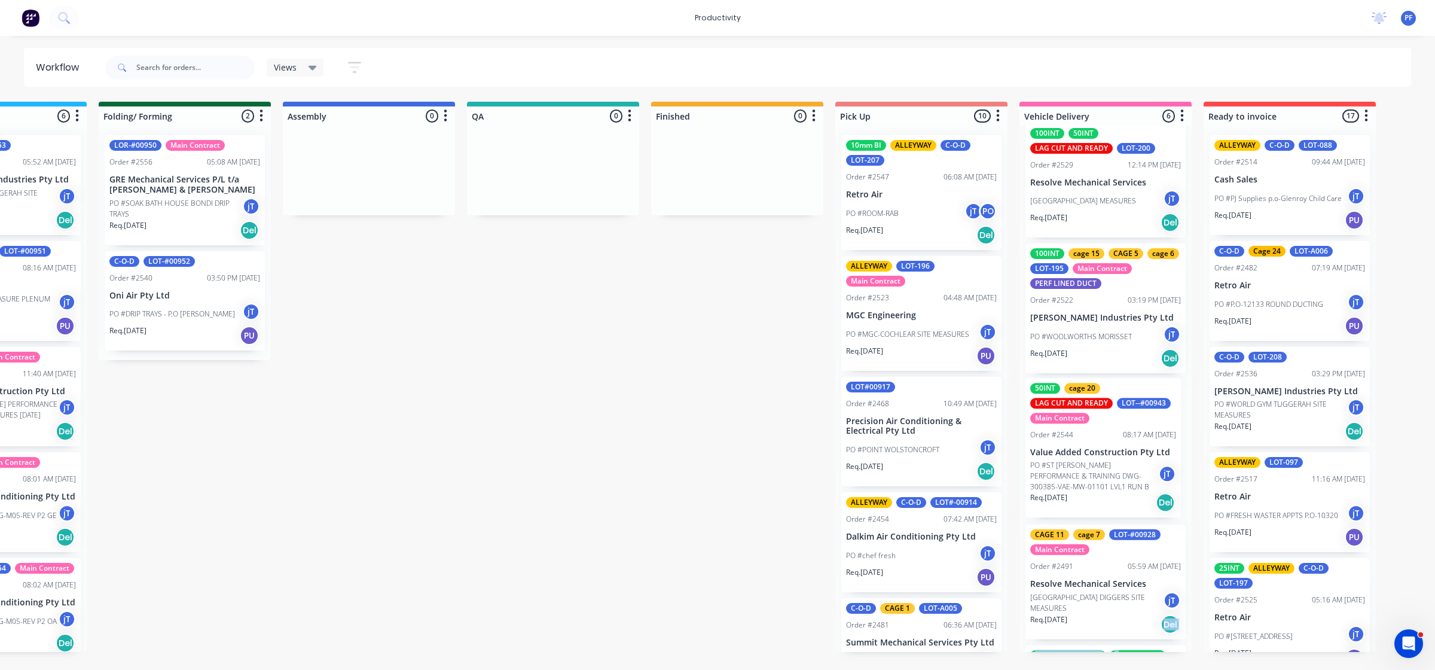
click at [1119, 501] on div "50INT cage 20 CAGE 23 LAG CUT AND READY LOT-#00942 Main Contract Order #2543 07…" at bounding box center [1106, 389] width 172 height 526
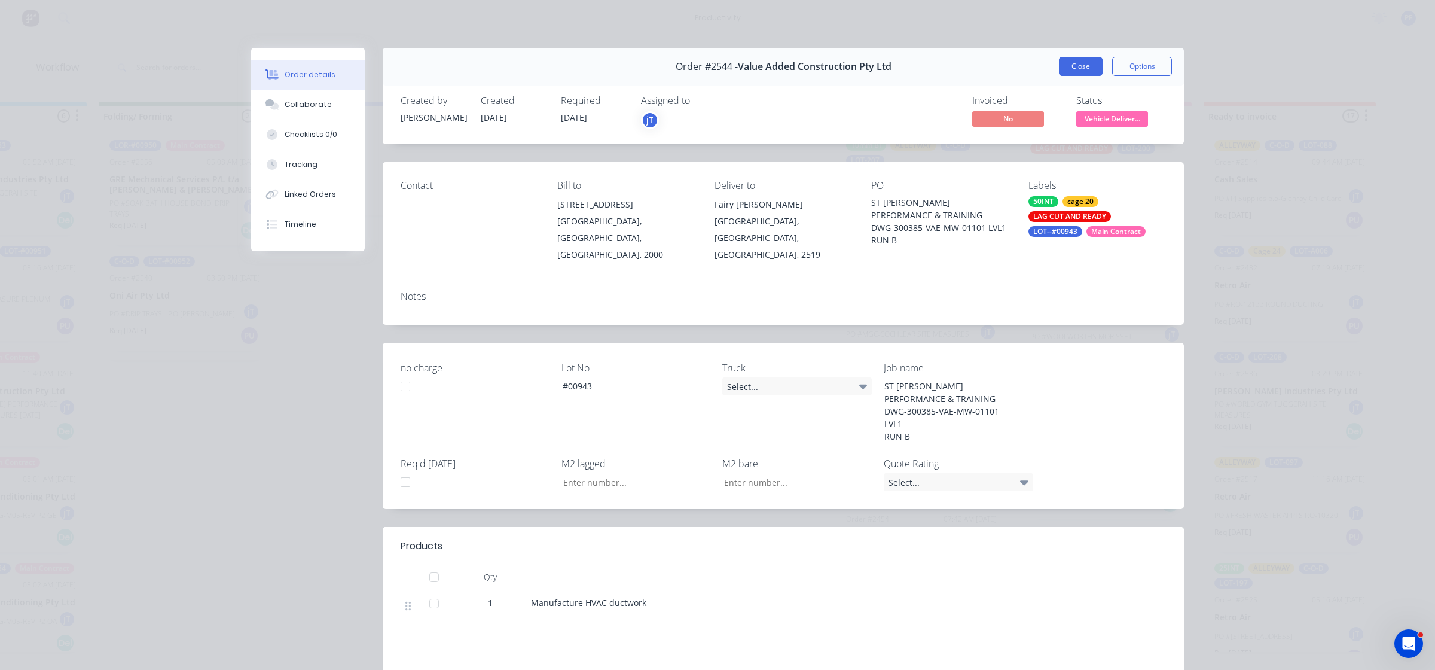
click at [1071, 61] on button "Close" at bounding box center [1081, 66] width 44 height 19
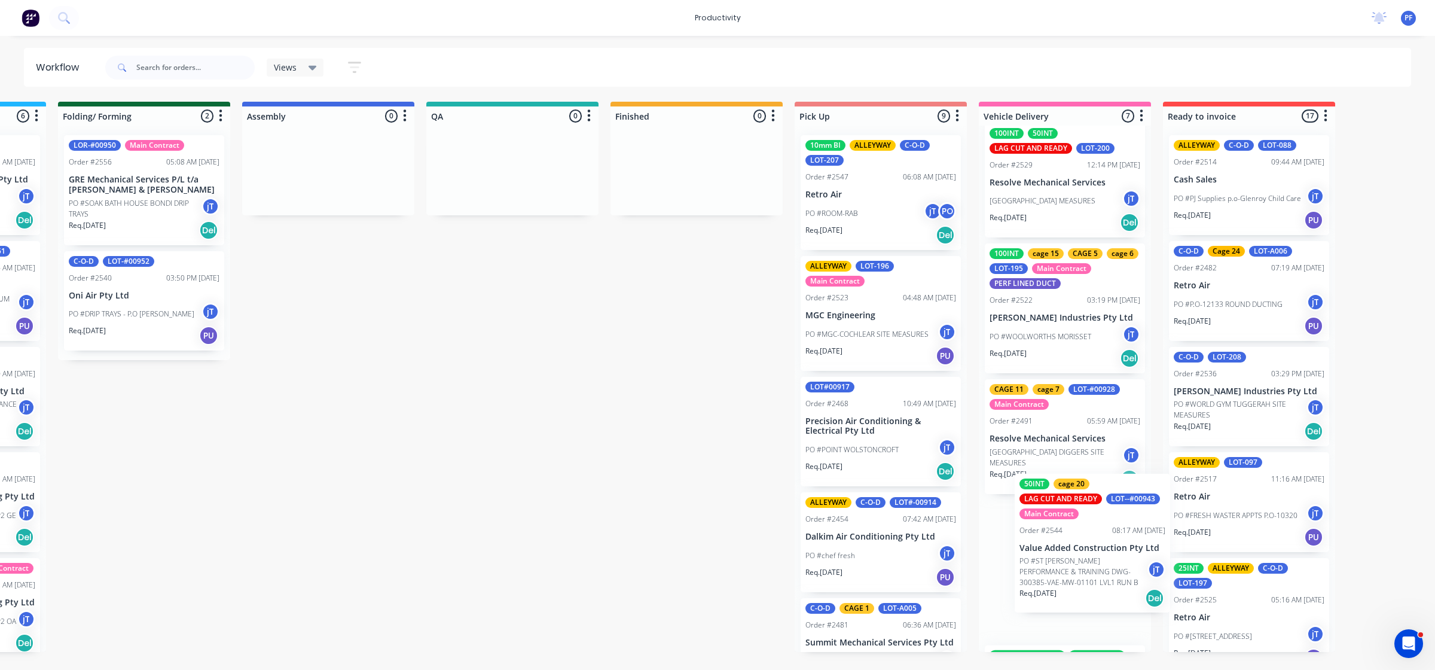
drag, startPoint x: 1102, startPoint y: 425, endPoint x: 1094, endPoint y: 523, distance: 99.0
click at [1094, 523] on div "50INT cage 20 CAGE 23 LAG CUT AND READY LOT-#00942 Main Contract Order #2543 07…" at bounding box center [1065, 389] width 172 height 526
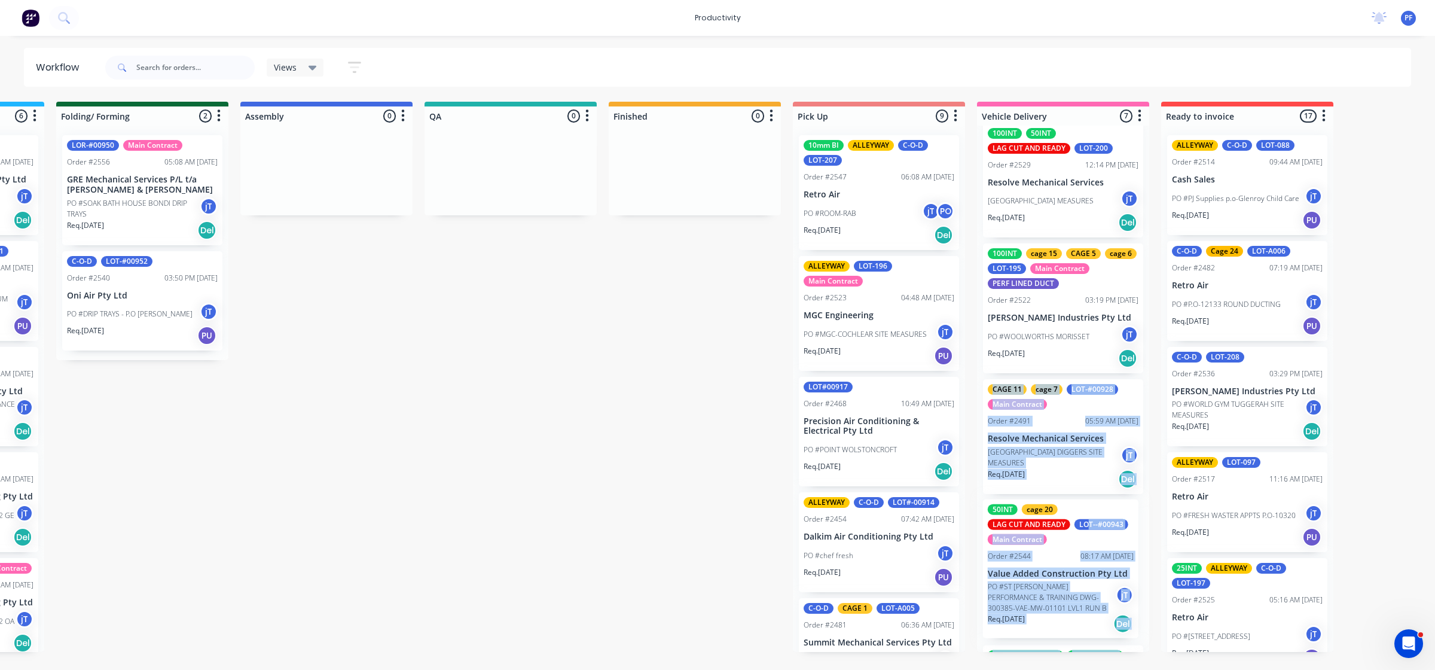
drag, startPoint x: 1094, startPoint y: 524, endPoint x: 1087, endPoint y: 536, distance: 13.9
click at [1087, 536] on div "50INT cage 20 CAGE 23 LAG CUT AND READY LOT-#00942 Main Contract Order #2543 07…" at bounding box center [1063, 389] width 172 height 526
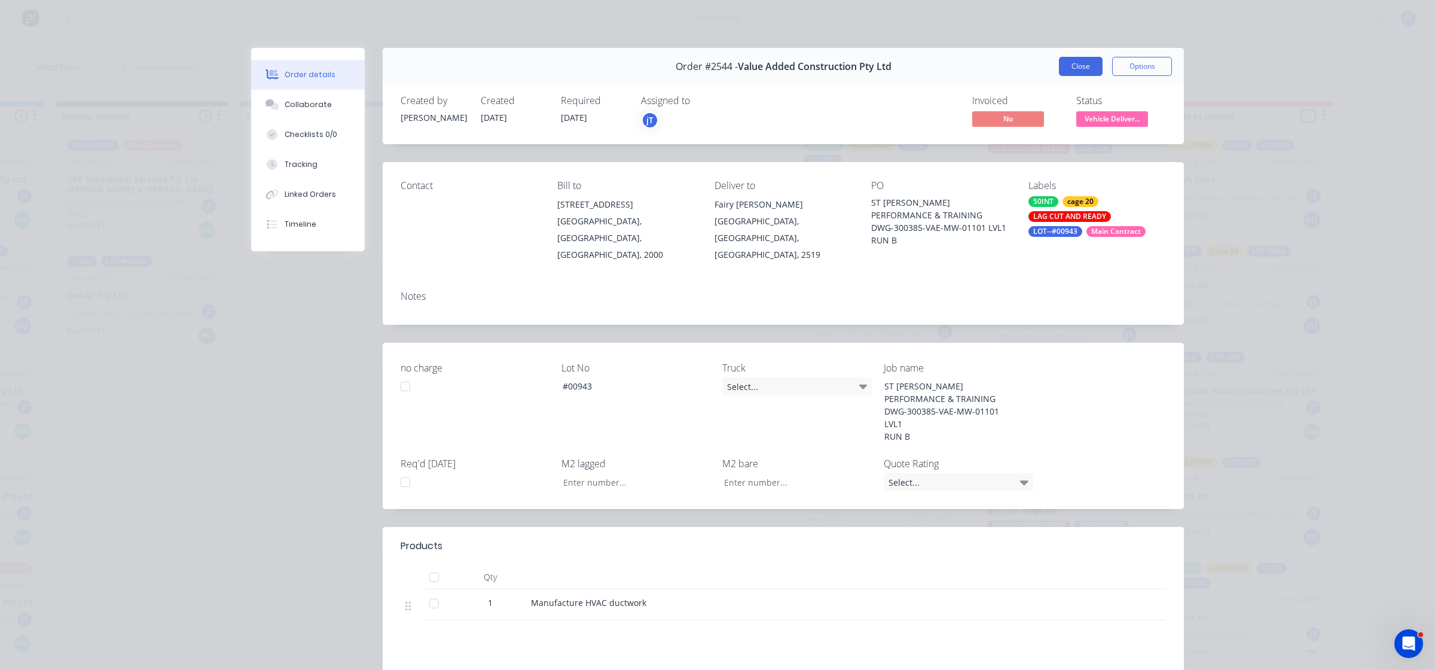
click at [1084, 63] on button "Close" at bounding box center [1081, 66] width 44 height 19
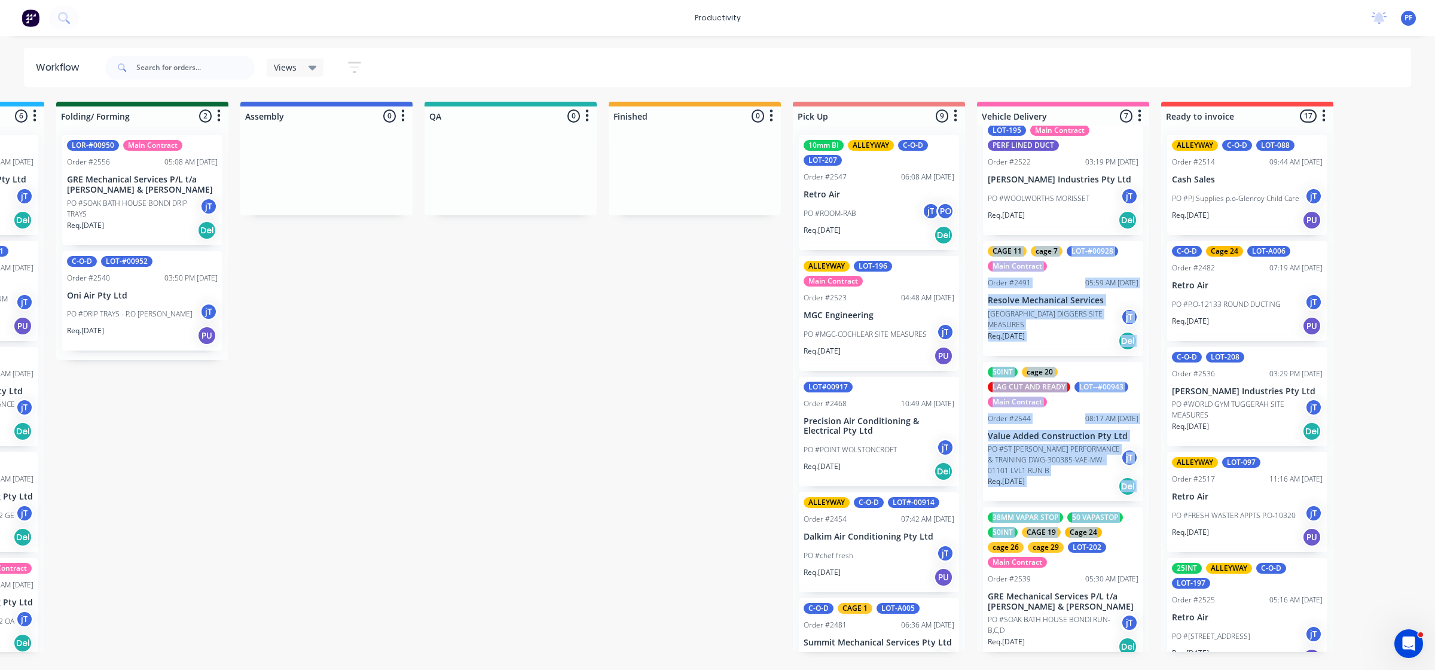
scroll to position [447, 0]
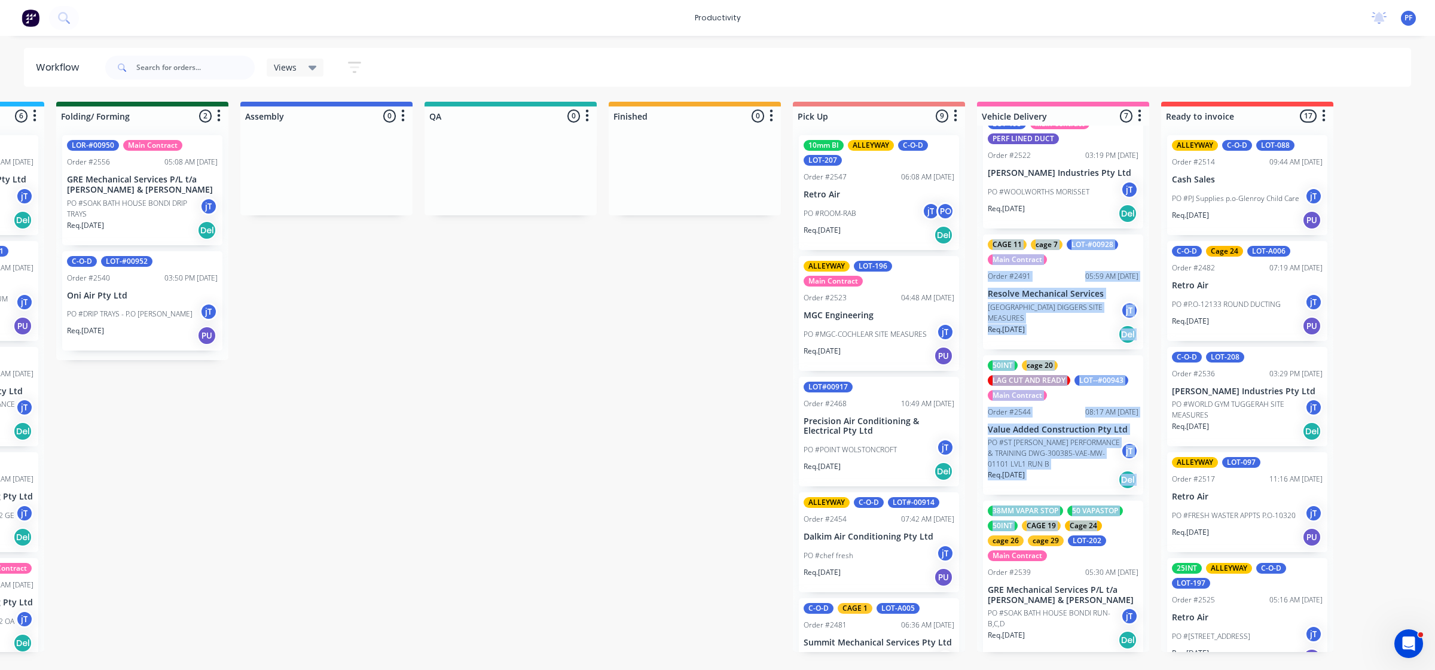
click at [1083, 472] on div "Req. [DATE] Del" at bounding box center [1063, 479] width 151 height 20
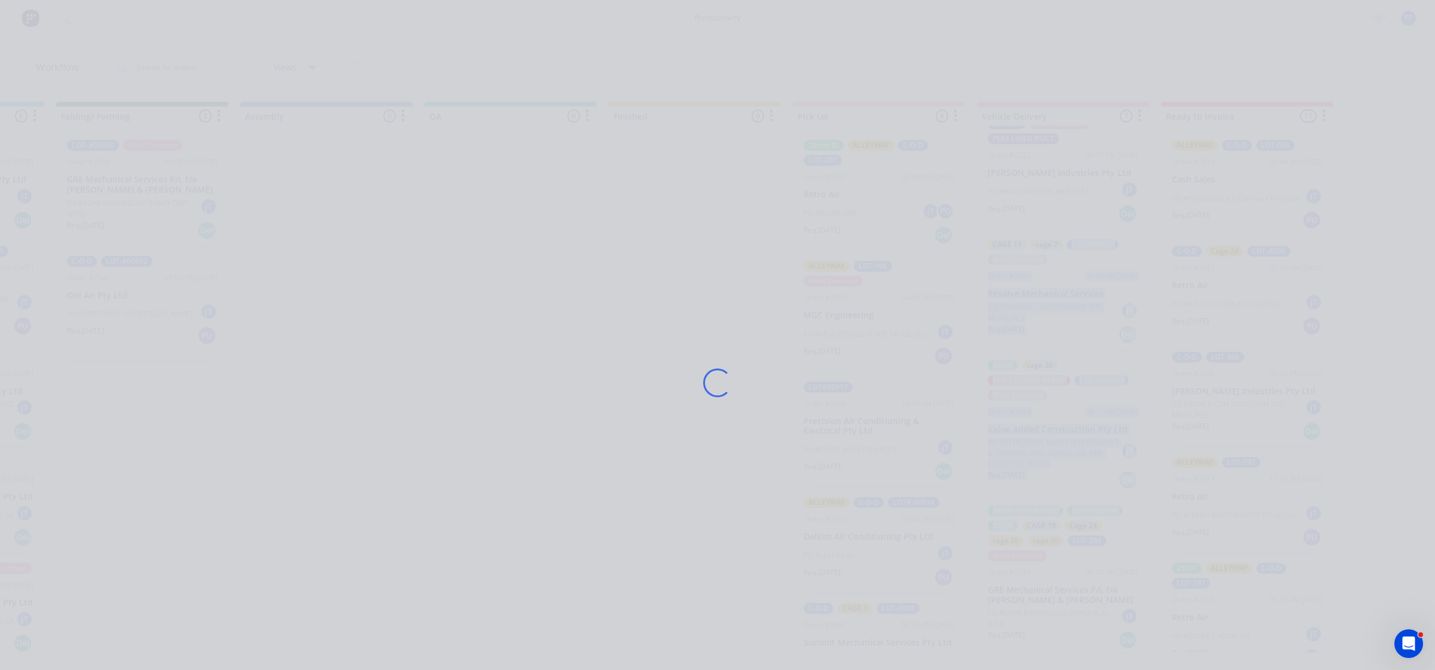
click at [1083, 475] on div "Loading..." at bounding box center [717, 383] width 957 height 670
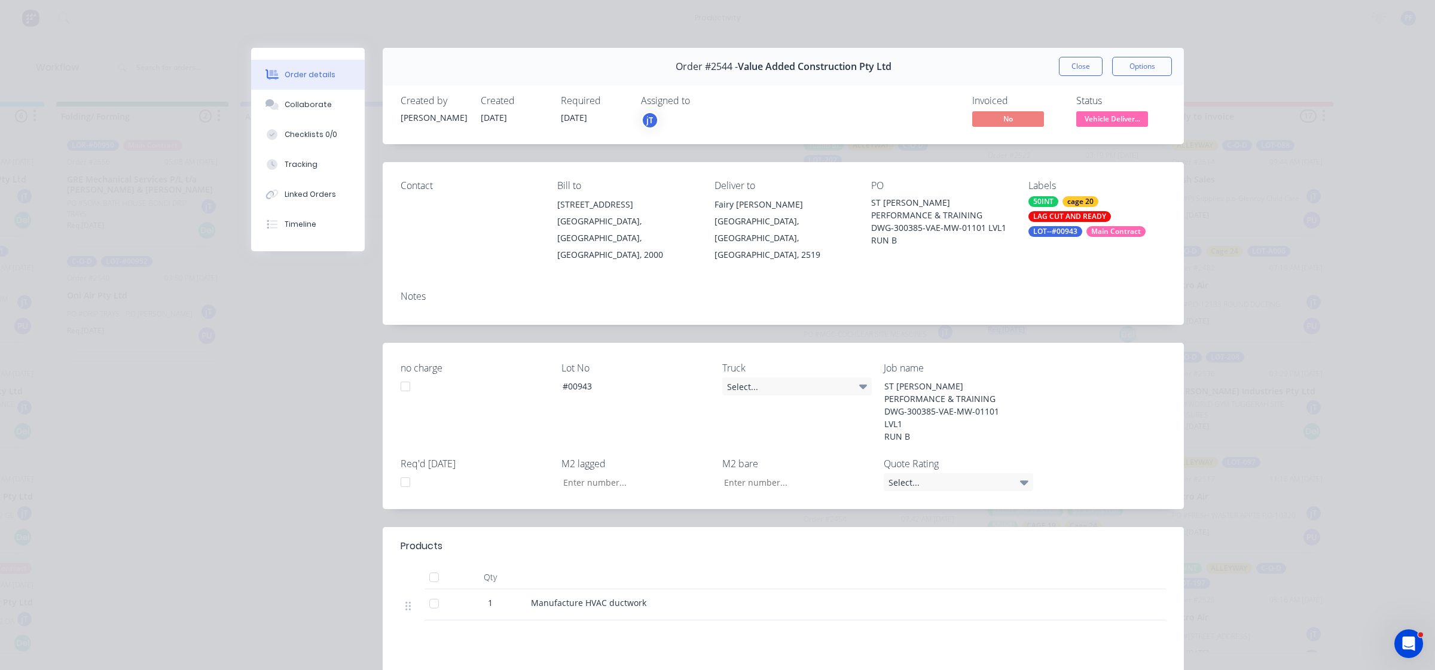
click at [1067, 60] on button "Close" at bounding box center [1081, 66] width 44 height 19
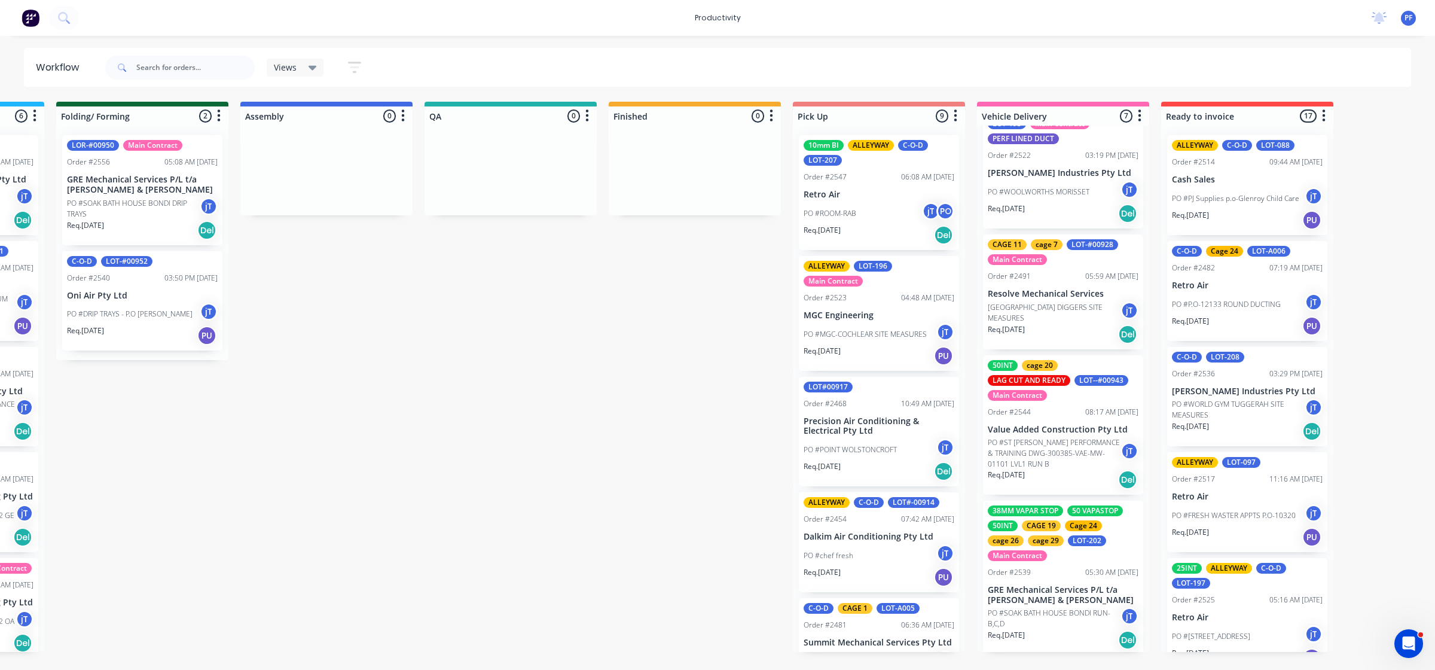
drag, startPoint x: 703, startPoint y: 297, endPoint x: 715, endPoint y: 288, distance: 15.1
click at [700, 297] on div "Submitted 44 Main Contract Order #122 09:03 AM [DATE] Precision Air Conditionin…" at bounding box center [455, 377] width 2341 height 550
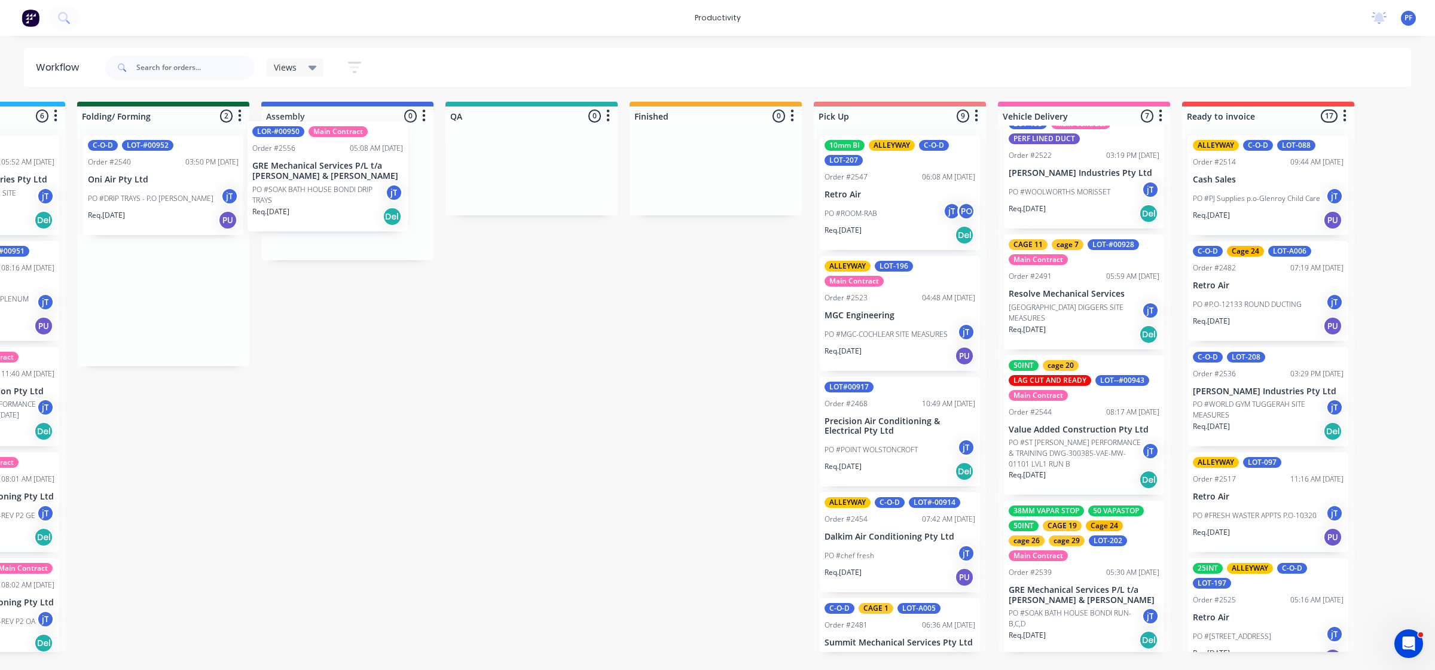
scroll to position [0, 679]
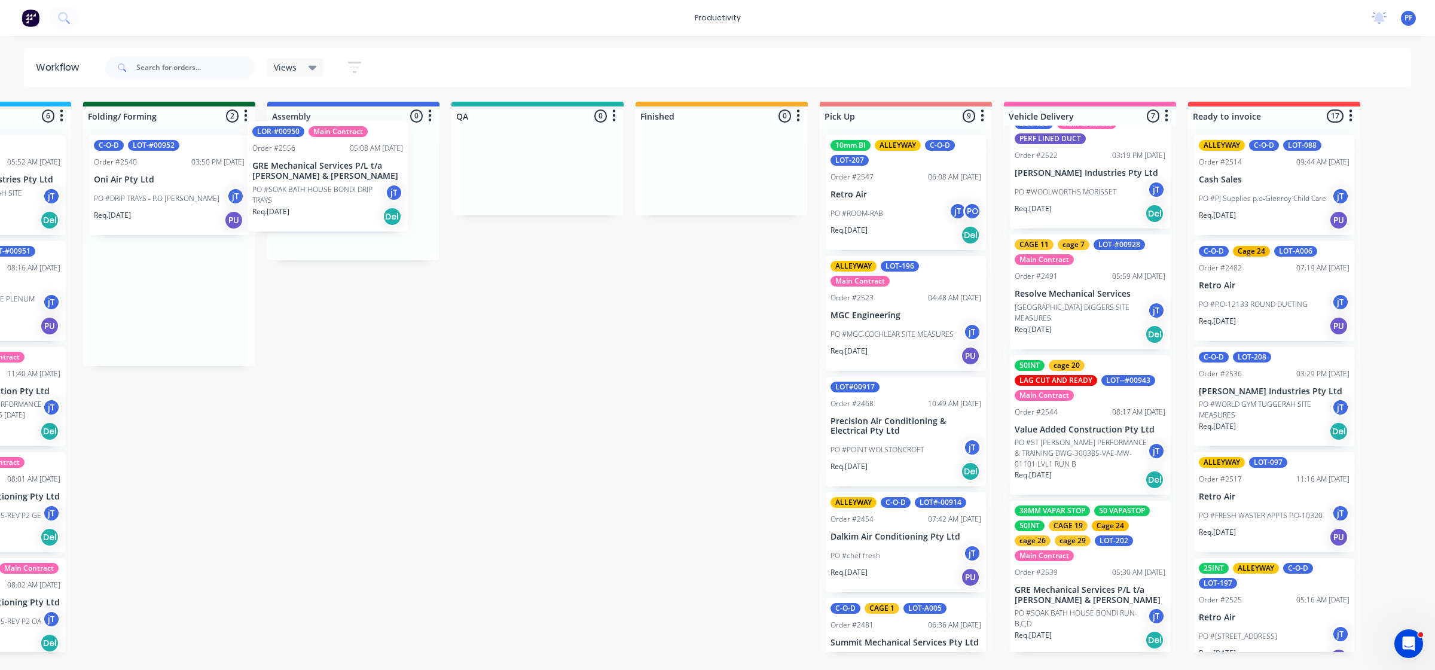
drag, startPoint x: 136, startPoint y: 210, endPoint x: 300, endPoint y: 194, distance: 164.0
click at [321, 193] on div "Submitted 44 Main Contract Order #122 09:03 AM [DATE] Precision Air Conditionin…" at bounding box center [482, 377] width 2341 height 550
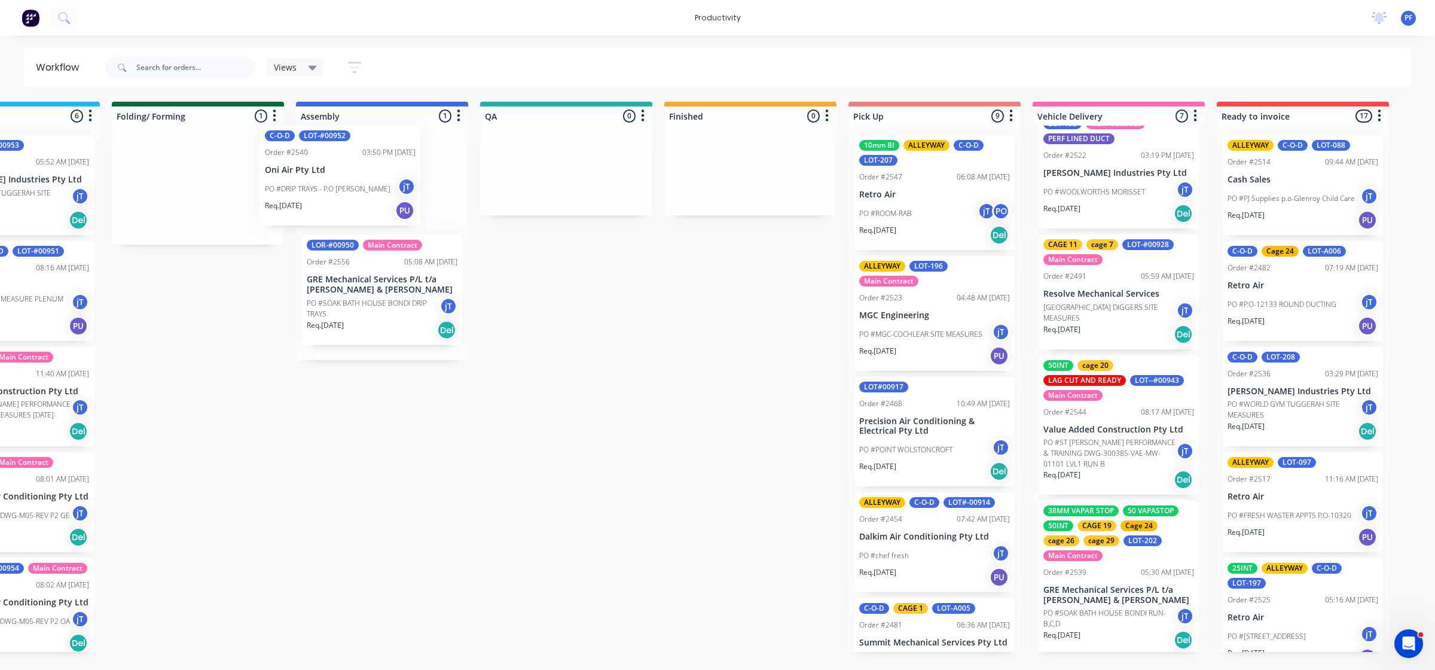
scroll to position [0, 646]
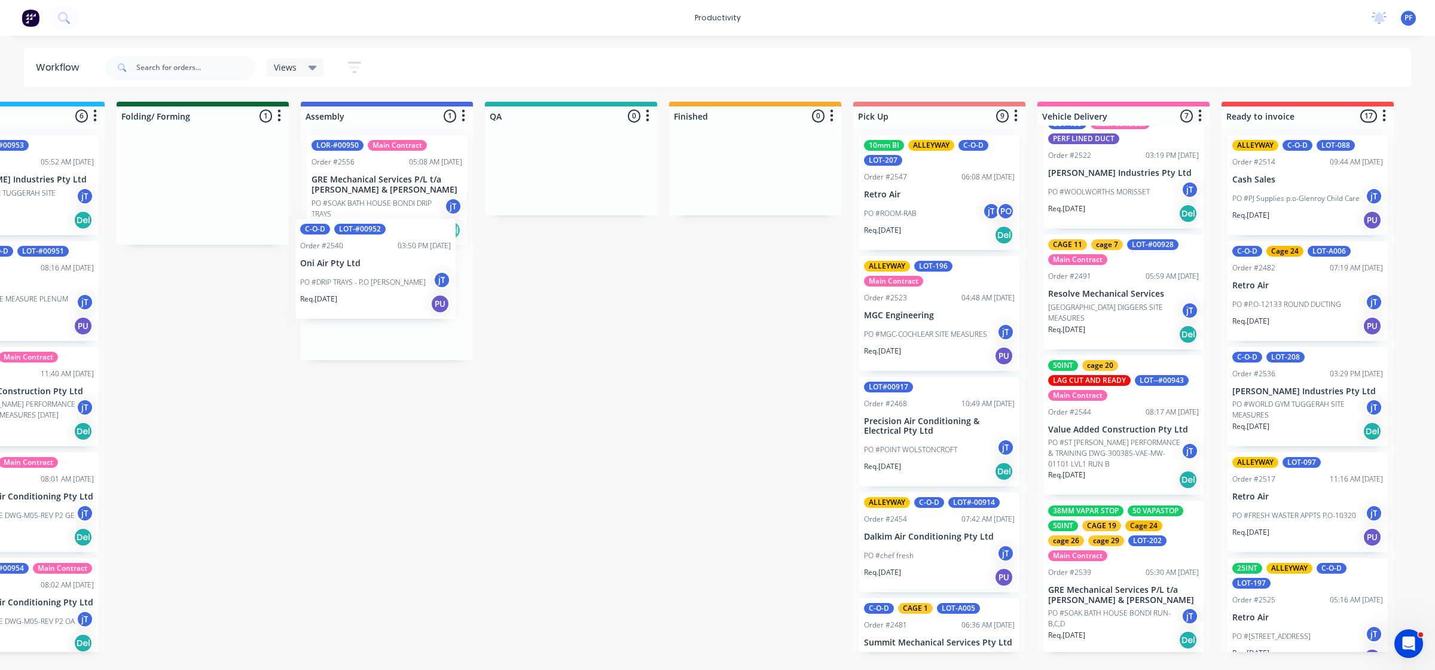
drag, startPoint x: 199, startPoint y: 216, endPoint x: 405, endPoint y: 308, distance: 226.5
click at [408, 308] on div "Submitted 44 Main Contract Order #122 09:03 AM [DATE] Precision Air Conditionin…" at bounding box center [515, 377] width 2341 height 550
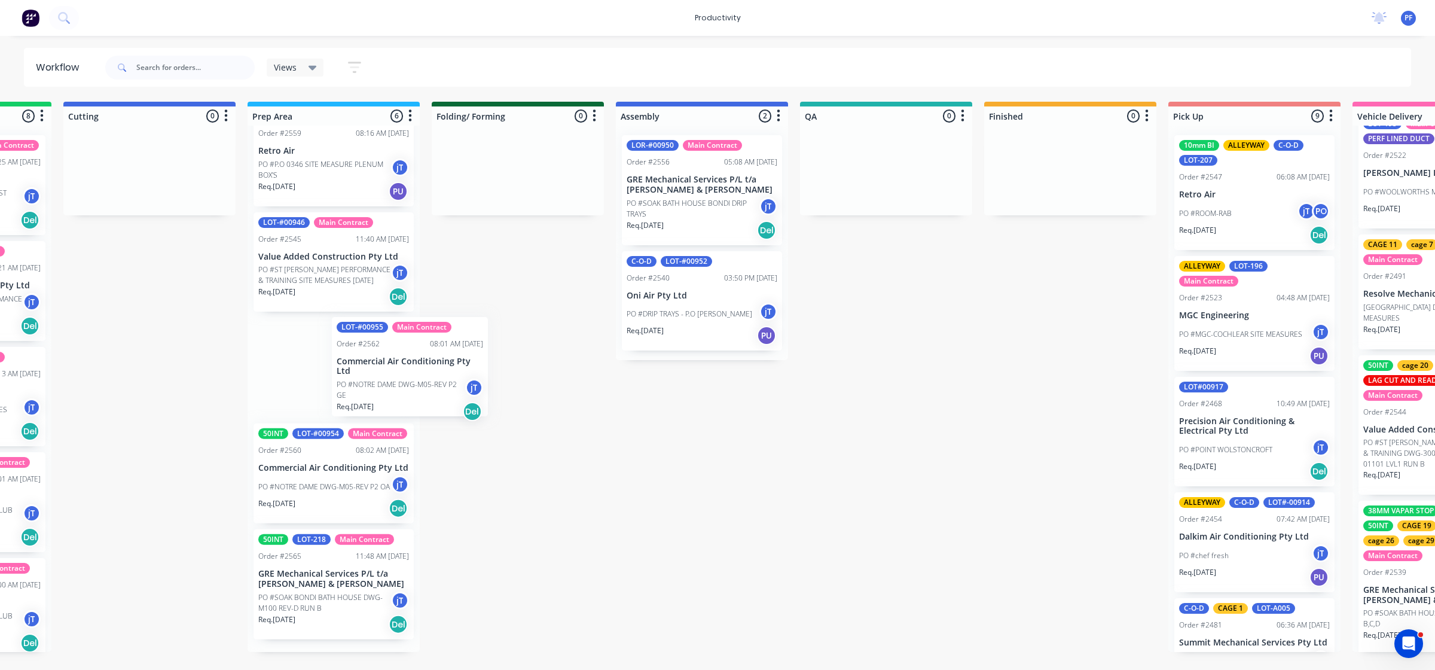
scroll to position [0, 329]
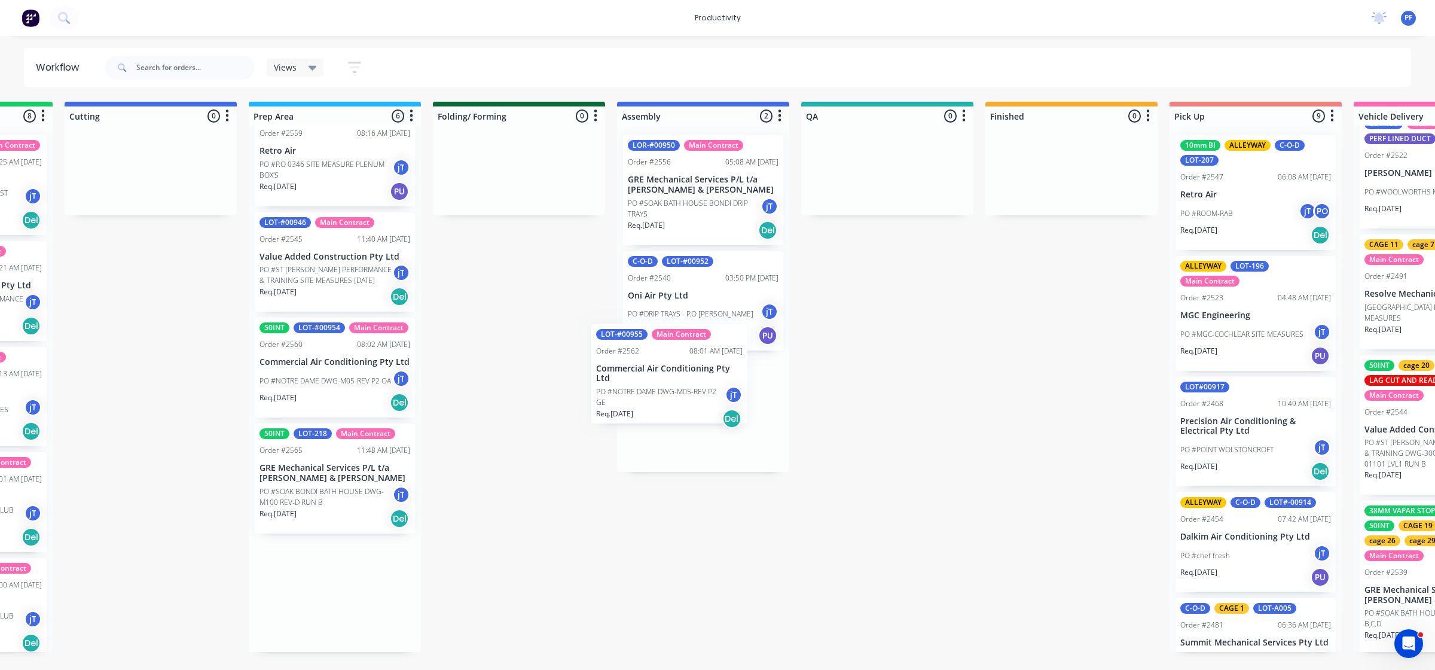
drag, startPoint x: 299, startPoint y: 371, endPoint x: 612, endPoint y: 374, distance: 312.8
click at [640, 375] on div "Submitted 44 Main Contract Order #122 09:03 AM [DATE] Precision Air Conditionin…" at bounding box center [832, 377] width 2341 height 550
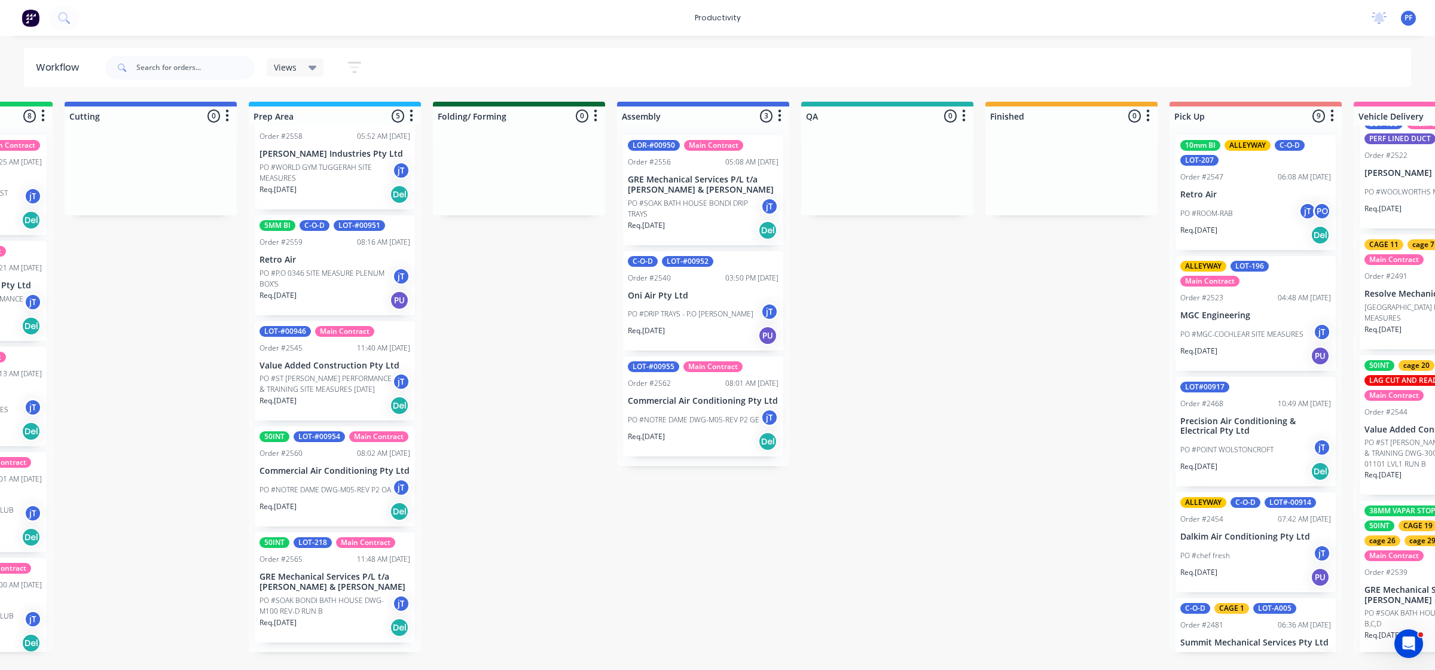
scroll to position [0, 329]
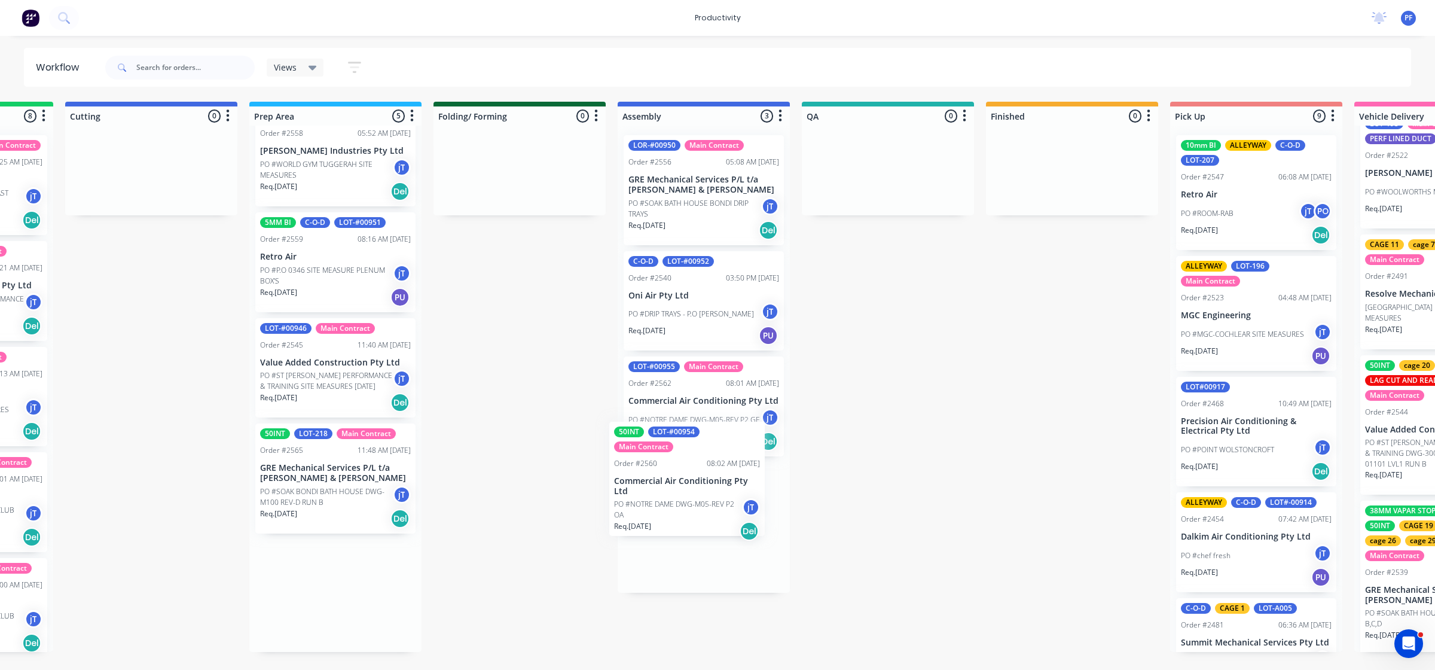
drag, startPoint x: 332, startPoint y: 485, endPoint x: 679, endPoint y: 485, distance: 346.2
click at [686, 485] on div "Submitted 44 Main Contract Order #122 09:03 AM [DATE] Precision Air Conditionin…" at bounding box center [832, 377] width 2341 height 550
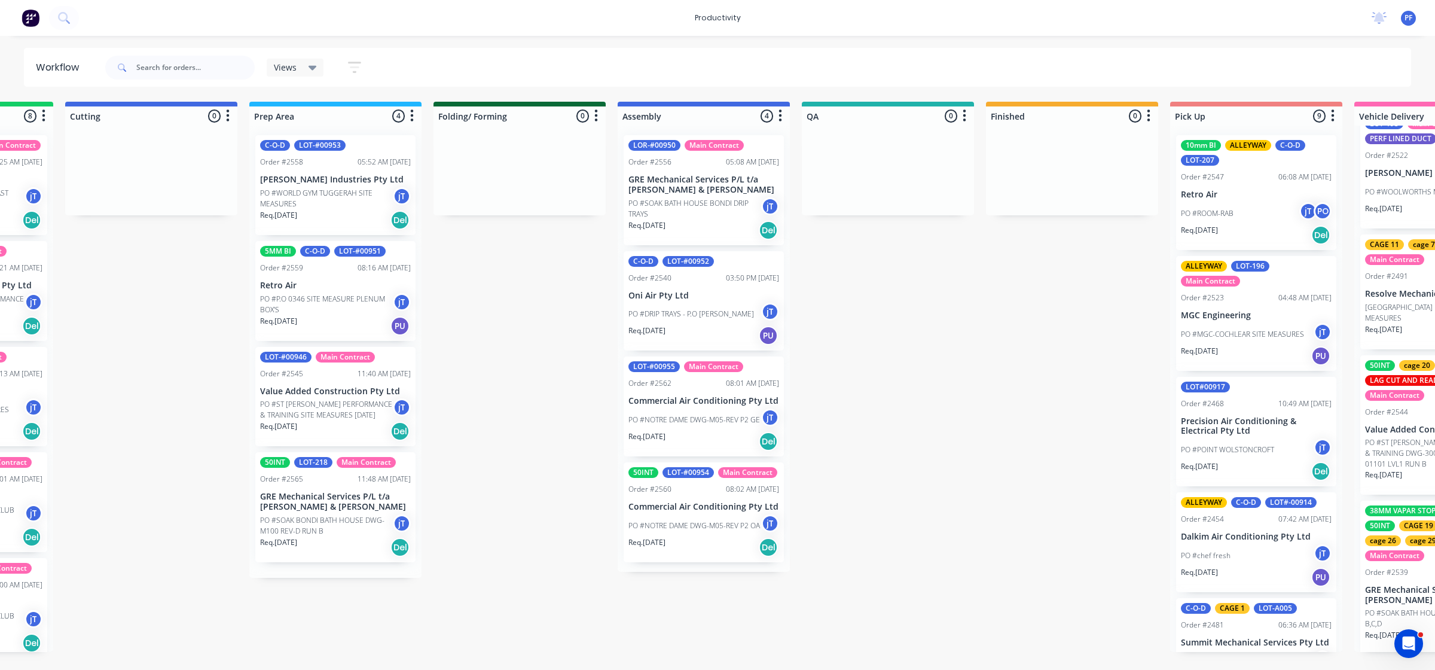
scroll to position [0, 0]
